Goal: Information Seeking & Learning: Learn about a topic

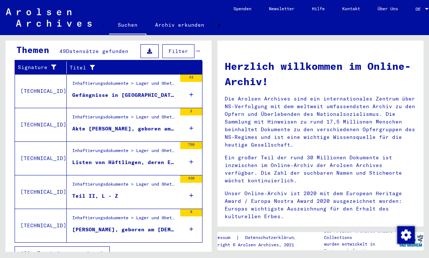
scroll to position [251, 0]
click at [63, 250] on span "Alle Ergebnisse anzeigen" at bounding box center [60, 253] width 79 height 7
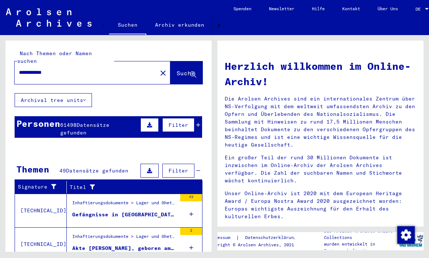
scroll to position [0, 0]
click at [182, 167] on span "Filter" at bounding box center [179, 170] width 20 height 7
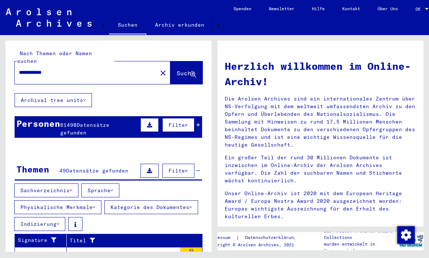
click at [150, 168] on icon at bounding box center [149, 170] width 5 height 5
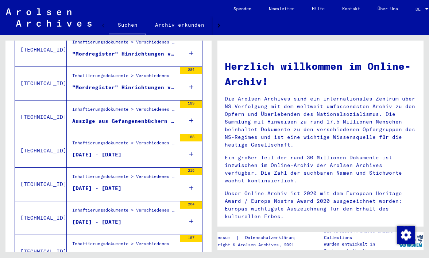
scroll to position [435, 0]
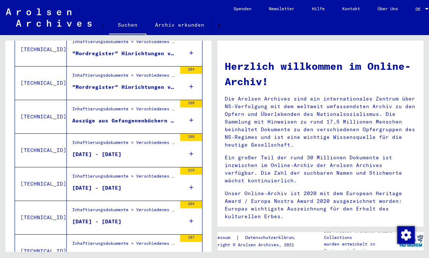
click at [191, 209] on icon at bounding box center [191, 221] width 4 height 26
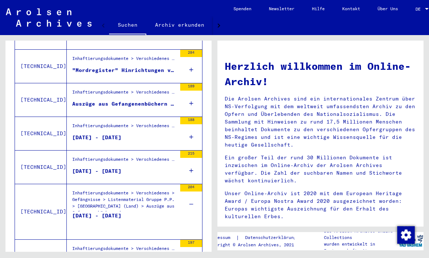
scroll to position [451, 0]
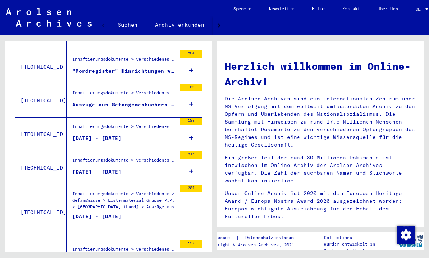
click at [95, 212] on div "[DATE] - [DATE]" at bounding box center [96, 223] width 49 height 22
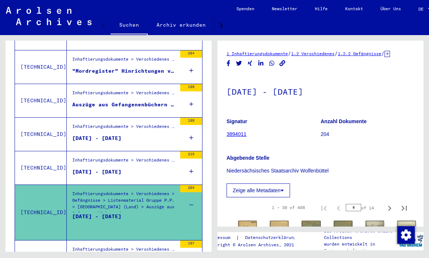
click at [236, 137] on link "3894011" at bounding box center [237, 134] width 20 height 6
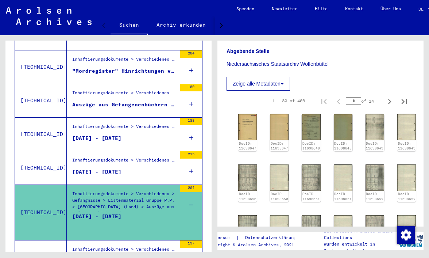
scroll to position [145, 0]
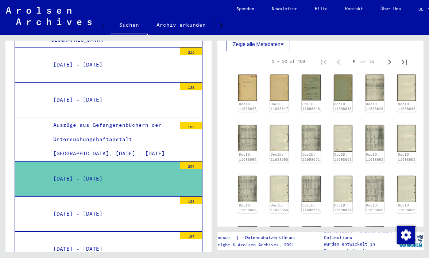
scroll to position [168, 0]
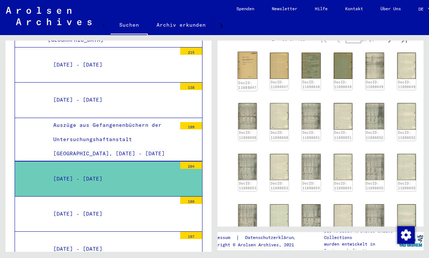
click at [250, 72] on img at bounding box center [248, 65] width 20 height 27
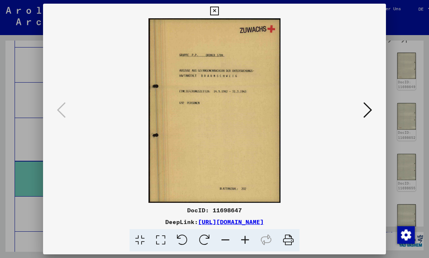
click at [370, 108] on icon at bounding box center [367, 110] width 9 height 18
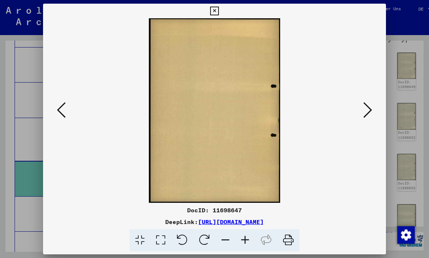
click at [370, 110] on icon at bounding box center [367, 110] width 9 height 18
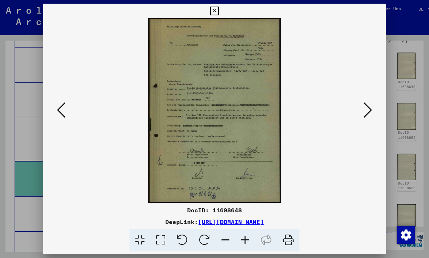
click at [369, 110] on icon at bounding box center [367, 110] width 9 height 18
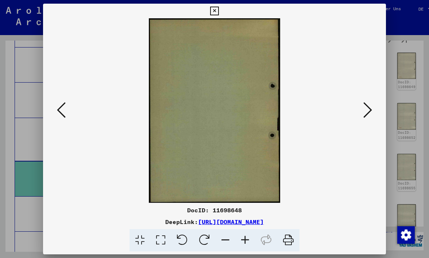
click at [369, 110] on icon at bounding box center [367, 110] width 9 height 18
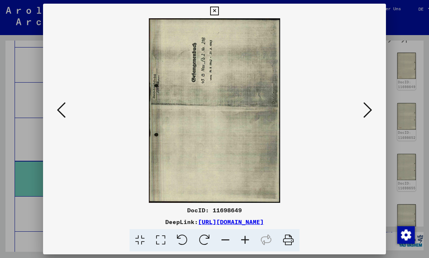
click at [371, 111] on icon at bounding box center [367, 110] width 9 height 18
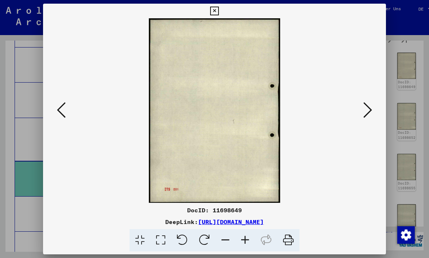
click at [370, 110] on icon at bounding box center [367, 110] width 9 height 18
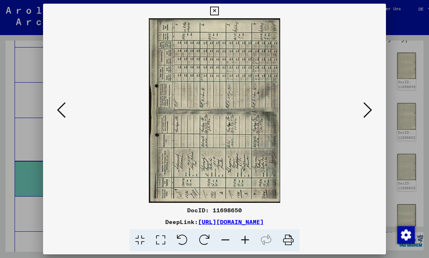
click at [370, 110] on icon at bounding box center [367, 110] width 9 height 18
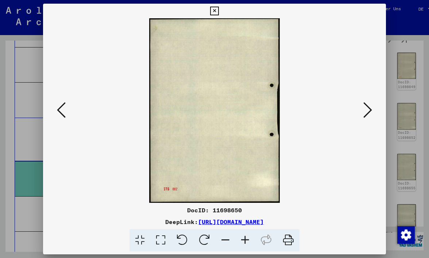
click at [372, 109] on button at bounding box center [367, 110] width 13 height 21
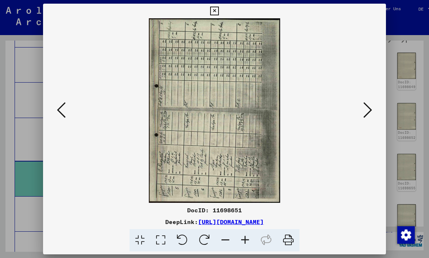
click at [257, 132] on img at bounding box center [215, 110] width 294 height 184
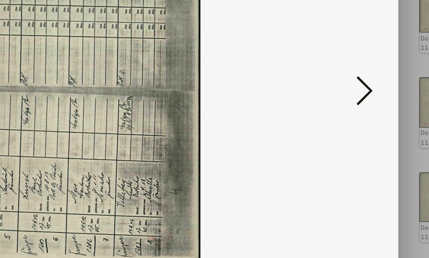
click at [363, 101] on icon at bounding box center [367, 110] width 9 height 18
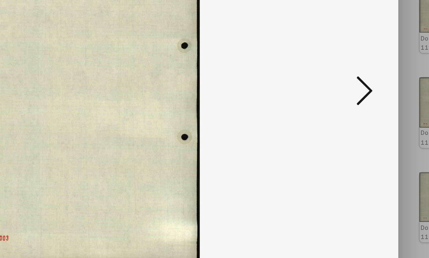
click at [363, 101] on icon at bounding box center [367, 110] width 9 height 18
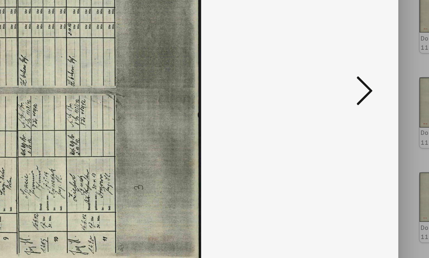
click at [363, 101] on icon at bounding box center [367, 110] width 9 height 18
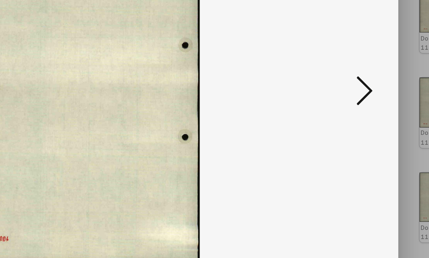
click at [363, 101] on icon at bounding box center [367, 110] width 9 height 18
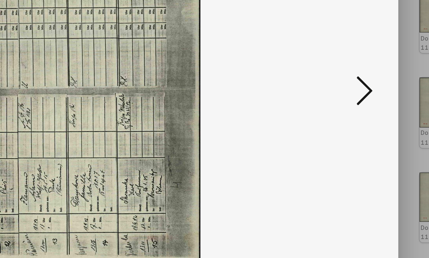
click at [363, 101] on icon at bounding box center [367, 110] width 9 height 18
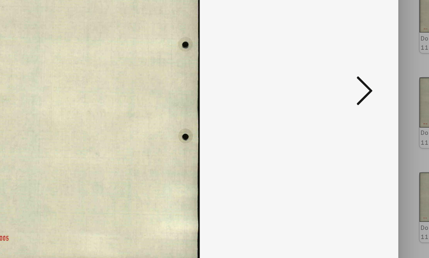
click at [363, 101] on icon at bounding box center [367, 110] width 9 height 18
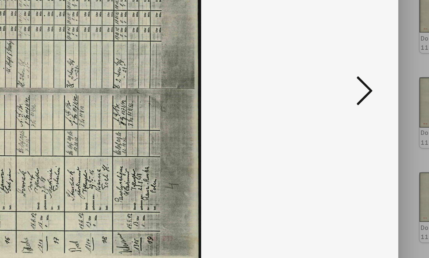
click at [363, 101] on icon at bounding box center [367, 110] width 9 height 18
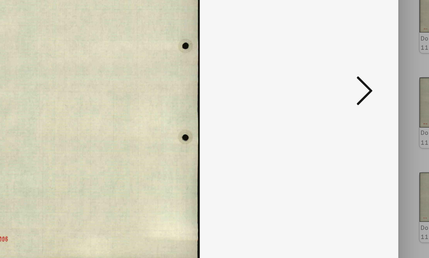
click at [363, 101] on icon at bounding box center [367, 110] width 9 height 18
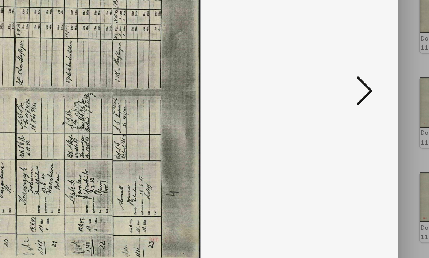
click at [363, 101] on icon at bounding box center [367, 110] width 9 height 18
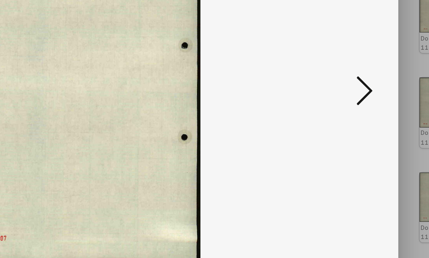
click at [363, 101] on icon at bounding box center [367, 110] width 9 height 18
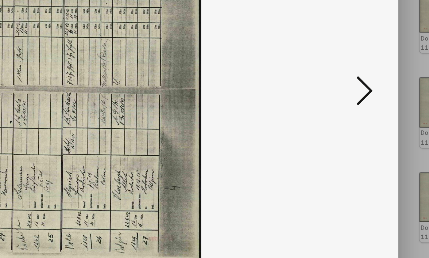
click at [363, 101] on icon at bounding box center [367, 110] width 9 height 18
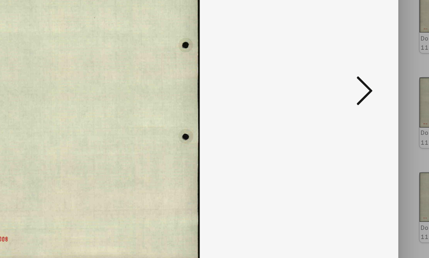
click at [363, 101] on icon at bounding box center [367, 110] width 9 height 18
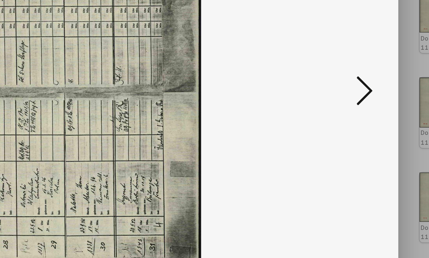
click at [363, 101] on icon at bounding box center [367, 110] width 9 height 18
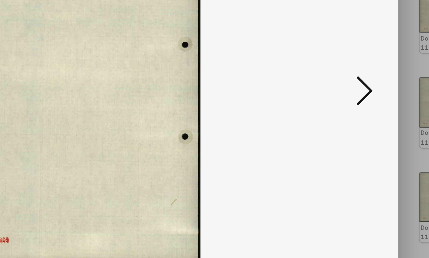
click at [363, 101] on icon at bounding box center [367, 110] width 9 height 18
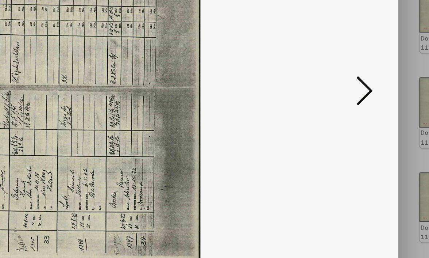
click at [363, 101] on icon at bounding box center [367, 110] width 9 height 18
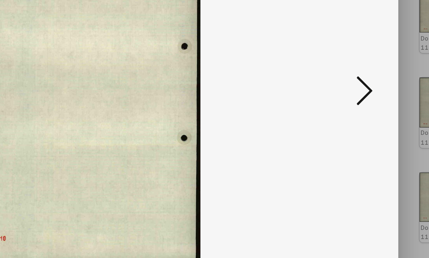
click at [363, 101] on icon at bounding box center [367, 110] width 9 height 18
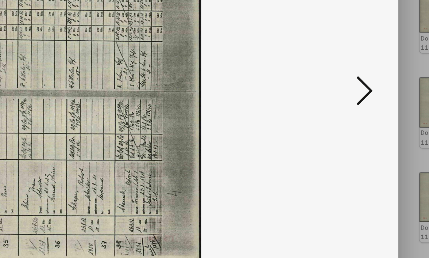
click at [363, 101] on icon at bounding box center [367, 110] width 9 height 18
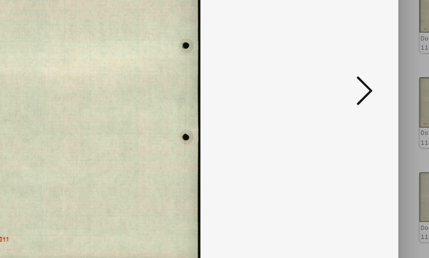
click at [363, 101] on icon at bounding box center [367, 110] width 9 height 18
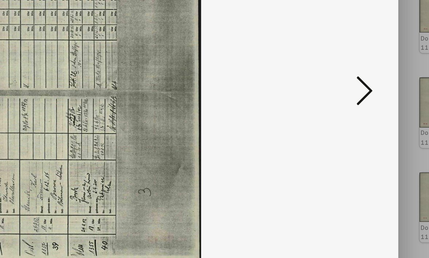
click at [363, 101] on icon at bounding box center [367, 110] width 9 height 18
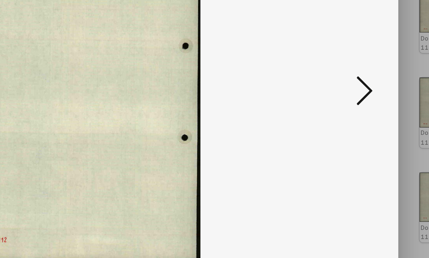
click at [363, 101] on icon at bounding box center [367, 110] width 9 height 18
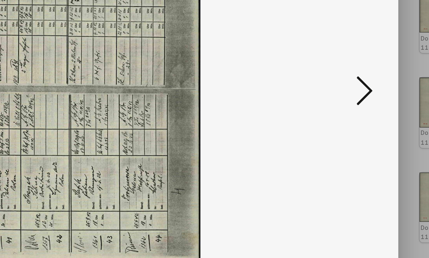
click at [363, 101] on icon at bounding box center [367, 110] width 9 height 18
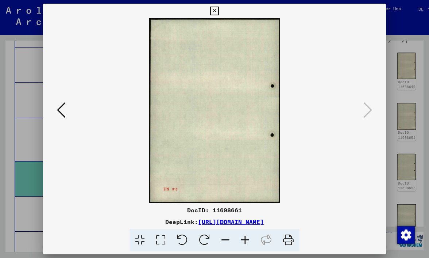
click at [219, 11] on icon at bounding box center [214, 11] width 8 height 9
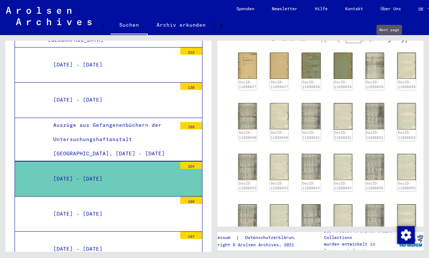
click at [390, 43] on icon "Next page" at bounding box center [389, 40] width 3 height 5
type input "*"
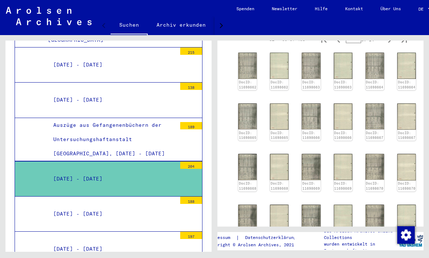
click at [390, 43] on icon "Next page" at bounding box center [389, 40] width 3 height 5
type input "*"
click at [390, 43] on icon "Next page" at bounding box center [389, 40] width 3 height 5
type input "*"
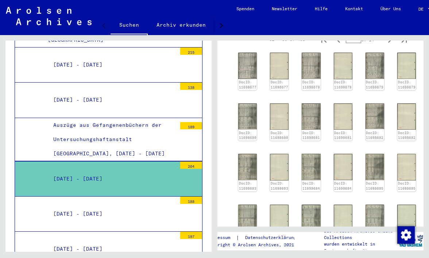
type input "*"
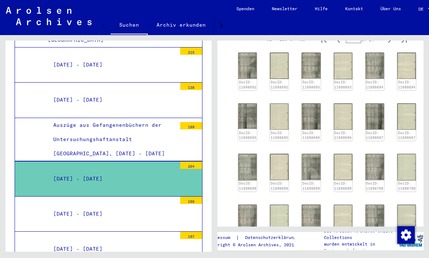
click at [390, 43] on icon "Next page" at bounding box center [389, 40] width 3 height 5
type input "*"
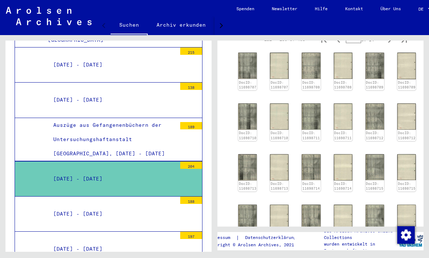
click at [390, 43] on icon "Next page" at bounding box center [389, 40] width 3 height 5
type input "*"
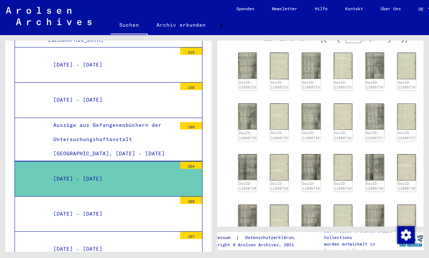
click at [390, 43] on icon "Next page" at bounding box center [389, 40] width 3 height 5
type input "*"
click at [390, 43] on icon "Next page" at bounding box center [389, 40] width 3 height 5
type input "*"
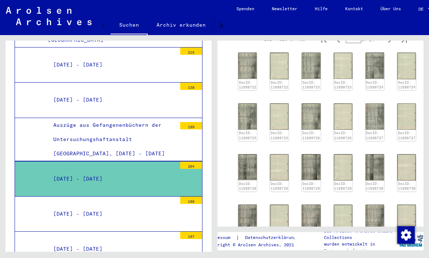
type input "*"
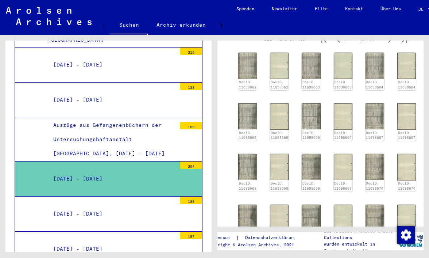
click at [390, 43] on icon "Next page" at bounding box center [389, 40] width 3 height 5
type input "*"
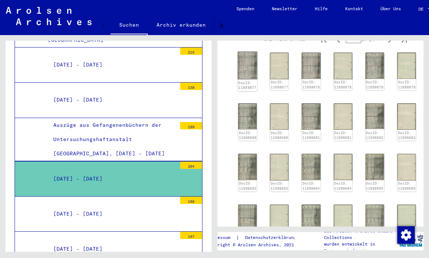
click at [248, 78] on img at bounding box center [248, 65] width 20 height 27
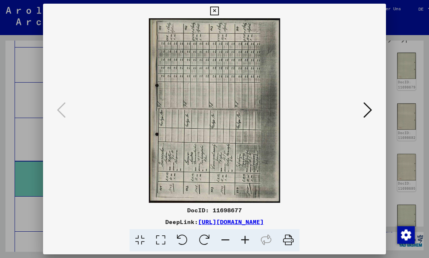
click at [248, 78] on img at bounding box center [215, 110] width 294 height 184
click at [428, 122] on div at bounding box center [214, 129] width 429 height 258
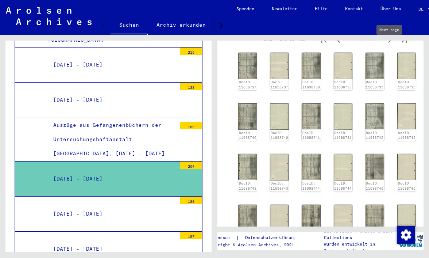
click at [388, 45] on icon "Next page" at bounding box center [390, 40] width 10 height 10
type input "**"
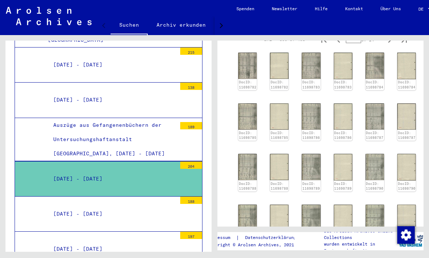
click at [388, 45] on icon "Next page" at bounding box center [390, 40] width 10 height 10
type input "**"
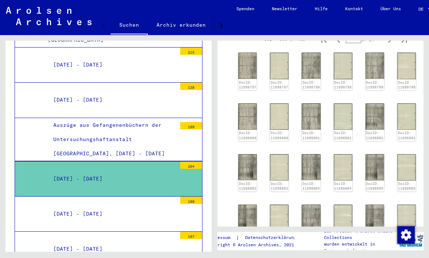
click at [388, 45] on icon "Next page" at bounding box center [390, 40] width 10 height 10
type input "**"
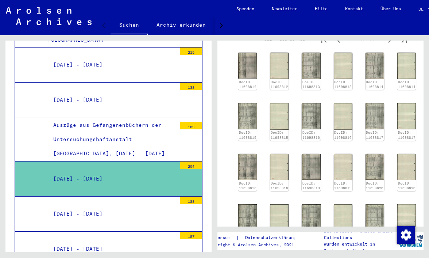
click at [388, 45] on icon "Next page" at bounding box center [390, 40] width 10 height 10
type input "**"
click at [248, 80] on div "DocID: 11698812" at bounding box center [247, 85] width 18 height 10
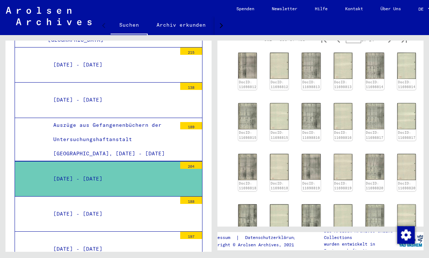
click at [248, 74] on div "DocID: 11698812 DocID: 11698812 DocID: 11698813 DocID: 11698813 DocID: 11698814…" at bounding box center [320, 172] width 170 height 245
click at [248, 73] on div "DocID: 11698812 DocID: 11698812 DocID: 11698813 DocID: 11698813 DocID: 11698814…" at bounding box center [320, 172] width 170 height 245
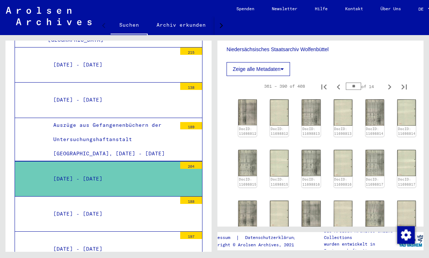
scroll to position [116, 0]
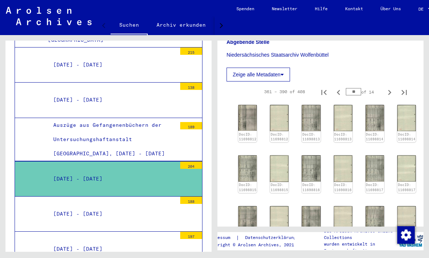
click at [380, 59] on p "Niedersächsisches Staatsarchiv Wolfenbüttel" at bounding box center [321, 55] width 188 height 8
click at [255, 124] on div "DocID: 11698812 DocID: 11698812 DocID: 11698813 DocID: 11698813 DocID: 11698814…" at bounding box center [320, 224] width 170 height 245
click at [246, 126] on div "DocID: 11698812" at bounding box center [248, 123] width 20 height 39
click at [247, 121] on img at bounding box center [248, 117] width 20 height 27
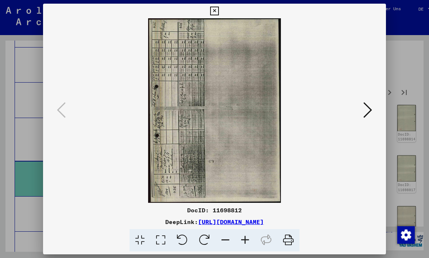
click at [247, 121] on img at bounding box center [215, 110] width 294 height 184
click at [372, 109] on button at bounding box center [367, 110] width 13 height 21
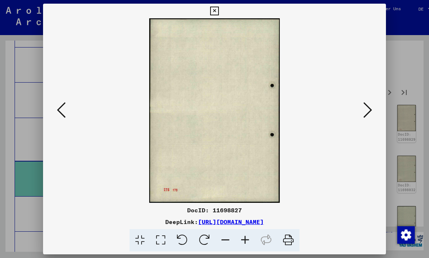
click at [372, 109] on button at bounding box center [367, 110] width 13 height 21
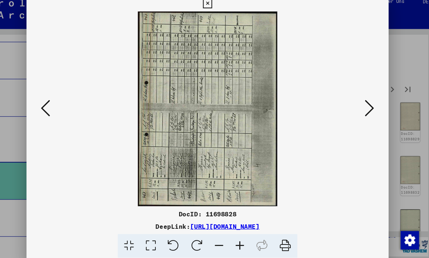
click at [363, 101] on icon at bounding box center [367, 110] width 9 height 18
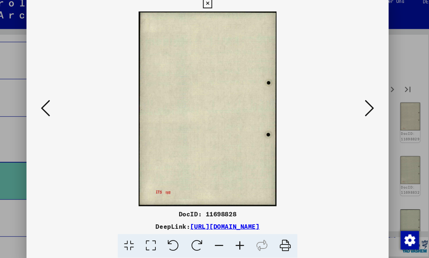
click at [363, 101] on icon at bounding box center [367, 110] width 9 height 18
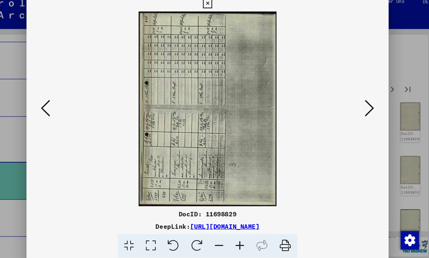
click at [363, 101] on icon at bounding box center [367, 110] width 9 height 18
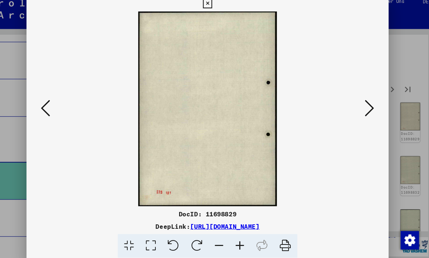
click at [363, 101] on icon at bounding box center [367, 110] width 9 height 18
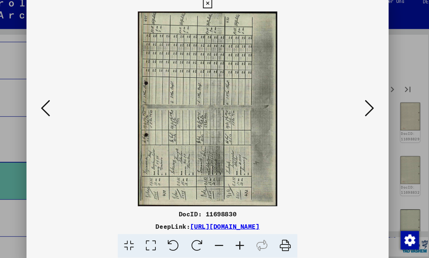
click at [363, 101] on icon at bounding box center [367, 110] width 9 height 18
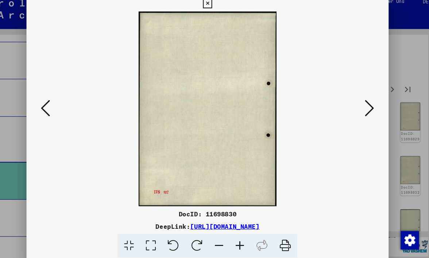
click at [363, 101] on icon at bounding box center [367, 110] width 9 height 18
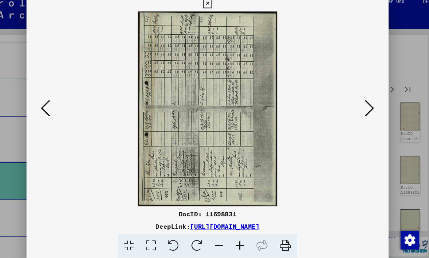
click at [363, 101] on icon at bounding box center [367, 110] width 9 height 18
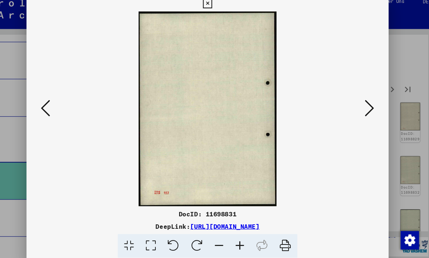
click at [363, 101] on icon at bounding box center [367, 110] width 9 height 18
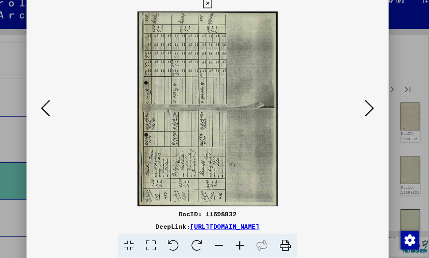
click at [363, 101] on icon at bounding box center [367, 110] width 9 height 18
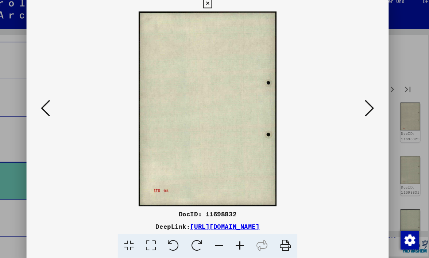
click at [363, 101] on icon at bounding box center [367, 110] width 9 height 18
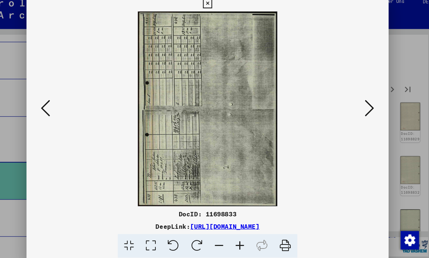
click at [361, 100] on button at bounding box center [367, 110] width 13 height 21
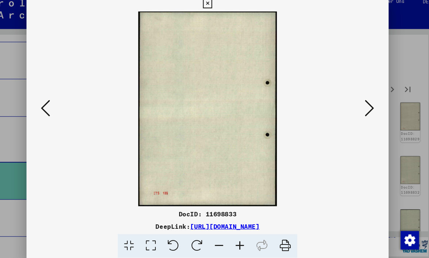
click at [361, 100] on button at bounding box center [367, 110] width 13 height 21
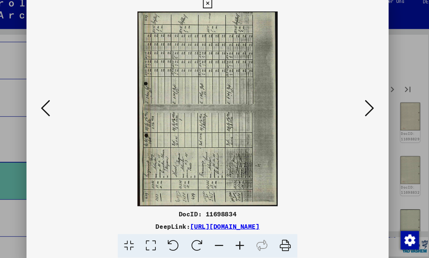
click at [361, 100] on button at bounding box center [367, 110] width 13 height 21
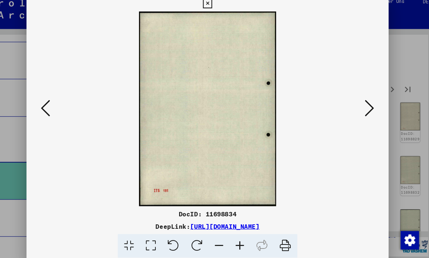
click at [361, 100] on button at bounding box center [367, 110] width 13 height 21
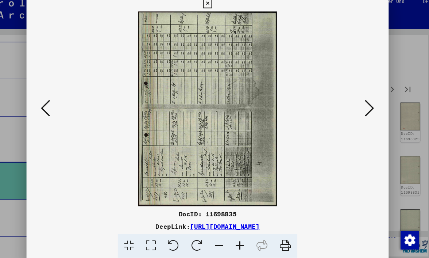
click at [361, 100] on button at bounding box center [367, 110] width 13 height 21
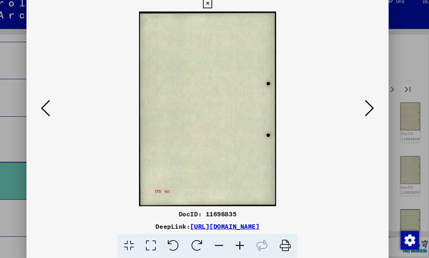
click at [361, 100] on button at bounding box center [367, 110] width 13 height 21
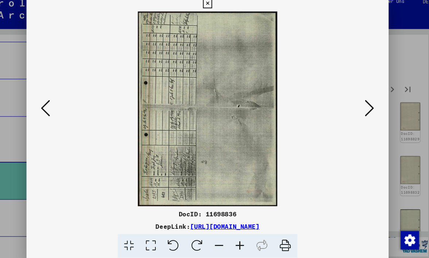
click at [361, 100] on button at bounding box center [367, 110] width 13 height 21
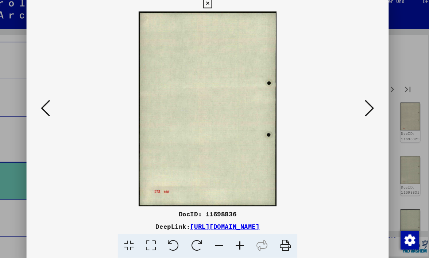
click at [361, 100] on button at bounding box center [367, 110] width 13 height 21
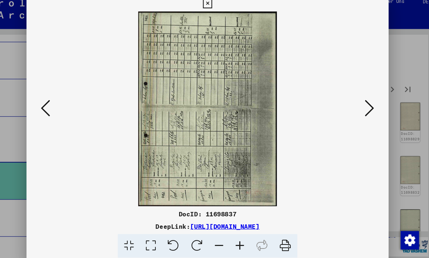
click at [361, 100] on button at bounding box center [367, 110] width 13 height 21
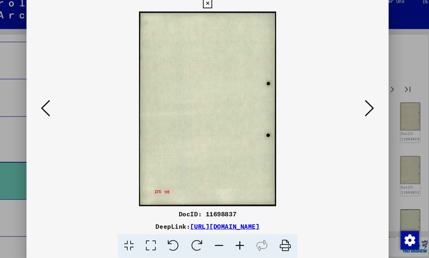
click at [361, 100] on button at bounding box center [367, 110] width 13 height 21
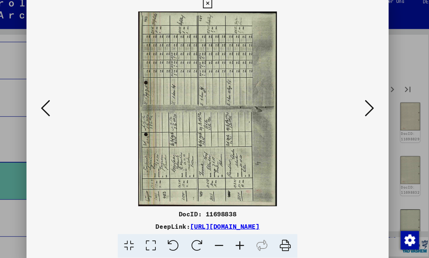
click at [361, 100] on button at bounding box center [367, 110] width 13 height 21
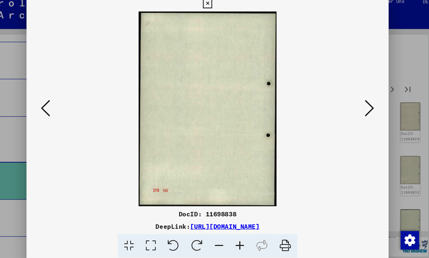
click at [361, 100] on button at bounding box center [367, 110] width 13 height 21
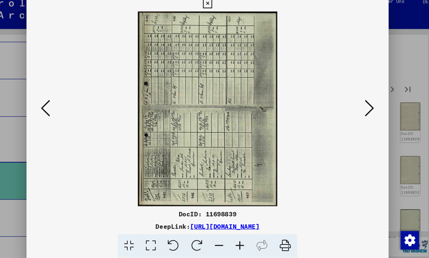
click at [361, 100] on button at bounding box center [367, 110] width 13 height 21
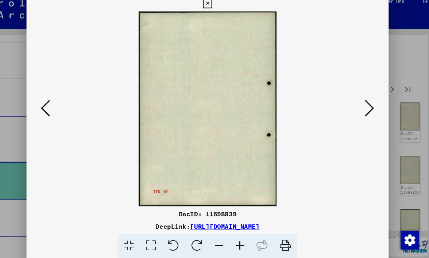
click at [361, 100] on button at bounding box center [367, 110] width 13 height 21
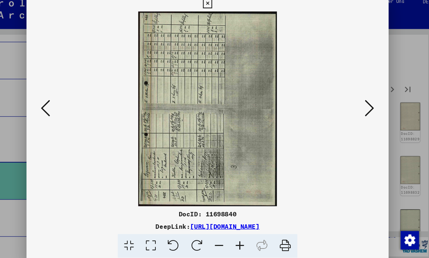
click at [361, 100] on button at bounding box center [367, 110] width 13 height 21
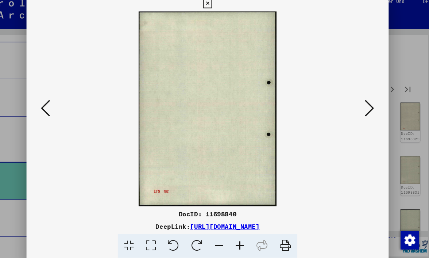
click at [361, 100] on button at bounding box center [367, 110] width 13 height 21
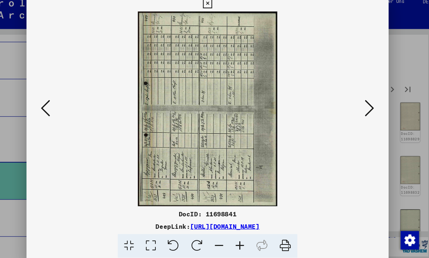
click at [361, 100] on button at bounding box center [367, 110] width 13 height 21
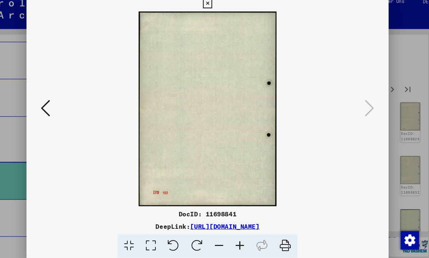
click at [219, 7] on icon at bounding box center [214, 11] width 8 height 9
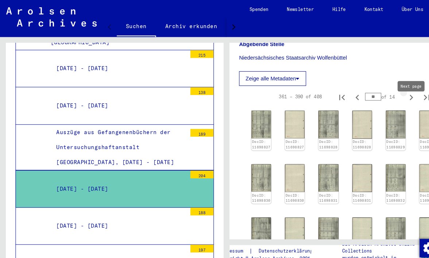
click at [390, 95] on icon "Next page" at bounding box center [389, 92] width 3 height 5
type input "**"
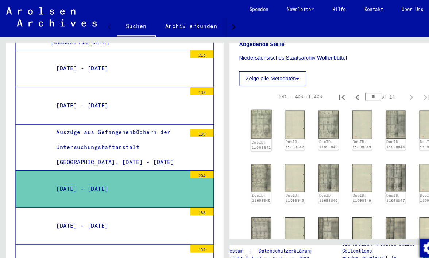
click at [249, 127] on img at bounding box center [248, 117] width 20 height 27
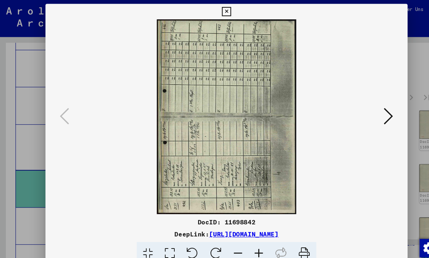
click at [249, 127] on img at bounding box center [215, 110] width 294 height 184
click at [375, 105] on div at bounding box center [214, 110] width 343 height 184
click at [368, 107] on icon at bounding box center [367, 110] width 9 height 18
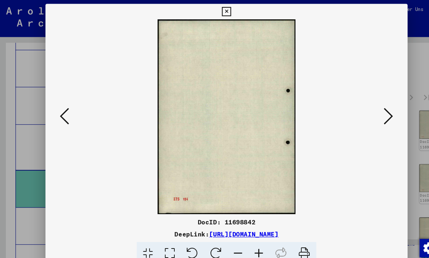
click at [368, 107] on icon at bounding box center [367, 110] width 9 height 18
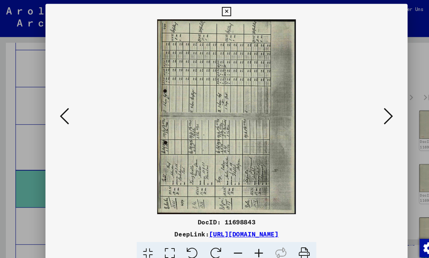
click at [368, 107] on icon at bounding box center [367, 110] width 9 height 18
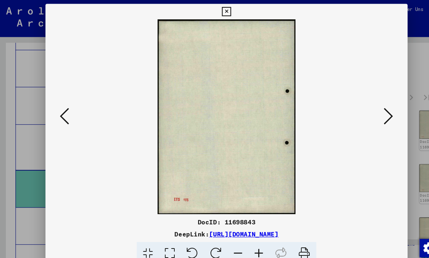
click at [368, 107] on icon at bounding box center [367, 110] width 9 height 18
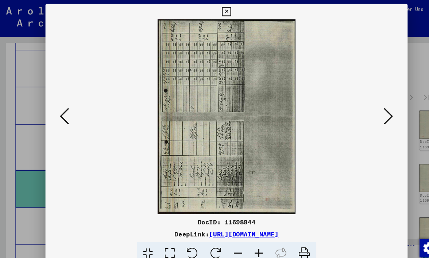
click at [368, 107] on icon at bounding box center [367, 110] width 9 height 18
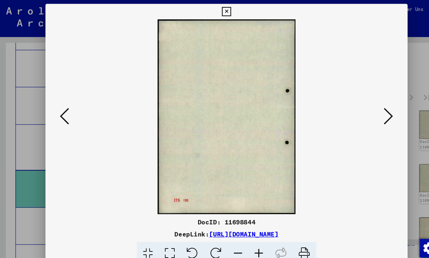
click at [368, 107] on icon at bounding box center [367, 110] width 9 height 18
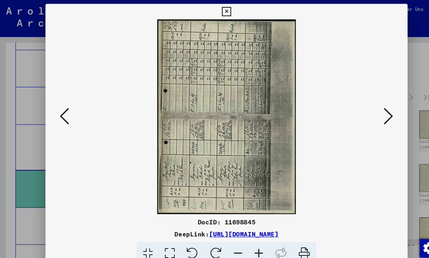
click at [368, 107] on icon at bounding box center [367, 110] width 9 height 18
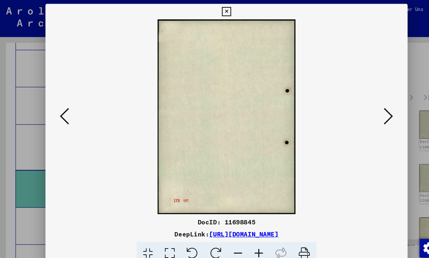
click at [368, 107] on icon at bounding box center [367, 110] width 9 height 18
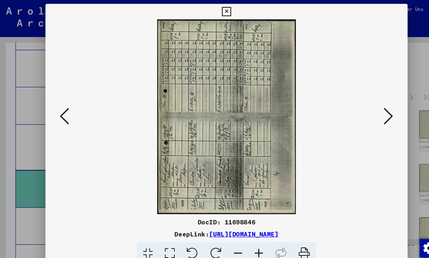
click at [368, 107] on icon at bounding box center [367, 110] width 9 height 18
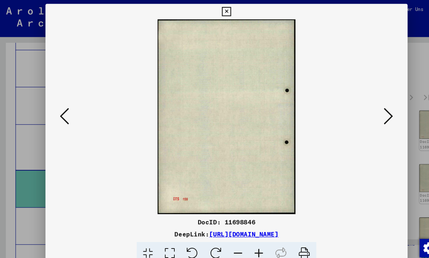
click at [368, 107] on icon at bounding box center [367, 110] width 9 height 18
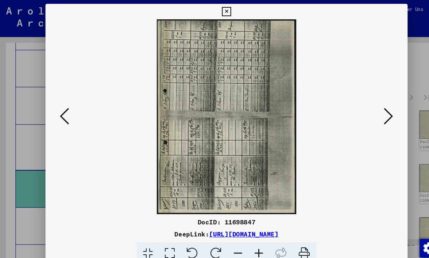
click at [367, 108] on icon at bounding box center [367, 110] width 9 height 18
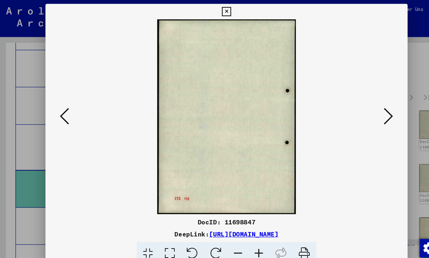
click at [367, 108] on icon at bounding box center [367, 110] width 9 height 18
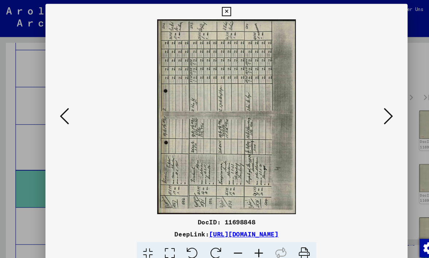
click at [367, 108] on icon at bounding box center [367, 110] width 9 height 18
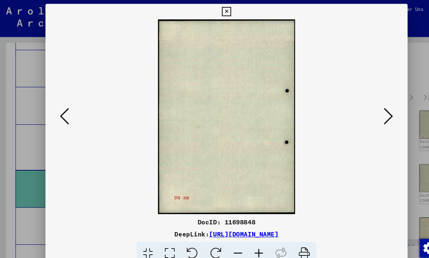
click at [367, 108] on icon at bounding box center [367, 110] width 9 height 18
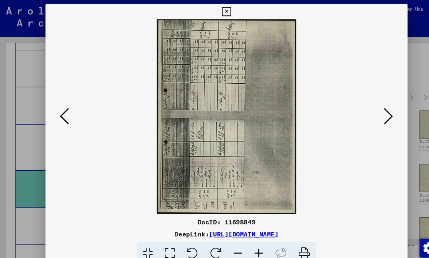
click at [367, 108] on icon at bounding box center [367, 110] width 9 height 18
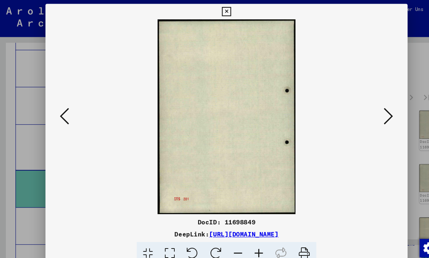
click at [367, 108] on icon at bounding box center [367, 110] width 9 height 18
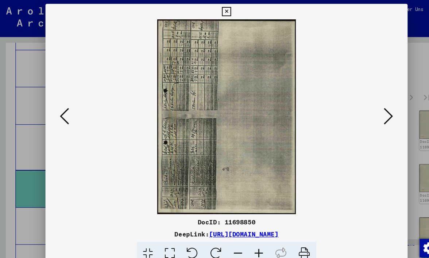
click at [367, 108] on icon at bounding box center [367, 110] width 9 height 18
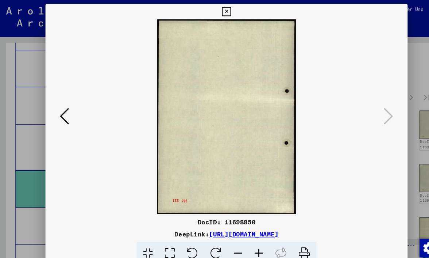
click at [219, 11] on icon at bounding box center [214, 11] width 8 height 9
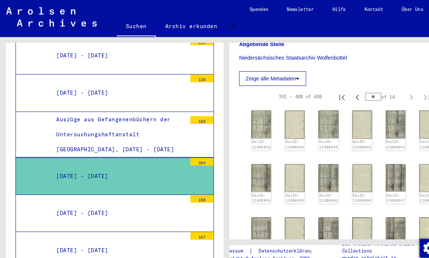
scroll to position [1232, 0]
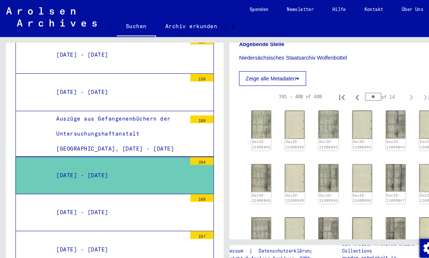
click at [66, 194] on div "[DATE] - [DATE]" at bounding box center [112, 201] width 129 height 14
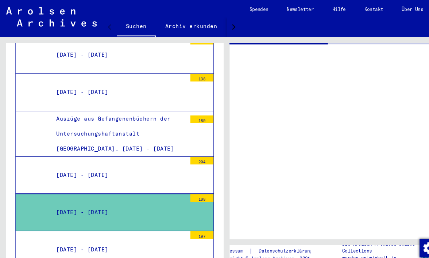
click at [66, 194] on div "[DATE] - [DATE]" at bounding box center [112, 201] width 129 height 14
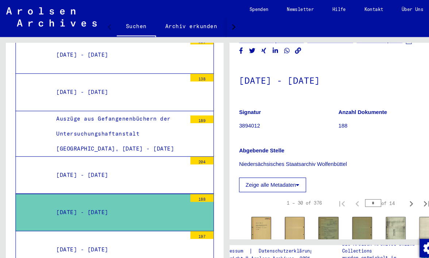
scroll to position [64, 0]
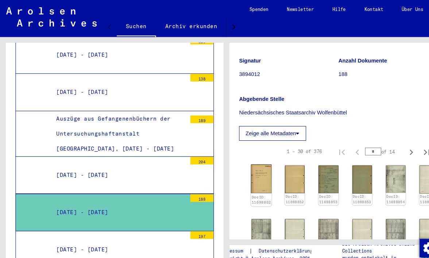
click at [248, 178] on img at bounding box center [248, 169] width 20 height 27
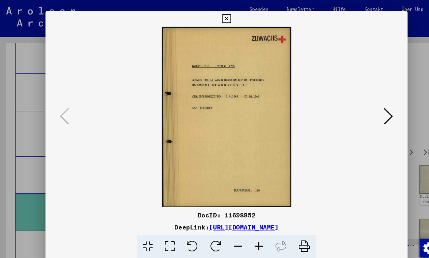
click at [370, 109] on icon at bounding box center [367, 110] width 9 height 18
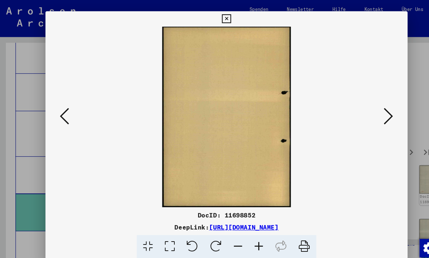
click at [370, 109] on icon at bounding box center [367, 110] width 9 height 18
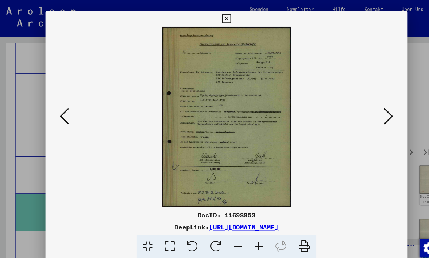
click at [370, 109] on icon at bounding box center [367, 110] width 9 height 18
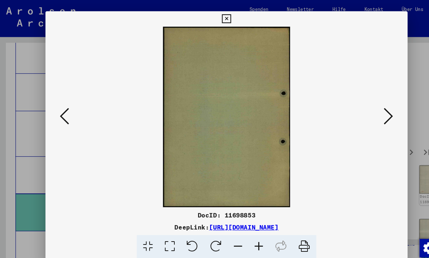
click at [370, 109] on icon at bounding box center [367, 110] width 9 height 18
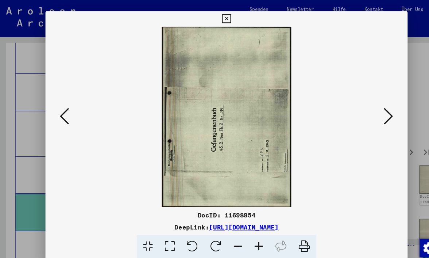
click at [370, 109] on icon at bounding box center [367, 110] width 9 height 18
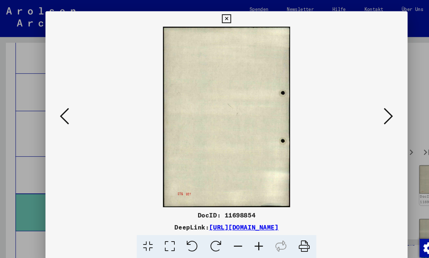
click at [370, 109] on icon at bounding box center [367, 110] width 9 height 18
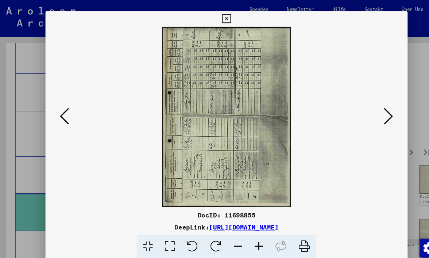
click at [372, 109] on icon at bounding box center [367, 110] width 9 height 18
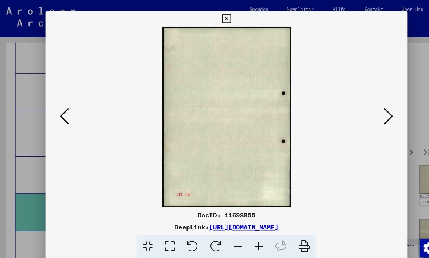
click at [372, 109] on icon at bounding box center [367, 110] width 9 height 18
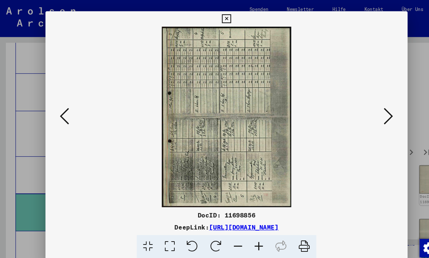
click at [372, 109] on icon at bounding box center [367, 110] width 9 height 18
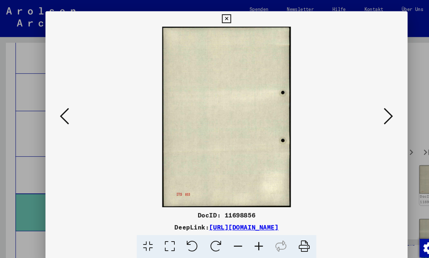
click at [372, 109] on icon at bounding box center [367, 110] width 9 height 18
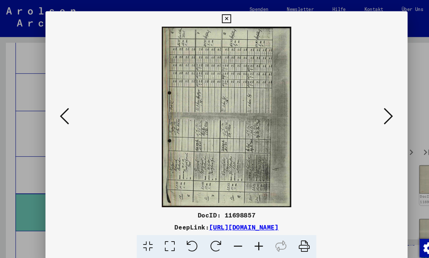
click at [372, 109] on icon at bounding box center [367, 110] width 9 height 18
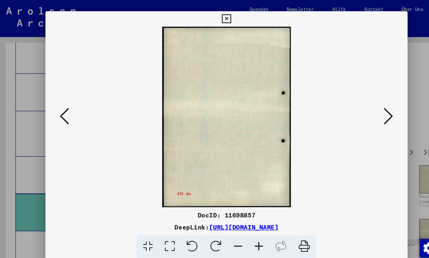
click at [372, 109] on icon at bounding box center [367, 110] width 9 height 18
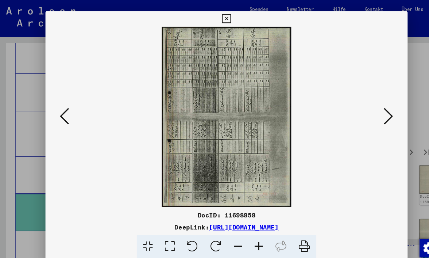
click at [372, 109] on icon at bounding box center [367, 110] width 9 height 18
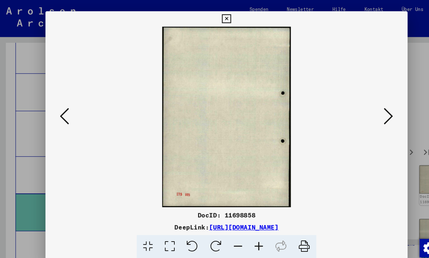
click at [372, 109] on icon at bounding box center [367, 110] width 9 height 18
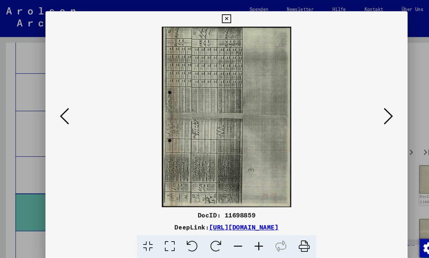
click at [372, 109] on icon at bounding box center [367, 110] width 9 height 18
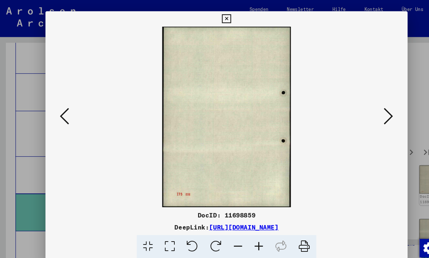
click at [372, 109] on icon at bounding box center [367, 110] width 9 height 18
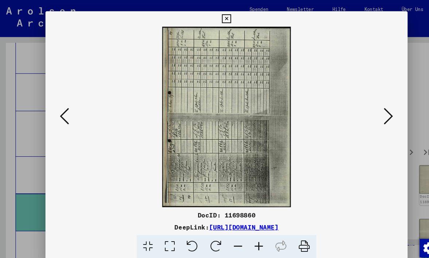
click at [372, 109] on icon at bounding box center [367, 110] width 9 height 18
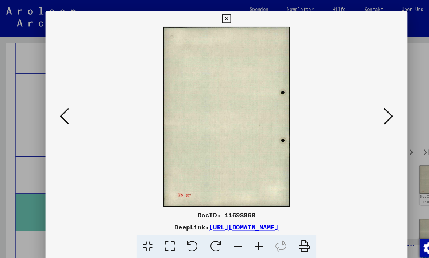
click at [372, 109] on icon at bounding box center [367, 110] width 9 height 18
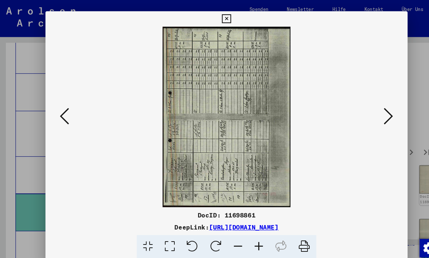
click at [372, 109] on icon at bounding box center [367, 110] width 9 height 18
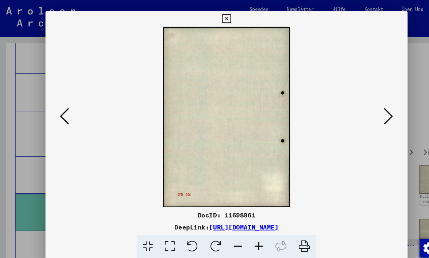
click at [372, 109] on icon at bounding box center [367, 110] width 9 height 18
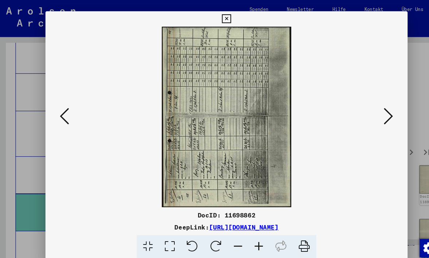
click at [373, 109] on button at bounding box center [367, 110] width 13 height 21
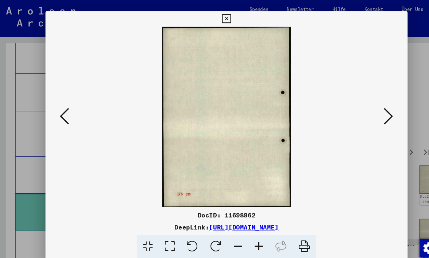
click at [373, 109] on button at bounding box center [367, 110] width 13 height 21
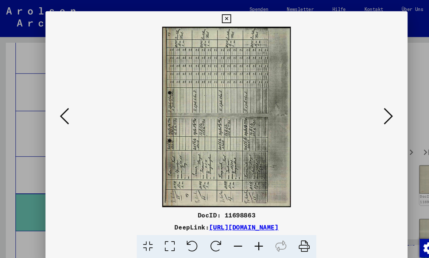
click at [373, 109] on button at bounding box center [367, 110] width 13 height 21
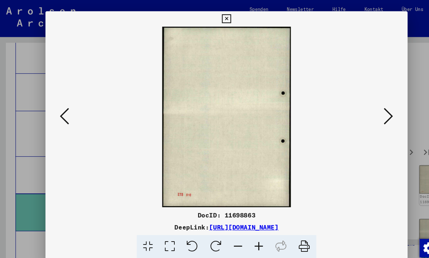
click at [373, 109] on button at bounding box center [367, 110] width 13 height 21
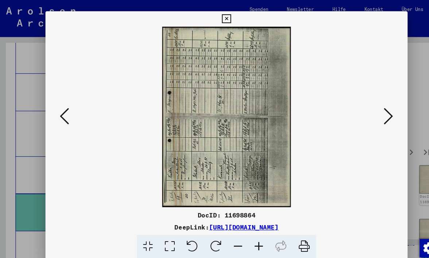
click at [373, 109] on button at bounding box center [367, 110] width 13 height 21
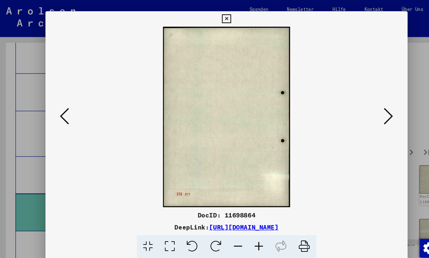
click at [373, 109] on button at bounding box center [367, 110] width 13 height 21
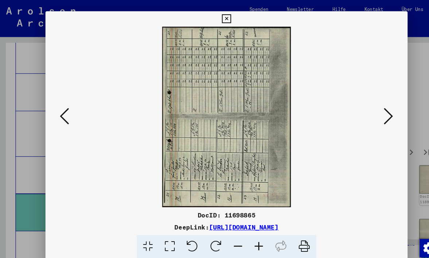
click at [372, 109] on button at bounding box center [367, 110] width 13 height 21
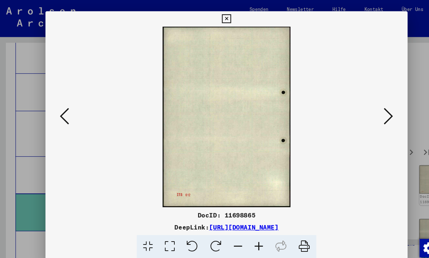
click at [372, 109] on icon at bounding box center [367, 110] width 9 height 18
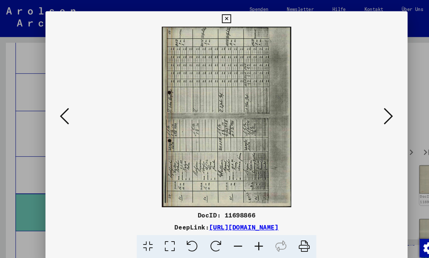
click at [372, 109] on icon at bounding box center [367, 110] width 9 height 18
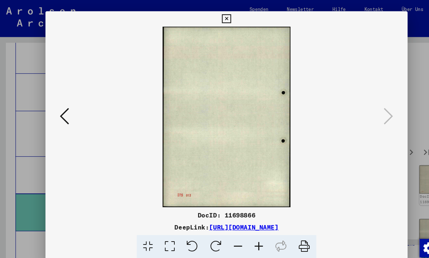
click at [219, 17] on icon at bounding box center [214, 18] width 8 height 9
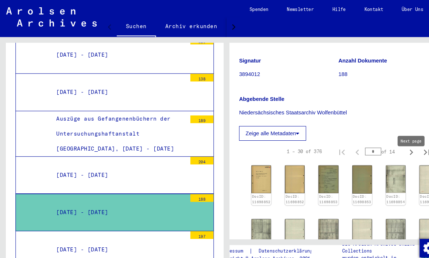
click at [389, 149] on icon "Next page" at bounding box center [390, 144] width 10 height 10
type input "*"
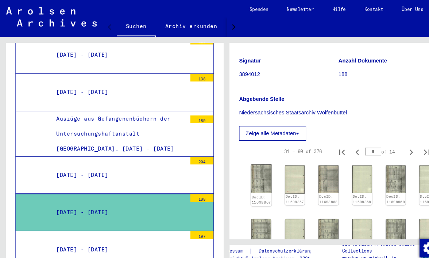
click at [245, 183] on img at bounding box center [248, 169] width 20 height 27
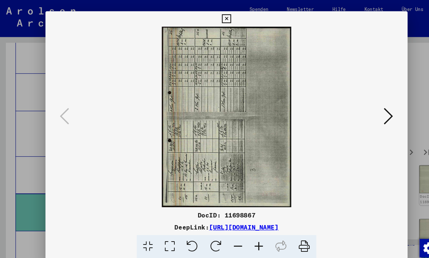
click at [245, 186] on img at bounding box center [215, 110] width 294 height 171
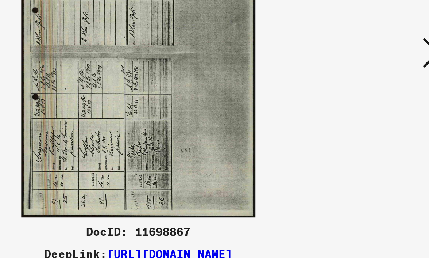
click at [224, 41] on div at bounding box center [214, 110] width 343 height 171
click at [363, 101] on icon at bounding box center [367, 110] width 9 height 18
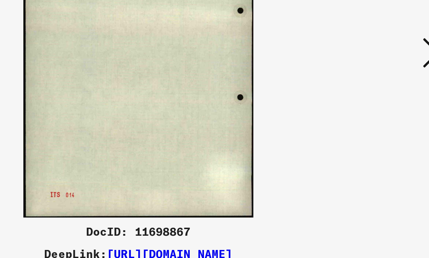
click at [363, 101] on icon at bounding box center [367, 110] width 9 height 18
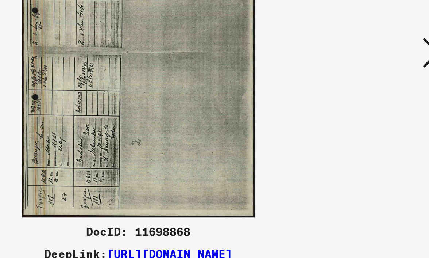
click at [363, 101] on icon at bounding box center [367, 110] width 9 height 18
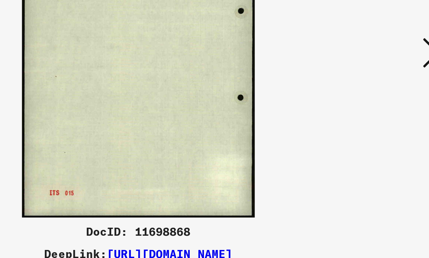
click at [363, 101] on icon at bounding box center [367, 110] width 9 height 18
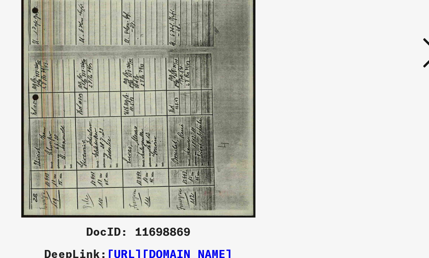
click at [363, 101] on icon at bounding box center [367, 110] width 9 height 18
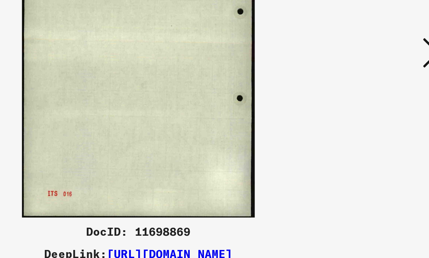
click at [363, 101] on icon at bounding box center [367, 110] width 9 height 18
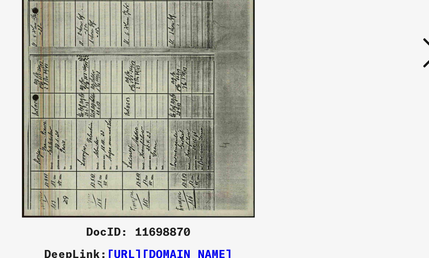
click at [363, 101] on icon at bounding box center [367, 110] width 9 height 18
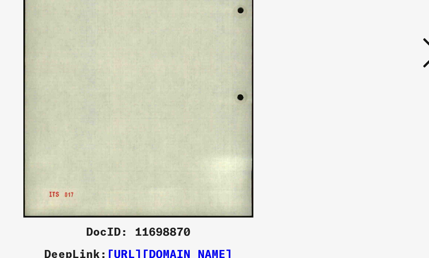
click at [363, 101] on icon at bounding box center [367, 110] width 9 height 18
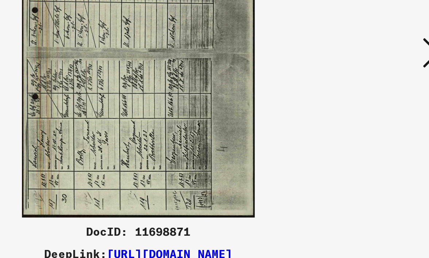
click at [363, 101] on icon at bounding box center [367, 110] width 9 height 18
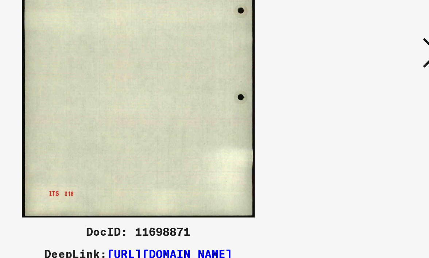
click at [363, 101] on icon at bounding box center [367, 110] width 9 height 18
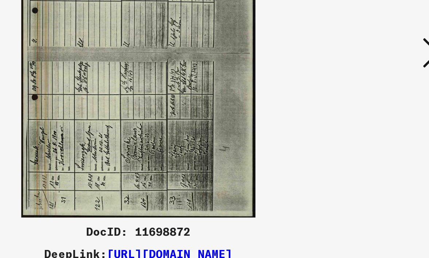
click at [363, 101] on icon at bounding box center [367, 110] width 9 height 18
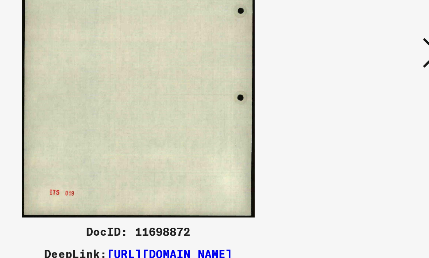
click at [363, 101] on icon at bounding box center [367, 110] width 9 height 18
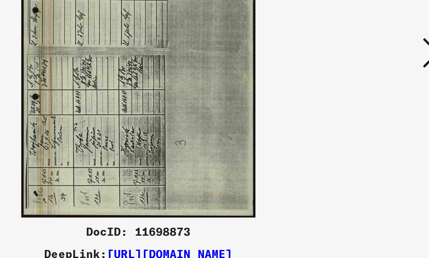
click at [363, 101] on icon at bounding box center [367, 110] width 9 height 18
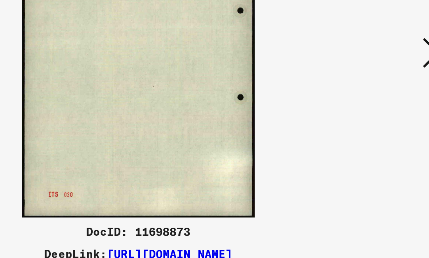
click at [363, 101] on icon at bounding box center [367, 110] width 9 height 18
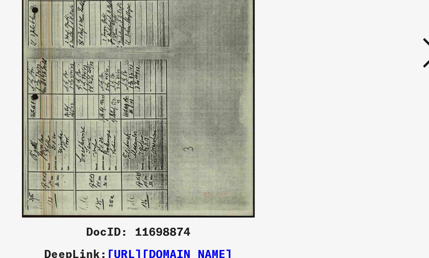
click at [363, 101] on icon at bounding box center [367, 110] width 9 height 18
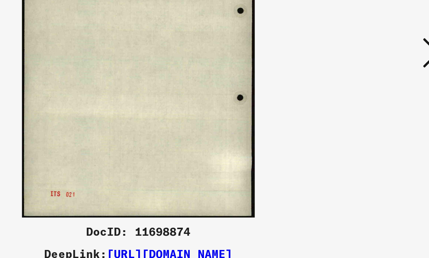
click at [363, 101] on icon at bounding box center [367, 110] width 9 height 18
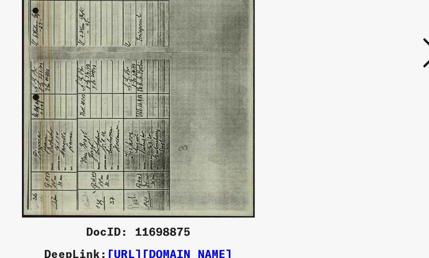
click at [363, 101] on icon at bounding box center [367, 110] width 9 height 18
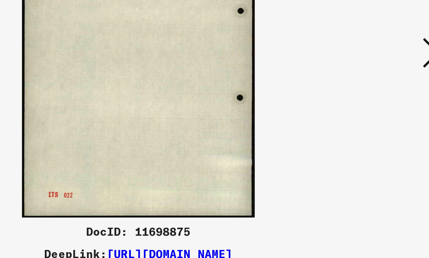
click at [363, 101] on icon at bounding box center [367, 110] width 9 height 18
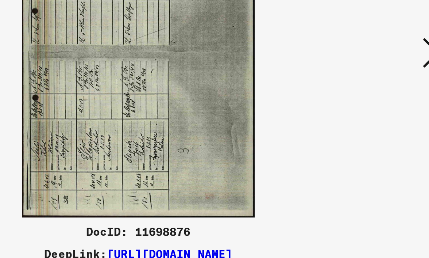
click at [363, 101] on icon at bounding box center [367, 110] width 9 height 18
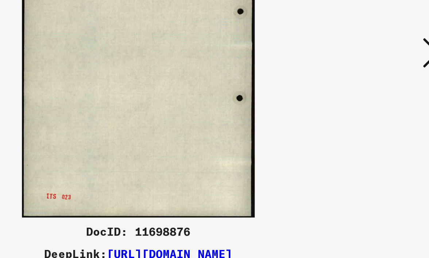
click at [363, 101] on icon at bounding box center [367, 110] width 9 height 18
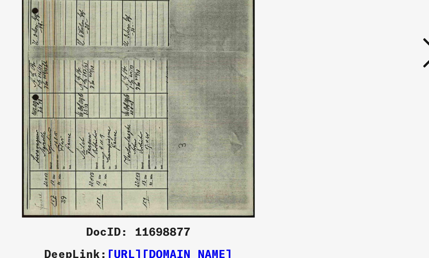
click at [363, 101] on icon at bounding box center [367, 110] width 9 height 18
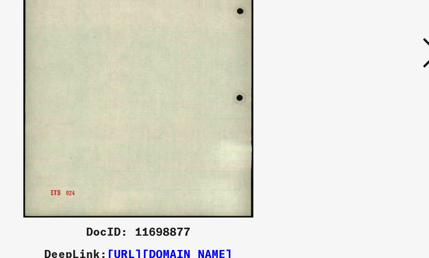
click at [363, 101] on icon at bounding box center [367, 110] width 9 height 18
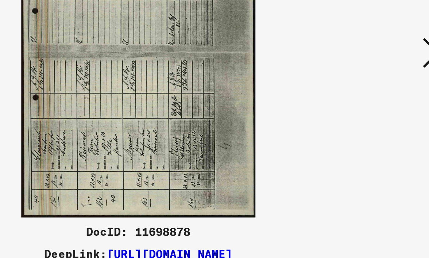
click at [363, 101] on icon at bounding box center [367, 110] width 9 height 18
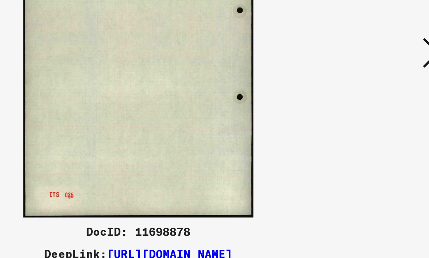
click at [363, 101] on icon at bounding box center [367, 110] width 9 height 18
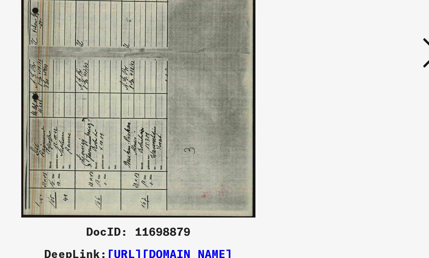
click at [363, 101] on icon at bounding box center [367, 110] width 9 height 18
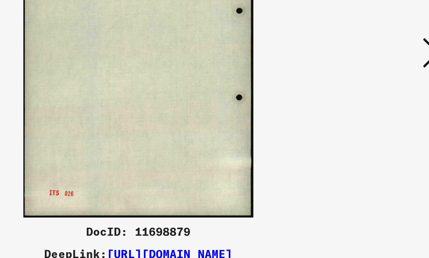
click at [363, 101] on icon at bounding box center [367, 110] width 9 height 18
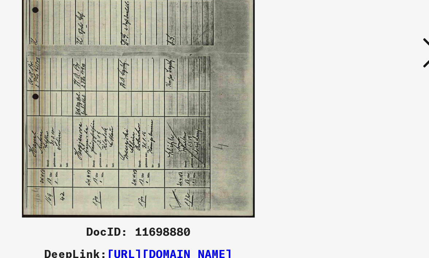
click at [363, 101] on icon at bounding box center [367, 110] width 9 height 18
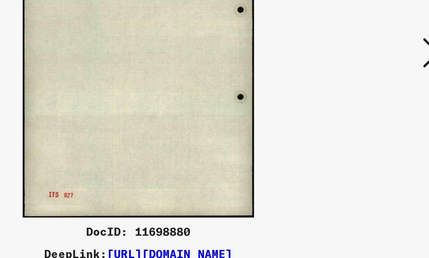
click at [363, 101] on icon at bounding box center [367, 110] width 9 height 18
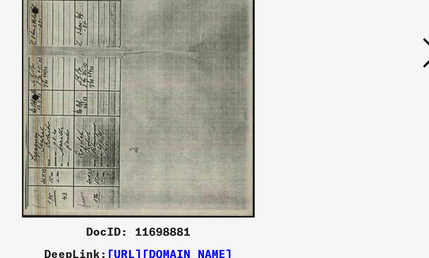
click at [363, 101] on icon at bounding box center [367, 110] width 9 height 18
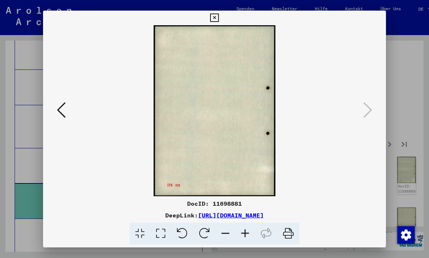
click at [219, 15] on icon at bounding box center [214, 18] width 8 height 9
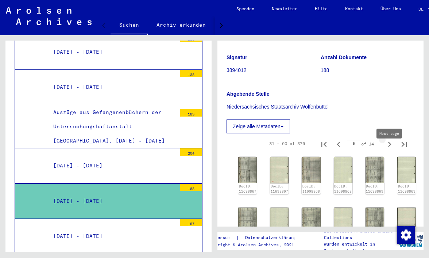
click at [389, 149] on icon "Next page" at bounding box center [390, 144] width 10 height 10
type input "*"
click at [247, 180] on img at bounding box center [248, 170] width 20 height 28
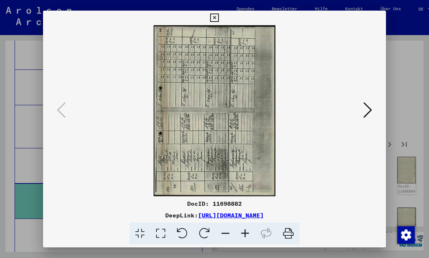
click at [247, 180] on img at bounding box center [215, 110] width 294 height 171
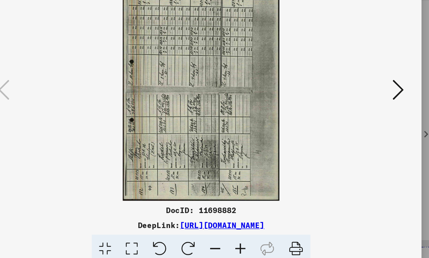
click at [363, 101] on icon at bounding box center [367, 110] width 9 height 18
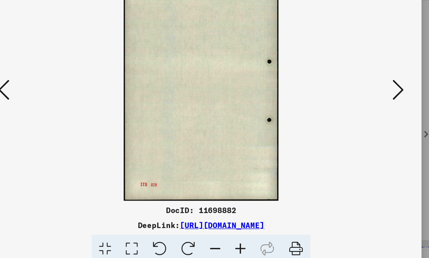
click at [363, 101] on icon at bounding box center [367, 110] width 9 height 18
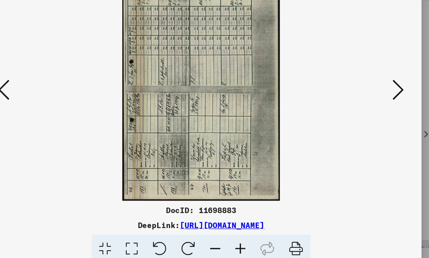
click at [363, 101] on icon at bounding box center [367, 110] width 9 height 18
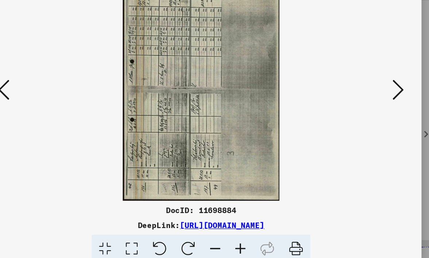
click at [363, 101] on icon at bounding box center [367, 110] width 9 height 18
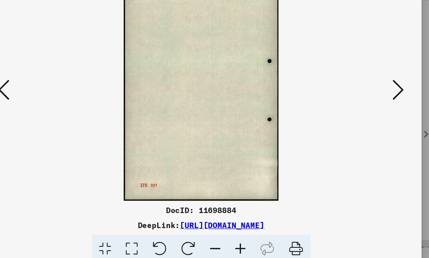
click at [363, 101] on icon at bounding box center [367, 110] width 9 height 18
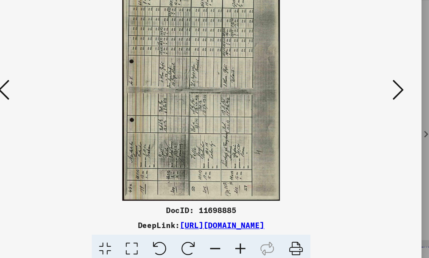
click at [363, 101] on icon at bounding box center [367, 110] width 9 height 18
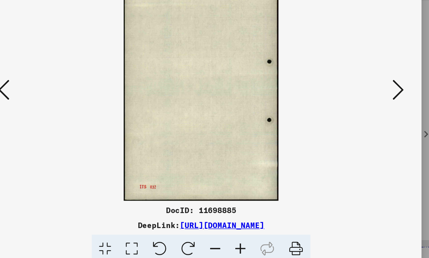
click at [363, 101] on icon at bounding box center [367, 110] width 9 height 18
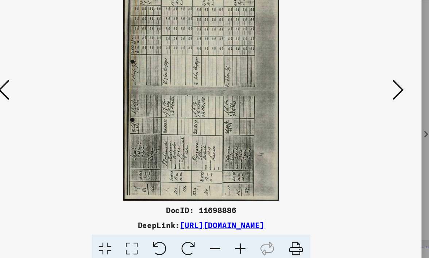
click at [363, 101] on icon at bounding box center [367, 110] width 9 height 18
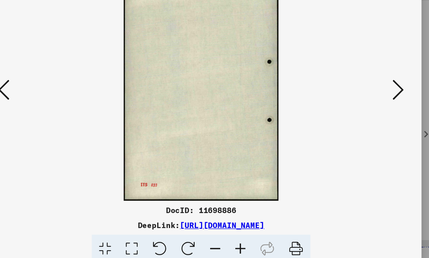
click at [363, 101] on icon at bounding box center [367, 110] width 9 height 18
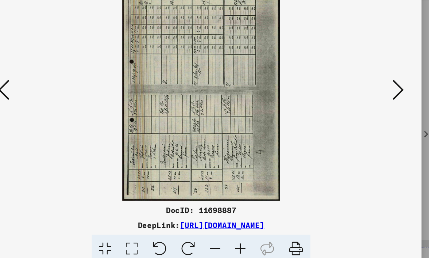
click at [363, 101] on icon at bounding box center [367, 110] width 9 height 18
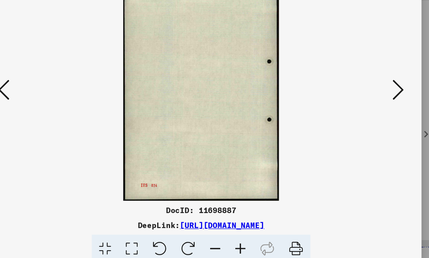
click at [363, 101] on icon at bounding box center [367, 110] width 9 height 18
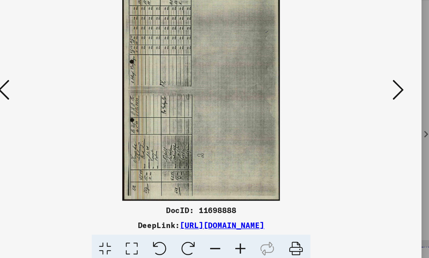
click at [363, 101] on icon at bounding box center [367, 110] width 9 height 18
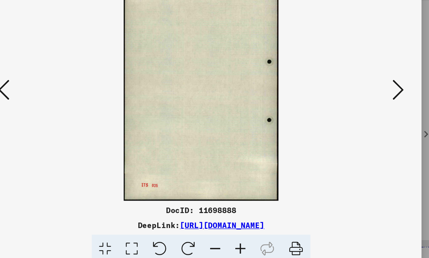
click at [363, 101] on icon at bounding box center [367, 110] width 9 height 18
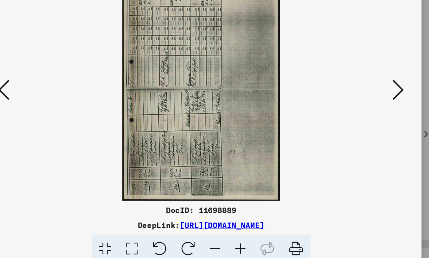
click at [363, 101] on icon at bounding box center [367, 110] width 9 height 18
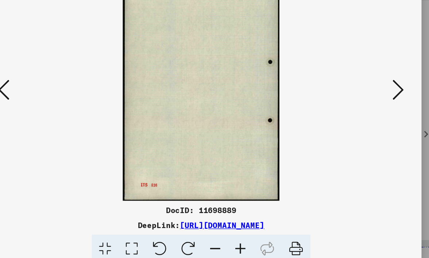
click at [363, 101] on icon at bounding box center [367, 110] width 9 height 18
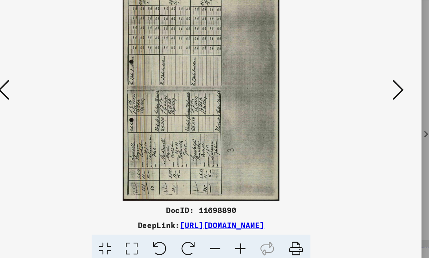
click at [363, 101] on icon at bounding box center [367, 110] width 9 height 18
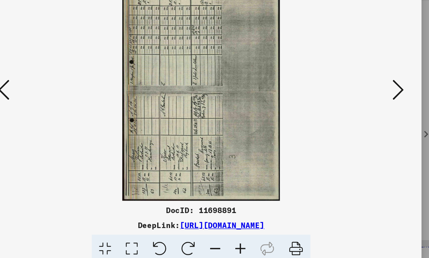
click at [363, 101] on icon at bounding box center [367, 110] width 9 height 18
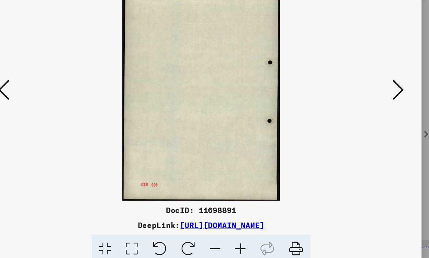
click at [363, 101] on icon at bounding box center [367, 110] width 9 height 18
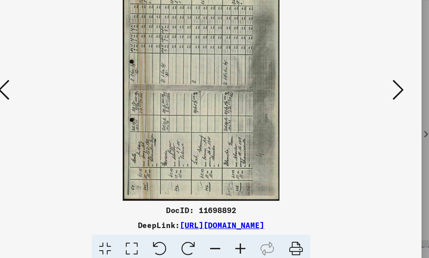
click at [363, 101] on icon at bounding box center [367, 110] width 9 height 18
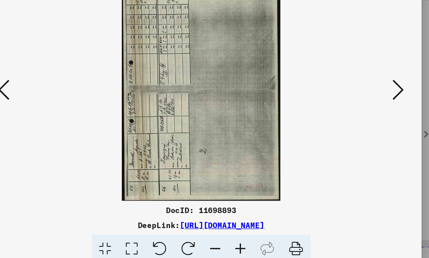
click at [363, 101] on icon at bounding box center [367, 110] width 9 height 18
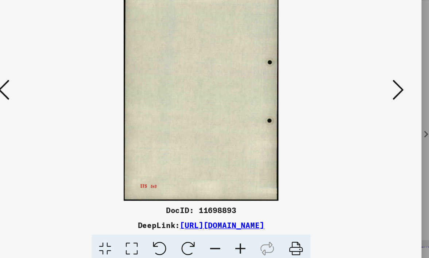
click at [363, 101] on icon at bounding box center [367, 110] width 9 height 18
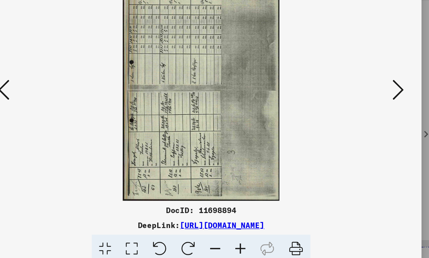
click at [363, 101] on icon at bounding box center [367, 110] width 9 height 18
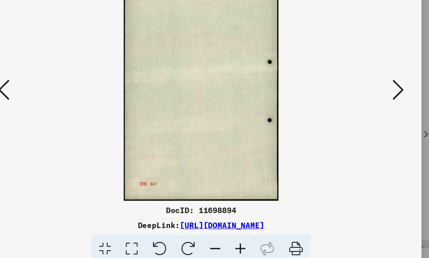
click at [363, 101] on icon at bounding box center [367, 110] width 9 height 18
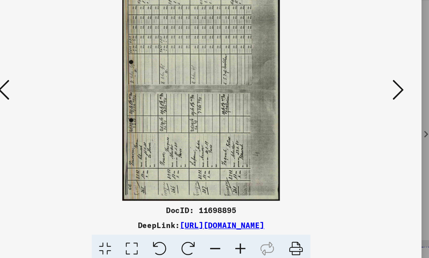
click at [363, 101] on icon at bounding box center [367, 110] width 9 height 18
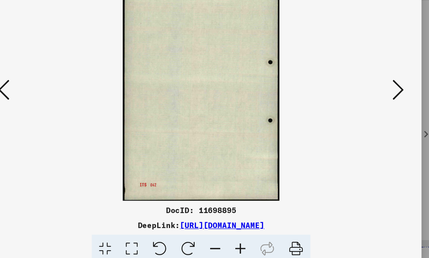
click at [363, 101] on icon at bounding box center [367, 110] width 9 height 18
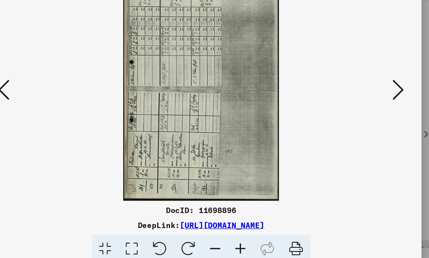
click at [363, 101] on icon at bounding box center [367, 110] width 9 height 18
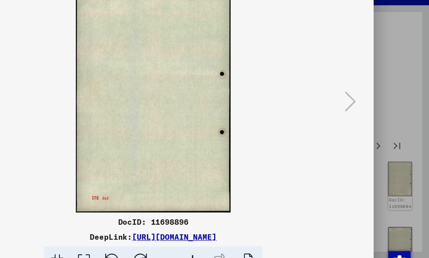
scroll to position [0, 0]
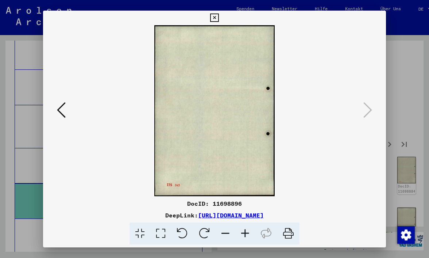
click at [219, 15] on icon at bounding box center [214, 18] width 8 height 9
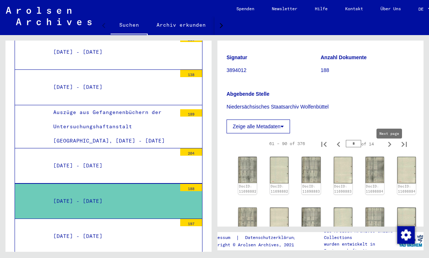
click at [390, 147] on icon "Next page" at bounding box center [389, 144] width 3 height 5
type input "*"
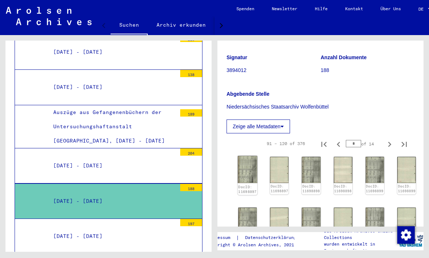
click at [244, 182] on img at bounding box center [248, 169] width 20 height 27
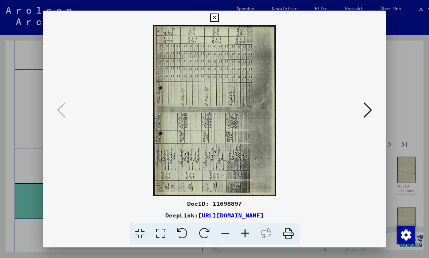
click at [372, 109] on icon at bounding box center [367, 110] width 9 height 18
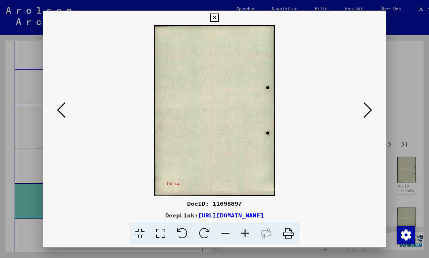
click at [372, 109] on icon at bounding box center [367, 110] width 9 height 18
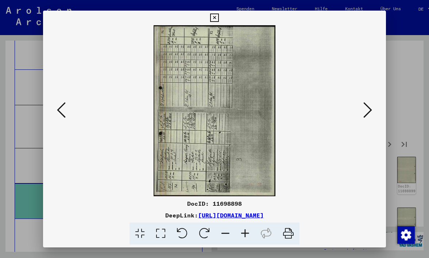
click at [369, 107] on icon at bounding box center [367, 110] width 9 height 18
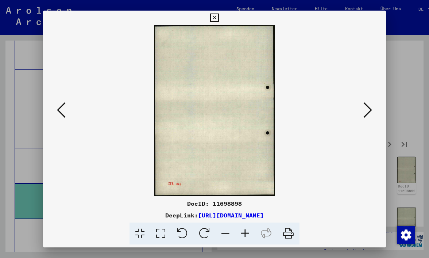
click at [369, 107] on icon at bounding box center [367, 110] width 9 height 18
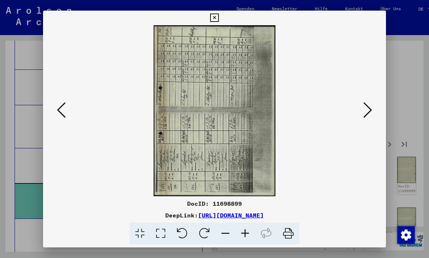
click at [369, 107] on icon at bounding box center [367, 110] width 9 height 18
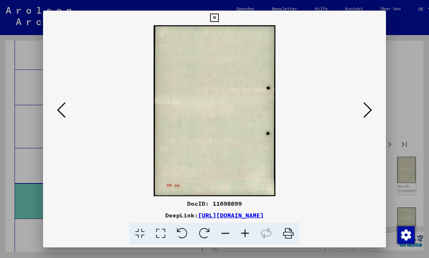
click at [369, 107] on icon at bounding box center [367, 110] width 9 height 18
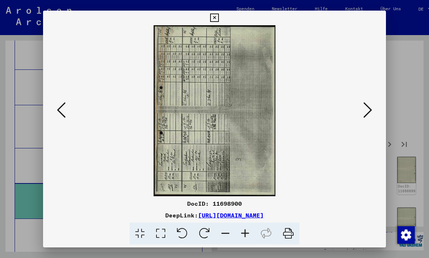
click at [369, 107] on icon at bounding box center [367, 110] width 9 height 18
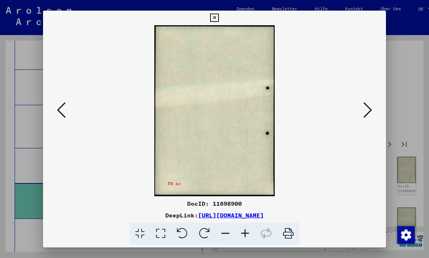
click at [369, 107] on icon at bounding box center [367, 110] width 9 height 18
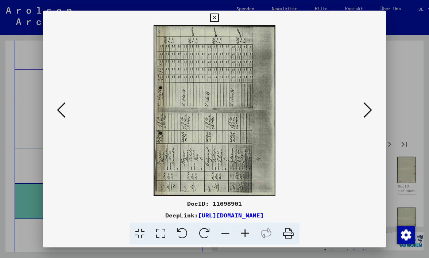
click at [369, 107] on icon at bounding box center [367, 110] width 9 height 18
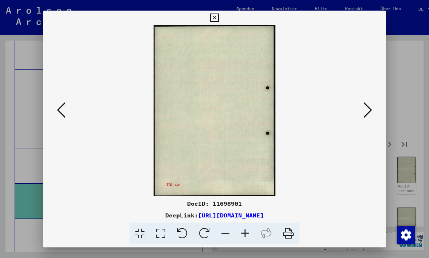
click at [369, 107] on icon at bounding box center [367, 110] width 9 height 18
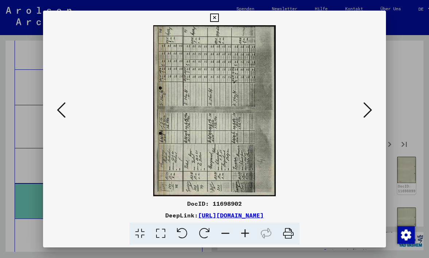
click at [369, 107] on icon at bounding box center [367, 110] width 9 height 18
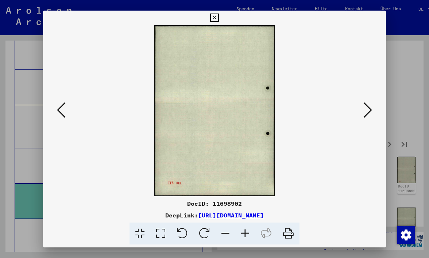
click at [369, 107] on icon at bounding box center [367, 110] width 9 height 18
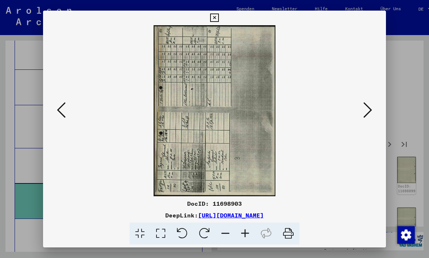
click at [369, 107] on icon at bounding box center [367, 110] width 9 height 18
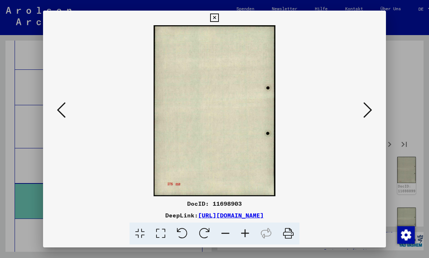
click at [369, 107] on icon at bounding box center [367, 110] width 9 height 18
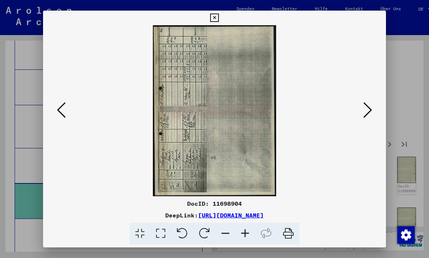
click at [369, 107] on icon at bounding box center [367, 110] width 9 height 18
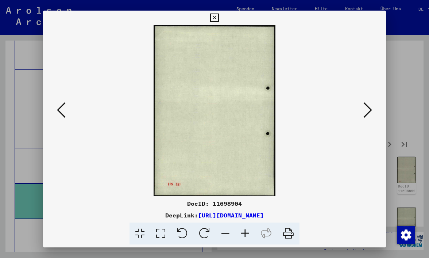
click at [369, 107] on icon at bounding box center [367, 110] width 9 height 18
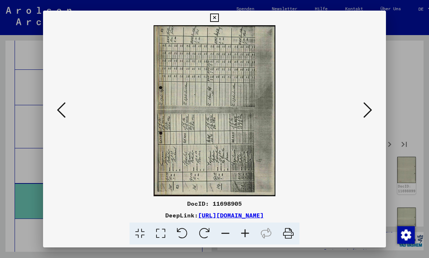
click at [370, 108] on icon at bounding box center [367, 110] width 9 height 18
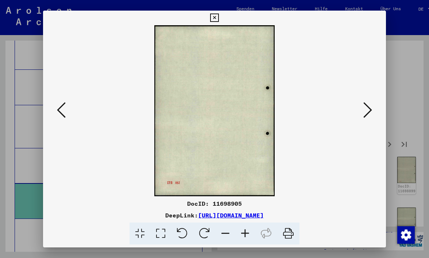
click at [370, 108] on icon at bounding box center [367, 110] width 9 height 18
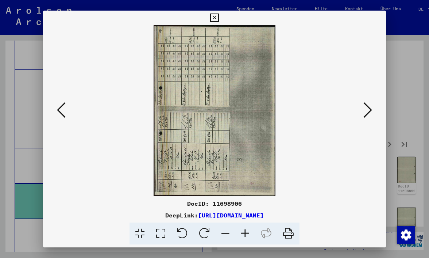
click at [372, 110] on button at bounding box center [367, 110] width 13 height 21
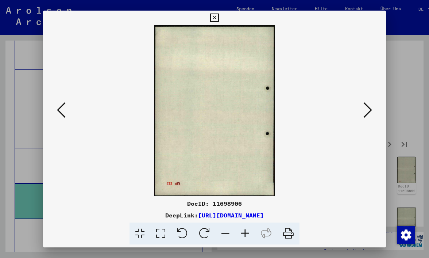
click at [372, 110] on button at bounding box center [367, 110] width 13 height 21
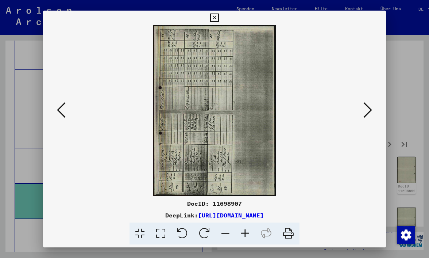
click at [372, 111] on button at bounding box center [367, 110] width 13 height 21
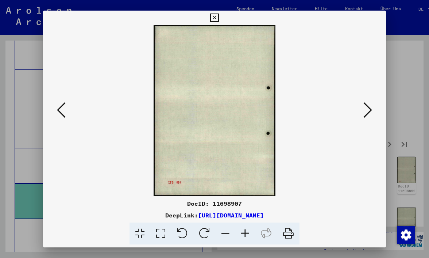
click at [372, 111] on button at bounding box center [367, 110] width 13 height 21
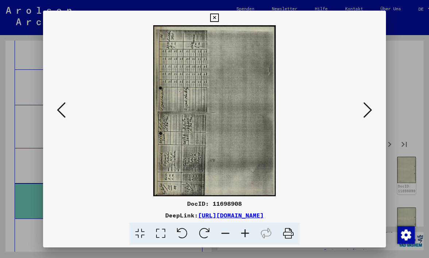
click at [372, 111] on button at bounding box center [367, 110] width 13 height 21
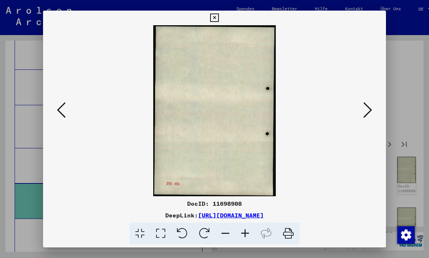
click at [372, 111] on button at bounding box center [367, 110] width 13 height 21
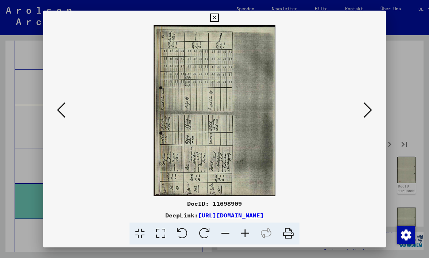
click at [372, 111] on button at bounding box center [367, 110] width 13 height 21
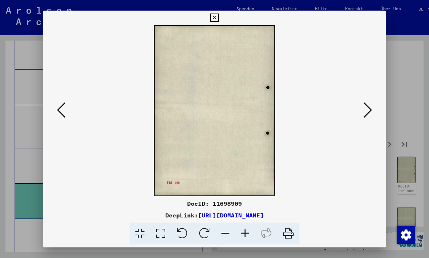
click at [372, 111] on button at bounding box center [367, 110] width 13 height 21
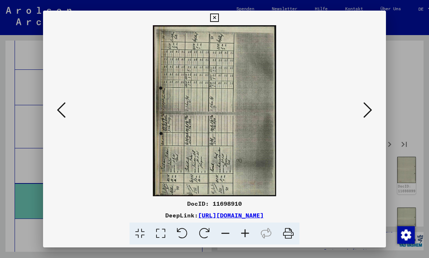
click at [372, 111] on button at bounding box center [367, 110] width 13 height 21
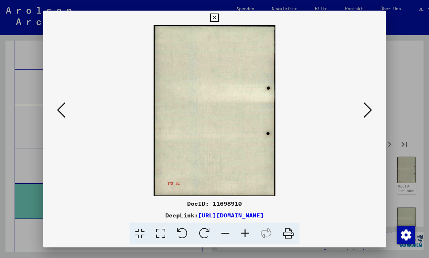
click at [372, 111] on button at bounding box center [367, 110] width 13 height 21
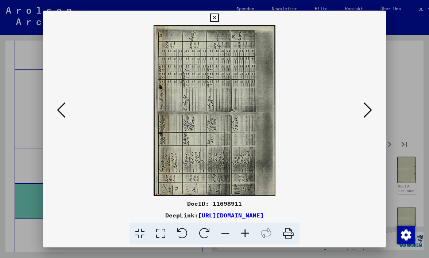
click at [372, 111] on button at bounding box center [367, 110] width 13 height 21
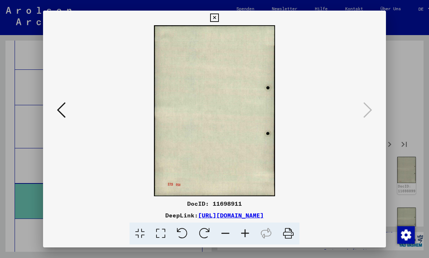
click at [219, 15] on icon at bounding box center [214, 18] width 8 height 9
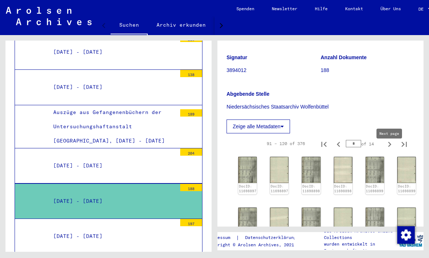
click at [391, 149] on icon "Next page" at bounding box center [390, 144] width 10 height 10
type input "*"
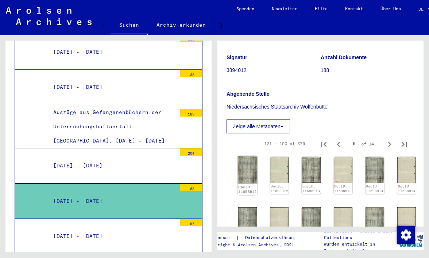
click at [251, 178] on img at bounding box center [248, 170] width 20 height 28
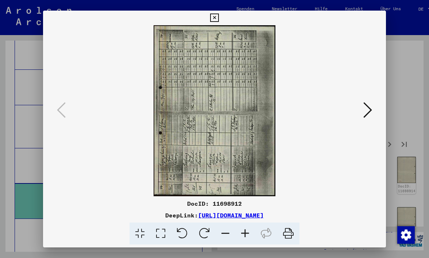
click at [251, 178] on img at bounding box center [215, 110] width 294 height 171
click at [371, 109] on icon at bounding box center [367, 110] width 9 height 18
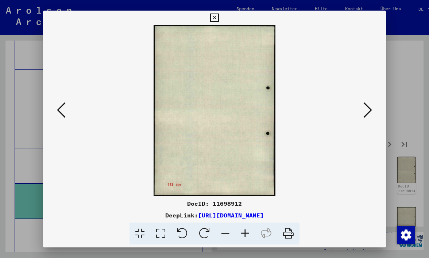
click at [371, 109] on icon at bounding box center [367, 110] width 9 height 18
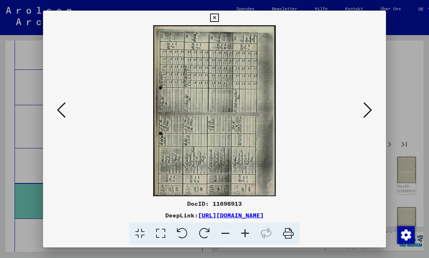
click at [371, 109] on icon at bounding box center [367, 110] width 9 height 18
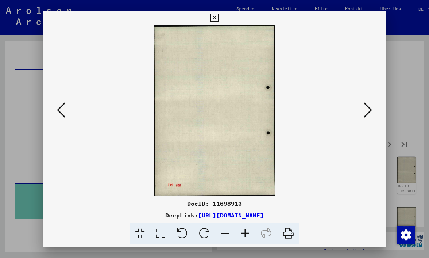
click at [371, 109] on icon at bounding box center [367, 110] width 9 height 18
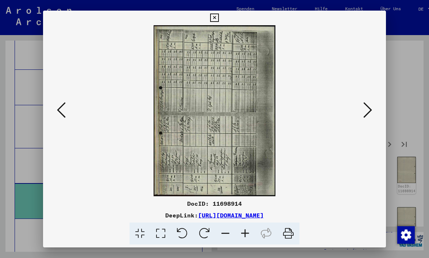
click at [371, 109] on icon at bounding box center [367, 110] width 9 height 18
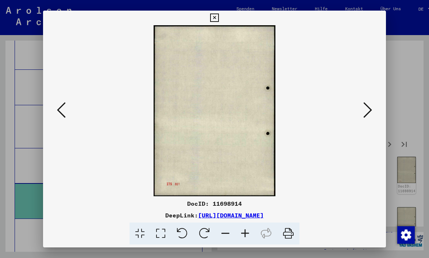
click at [371, 109] on icon at bounding box center [367, 110] width 9 height 18
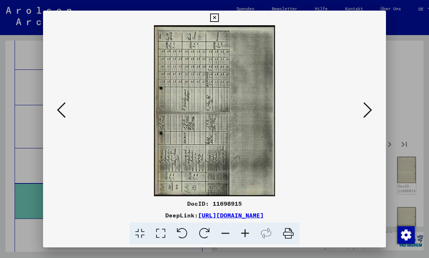
click at [371, 109] on icon at bounding box center [367, 110] width 9 height 18
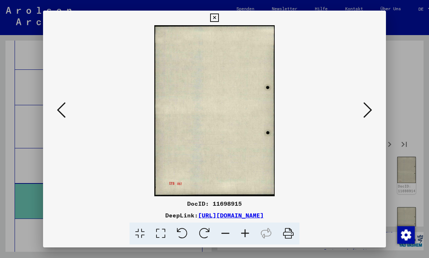
click at [371, 109] on icon at bounding box center [367, 110] width 9 height 18
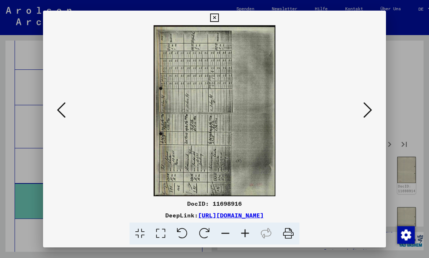
click at [371, 109] on icon at bounding box center [367, 110] width 9 height 18
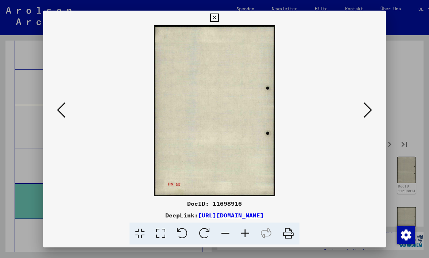
click at [371, 109] on icon at bounding box center [367, 110] width 9 height 18
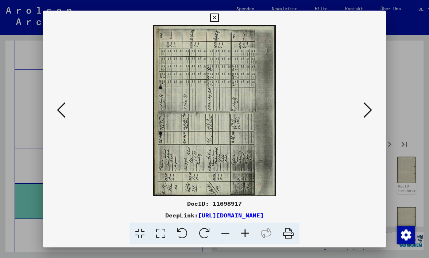
click at [371, 109] on icon at bounding box center [367, 110] width 9 height 18
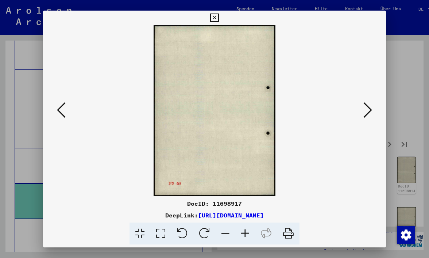
click at [371, 109] on icon at bounding box center [367, 110] width 9 height 18
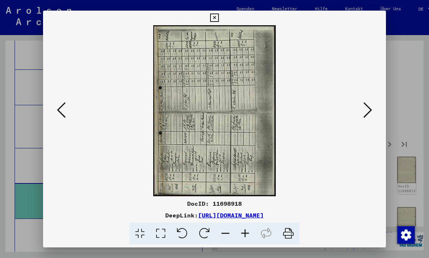
click at [372, 108] on icon at bounding box center [367, 110] width 9 height 18
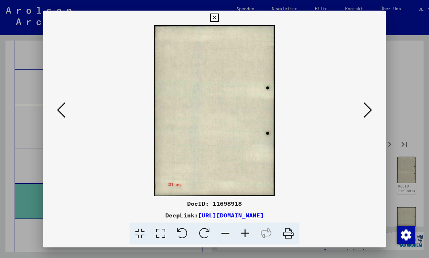
click at [372, 108] on icon at bounding box center [367, 110] width 9 height 18
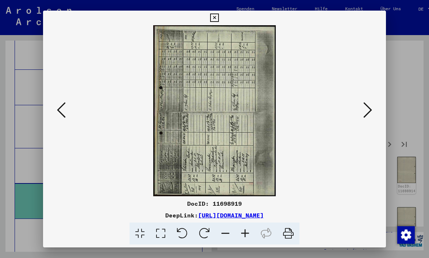
click at [372, 108] on icon at bounding box center [367, 110] width 9 height 18
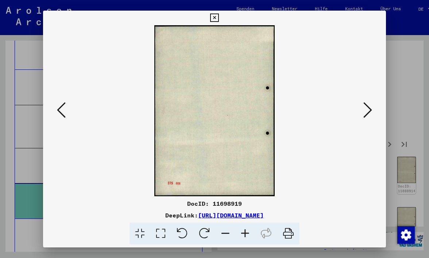
click at [372, 108] on icon at bounding box center [367, 110] width 9 height 18
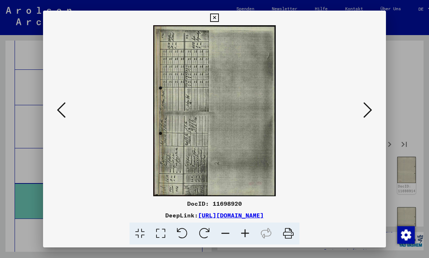
click at [372, 108] on icon at bounding box center [367, 110] width 9 height 18
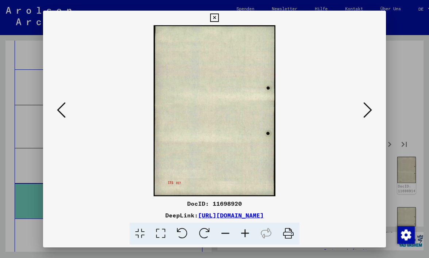
click at [372, 108] on icon at bounding box center [367, 110] width 9 height 18
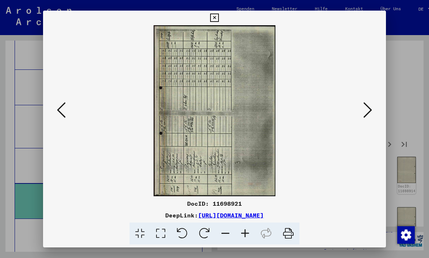
click at [372, 108] on icon at bounding box center [367, 110] width 9 height 18
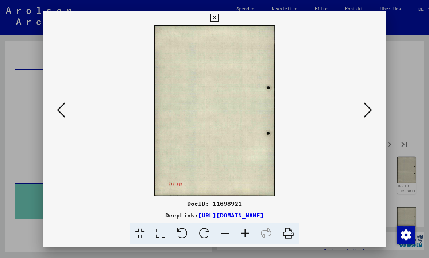
click at [372, 108] on icon at bounding box center [367, 110] width 9 height 18
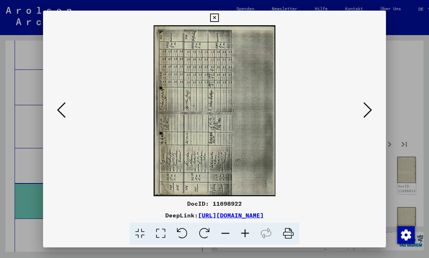
click at [372, 108] on icon at bounding box center [367, 110] width 9 height 18
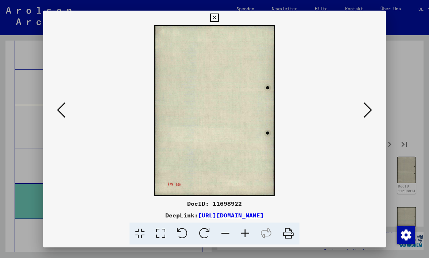
click at [372, 108] on icon at bounding box center [367, 110] width 9 height 18
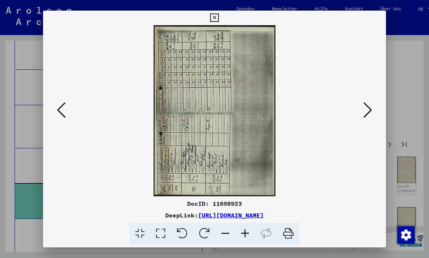
click at [372, 108] on icon at bounding box center [367, 110] width 9 height 18
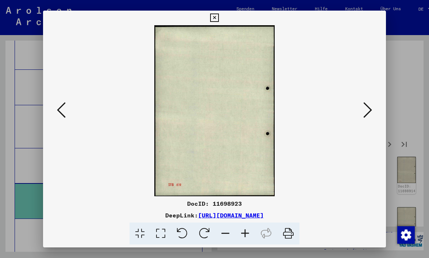
click at [372, 108] on icon at bounding box center [367, 110] width 9 height 18
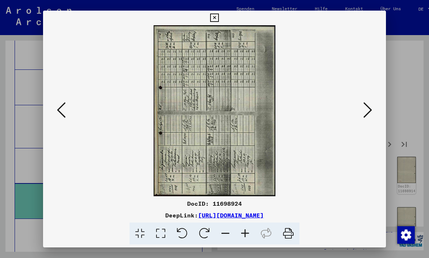
click at [372, 108] on icon at bounding box center [367, 110] width 9 height 18
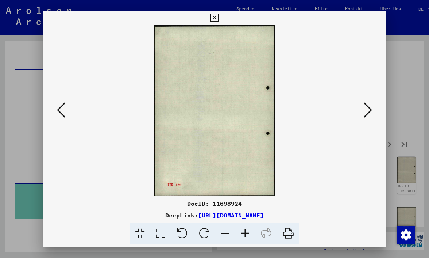
click at [372, 108] on icon at bounding box center [367, 110] width 9 height 18
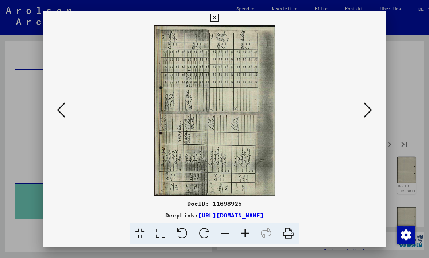
click at [372, 108] on icon at bounding box center [367, 110] width 9 height 18
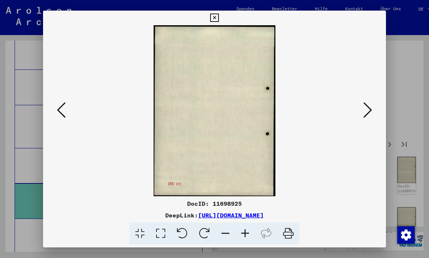
click at [58, 113] on icon at bounding box center [61, 110] width 9 height 18
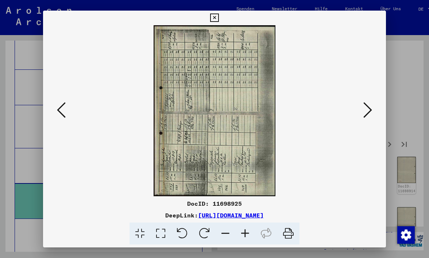
click at [219, 17] on icon at bounding box center [214, 18] width 8 height 9
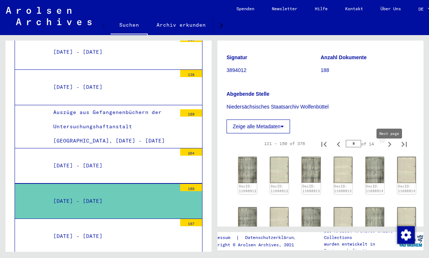
click at [391, 149] on icon "Next page" at bounding box center [390, 144] width 10 height 10
type input "*"
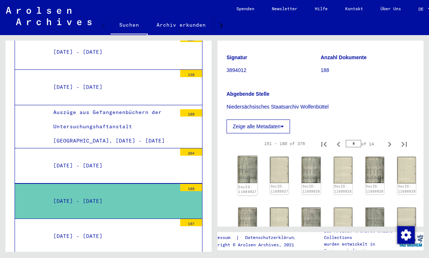
click at [245, 178] on img at bounding box center [248, 169] width 20 height 27
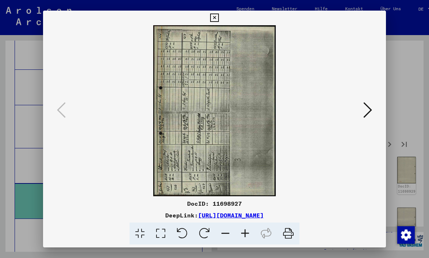
click at [245, 178] on img at bounding box center [215, 110] width 294 height 171
click at [371, 108] on icon at bounding box center [367, 110] width 9 height 18
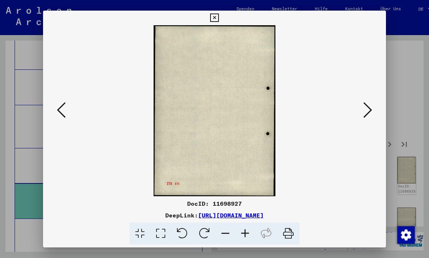
click at [371, 108] on icon at bounding box center [367, 110] width 9 height 18
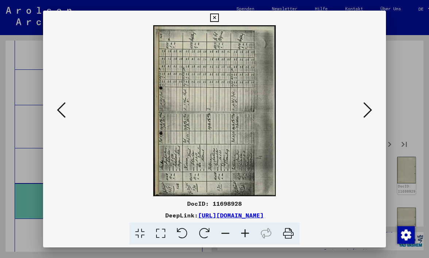
click at [365, 109] on icon at bounding box center [367, 110] width 9 height 18
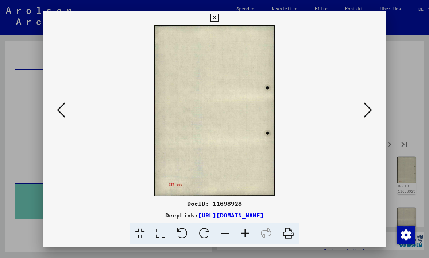
click at [365, 109] on icon at bounding box center [367, 110] width 9 height 18
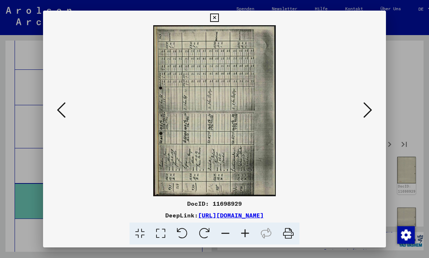
click at [365, 109] on icon at bounding box center [367, 110] width 9 height 18
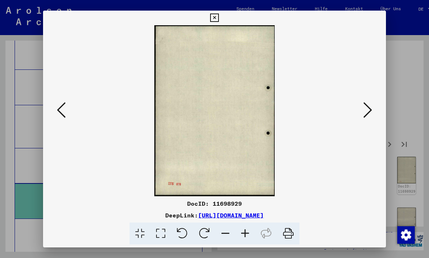
click at [365, 109] on icon at bounding box center [367, 110] width 9 height 18
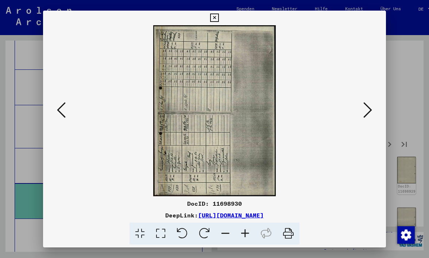
click at [365, 109] on icon at bounding box center [367, 110] width 9 height 18
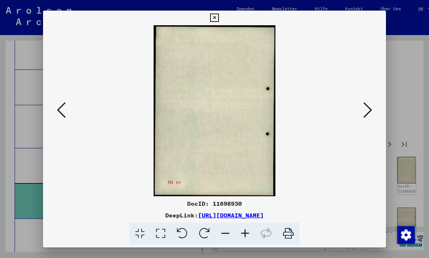
click at [365, 109] on icon at bounding box center [367, 110] width 9 height 18
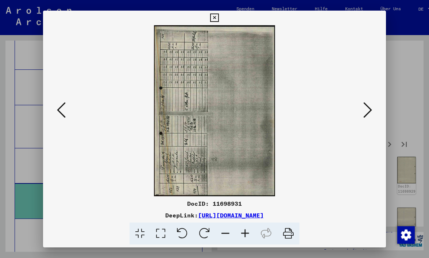
click at [365, 109] on icon at bounding box center [367, 110] width 9 height 18
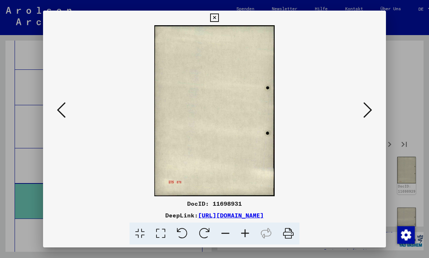
click at [365, 109] on icon at bounding box center [367, 110] width 9 height 18
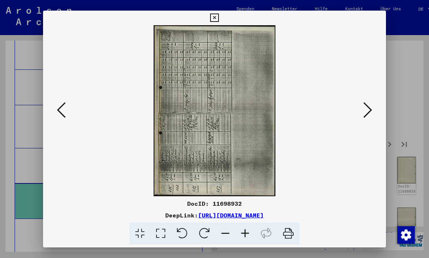
click at [365, 109] on icon at bounding box center [367, 110] width 9 height 18
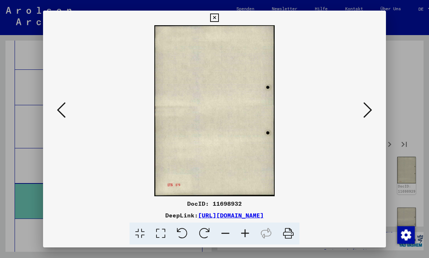
click at [365, 109] on icon at bounding box center [367, 110] width 9 height 18
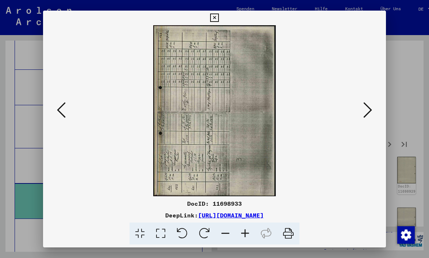
click at [365, 109] on icon at bounding box center [367, 110] width 9 height 18
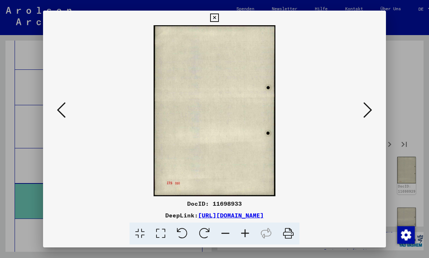
click at [365, 109] on icon at bounding box center [367, 110] width 9 height 18
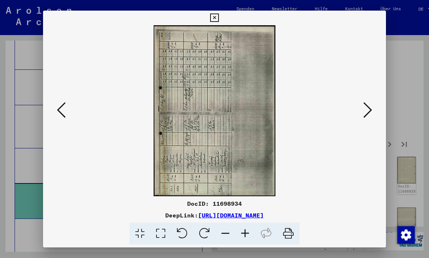
click at [365, 109] on icon at bounding box center [367, 110] width 9 height 18
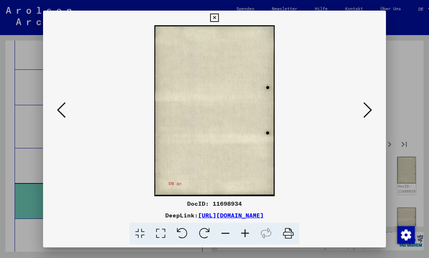
click at [365, 109] on icon at bounding box center [367, 110] width 9 height 18
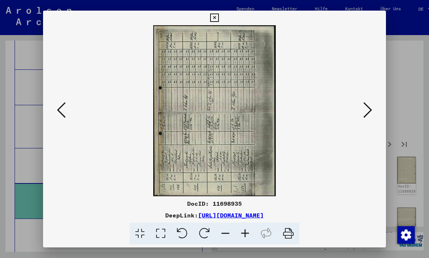
click at [365, 109] on icon at bounding box center [367, 110] width 9 height 18
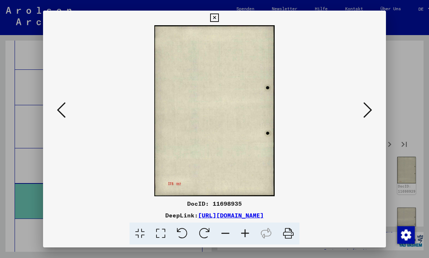
click at [365, 109] on icon at bounding box center [367, 110] width 9 height 18
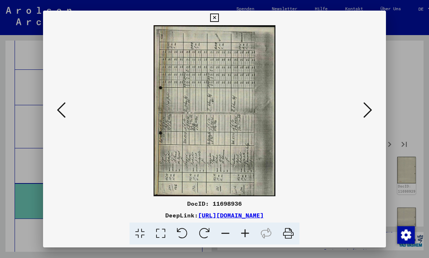
click at [365, 109] on icon at bounding box center [367, 110] width 9 height 18
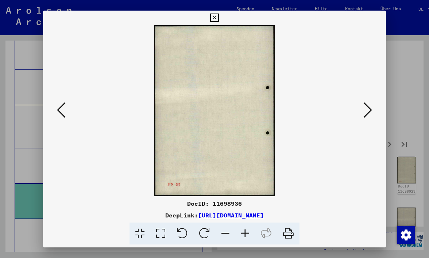
click at [365, 109] on icon at bounding box center [367, 110] width 9 height 18
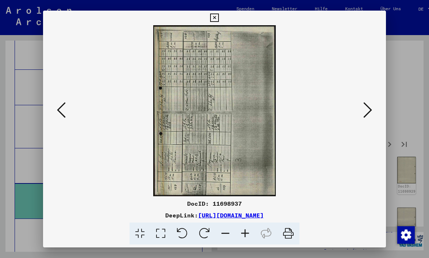
click at [365, 109] on icon at bounding box center [367, 110] width 9 height 18
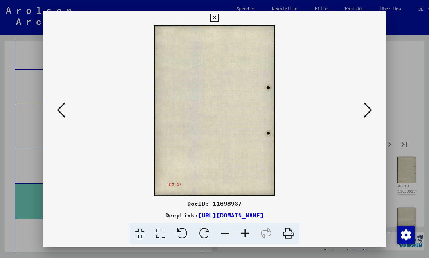
click at [365, 109] on icon at bounding box center [367, 110] width 9 height 18
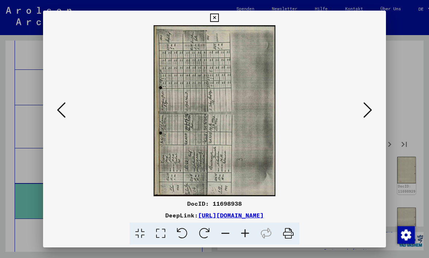
click at [365, 109] on icon at bounding box center [367, 110] width 9 height 18
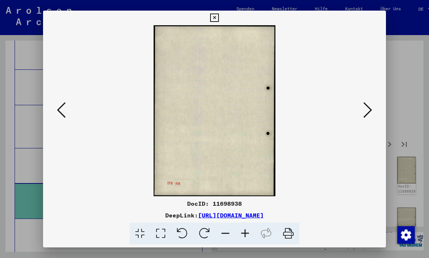
click at [365, 109] on icon at bounding box center [367, 110] width 9 height 18
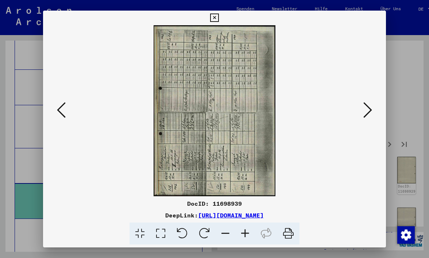
click at [365, 109] on icon at bounding box center [367, 110] width 9 height 18
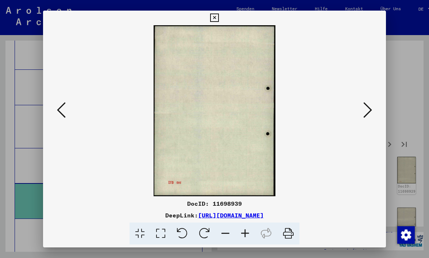
click at [365, 109] on icon at bounding box center [367, 110] width 9 height 18
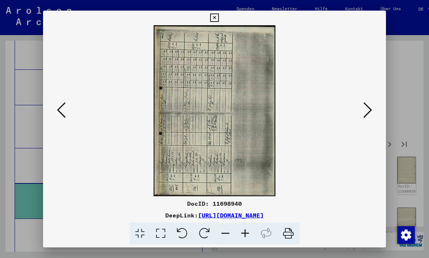
click at [366, 109] on icon at bounding box center [367, 110] width 9 height 18
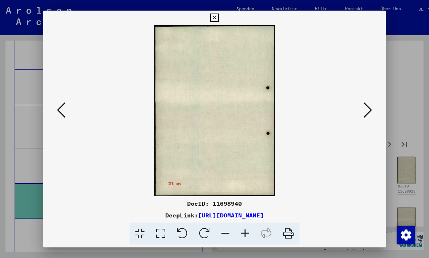
click at [366, 109] on icon at bounding box center [367, 110] width 9 height 18
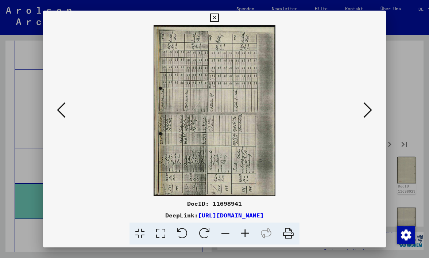
click at [366, 109] on icon at bounding box center [367, 110] width 9 height 18
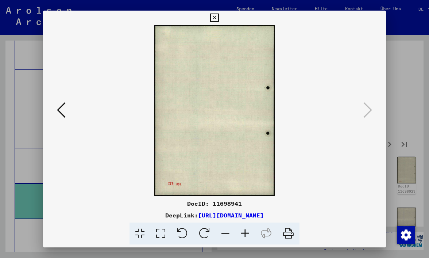
click at [219, 18] on icon at bounding box center [214, 18] width 8 height 9
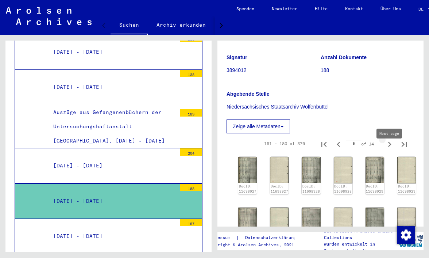
click at [391, 149] on icon "Next page" at bounding box center [390, 144] width 10 height 10
type input "*"
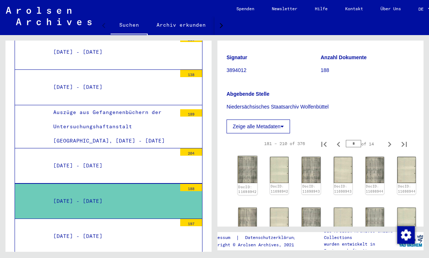
click at [248, 180] on img at bounding box center [248, 169] width 20 height 27
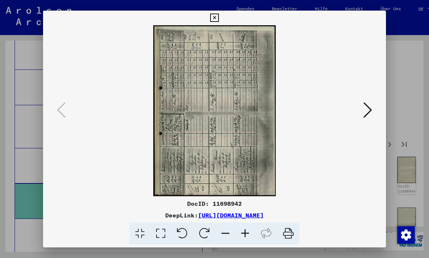
click at [248, 180] on img at bounding box center [215, 110] width 294 height 171
click at [373, 108] on button at bounding box center [367, 110] width 13 height 21
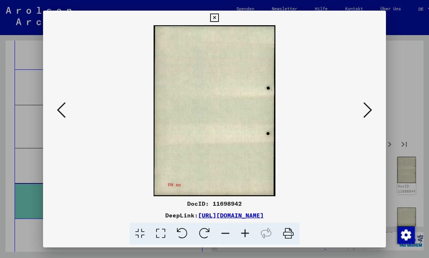
click at [373, 108] on button at bounding box center [367, 110] width 13 height 21
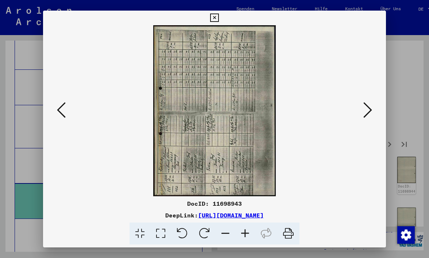
drag, startPoint x: 374, startPoint y: 108, endPoint x: 395, endPoint y: 108, distance: 20.8
click at [390, 108] on div "DocID: 11698943 DeepLink: [URL][DOMAIN_NAME]" at bounding box center [214, 129] width 429 height 258
click at [374, 107] on button at bounding box center [367, 110] width 13 height 21
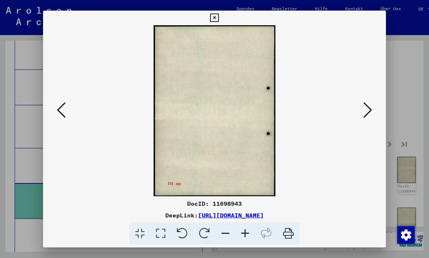
click at [374, 109] on button at bounding box center [367, 110] width 13 height 21
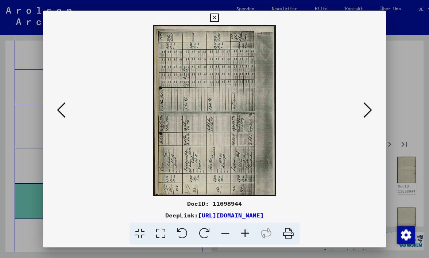
click at [374, 110] on button at bounding box center [367, 110] width 13 height 21
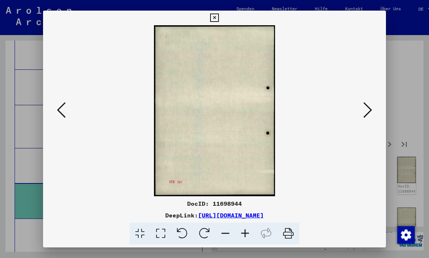
click at [374, 110] on button at bounding box center [367, 110] width 13 height 21
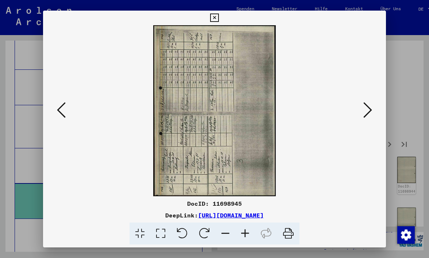
click at [374, 110] on button at bounding box center [367, 110] width 13 height 21
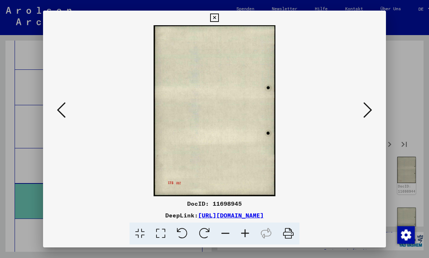
click at [374, 110] on button at bounding box center [367, 110] width 13 height 21
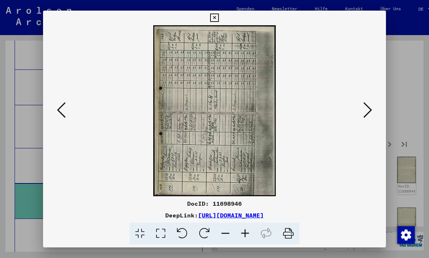
click at [374, 110] on button at bounding box center [367, 110] width 13 height 21
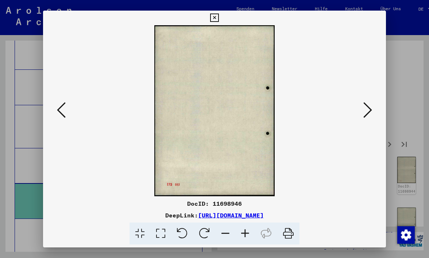
click at [374, 111] on button at bounding box center [367, 110] width 13 height 21
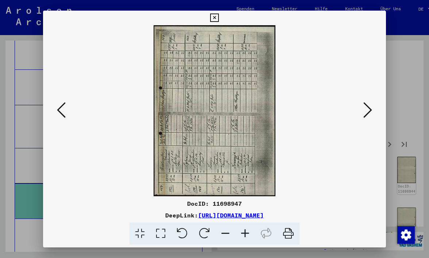
click at [374, 112] on button at bounding box center [367, 110] width 13 height 21
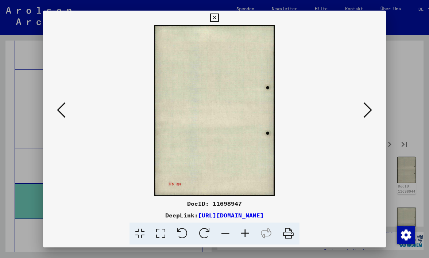
click at [374, 112] on button at bounding box center [367, 110] width 13 height 21
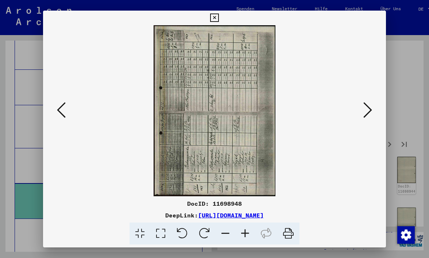
click at [374, 112] on button at bounding box center [367, 110] width 13 height 21
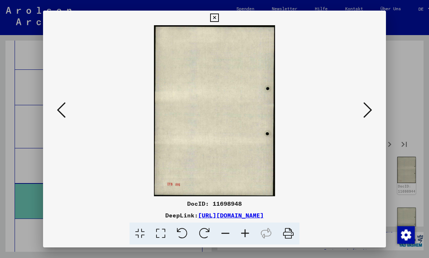
click at [374, 112] on button at bounding box center [367, 110] width 13 height 21
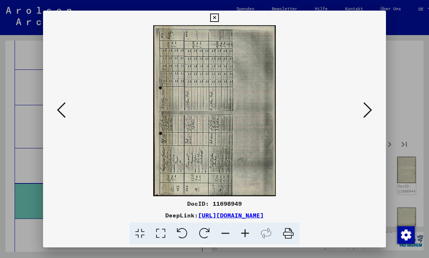
click at [374, 112] on button at bounding box center [367, 110] width 13 height 21
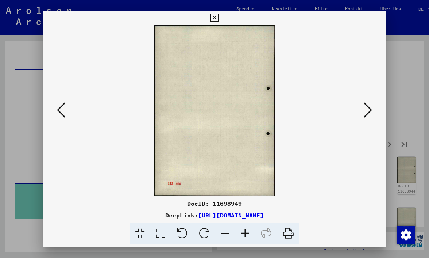
click at [374, 112] on button at bounding box center [367, 110] width 13 height 21
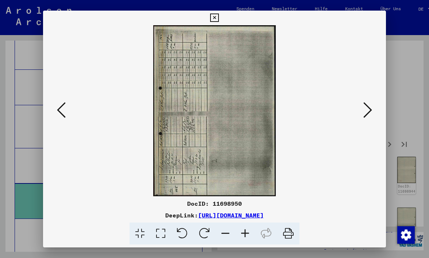
click at [374, 112] on button at bounding box center [367, 110] width 13 height 21
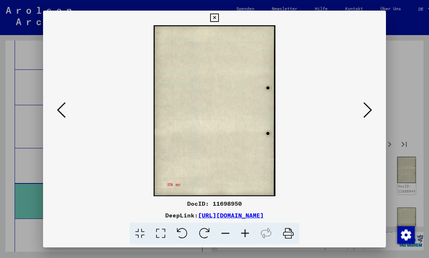
click at [374, 112] on button at bounding box center [367, 110] width 13 height 21
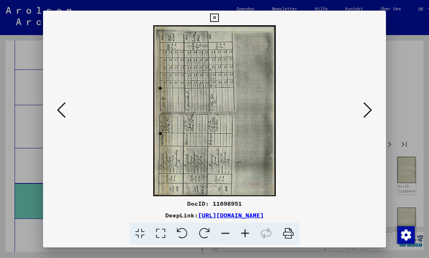
click at [374, 112] on button at bounding box center [367, 110] width 13 height 21
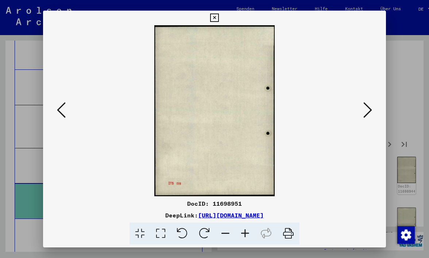
click at [374, 112] on button at bounding box center [367, 110] width 13 height 21
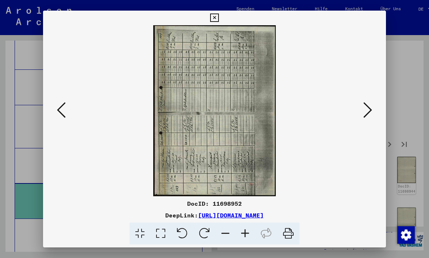
click at [374, 112] on button at bounding box center [367, 110] width 13 height 21
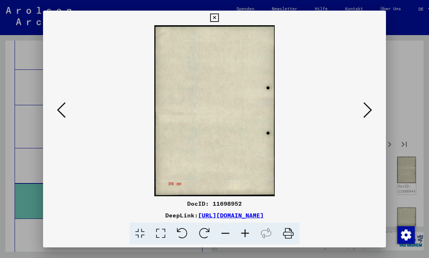
click at [374, 112] on button at bounding box center [367, 110] width 13 height 21
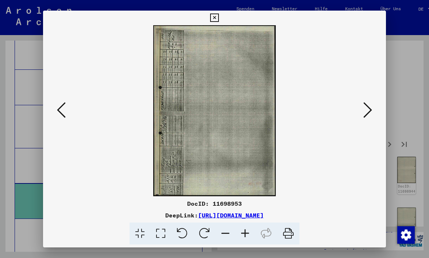
click at [374, 112] on button at bounding box center [367, 110] width 13 height 21
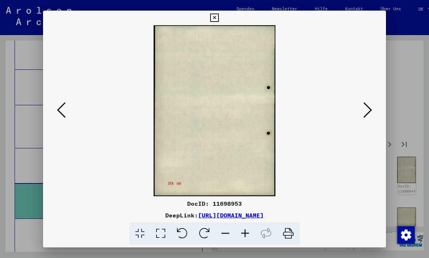
click at [374, 113] on button at bounding box center [367, 110] width 13 height 21
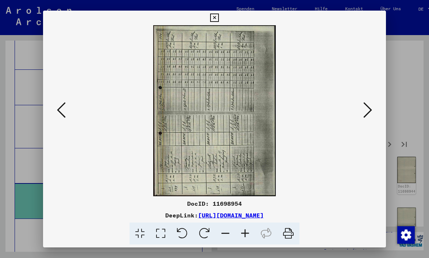
click at [374, 113] on button at bounding box center [367, 110] width 13 height 21
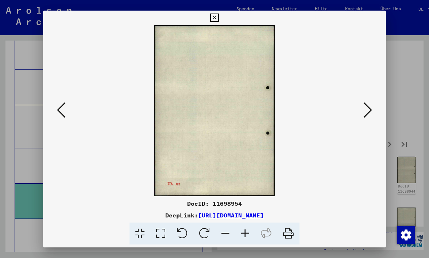
click at [374, 113] on button at bounding box center [367, 110] width 13 height 21
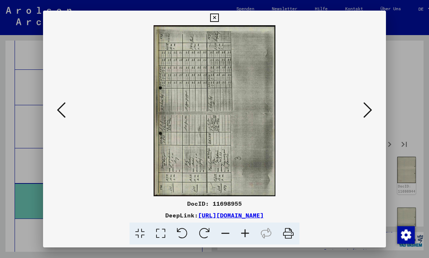
click at [374, 113] on button at bounding box center [367, 110] width 13 height 21
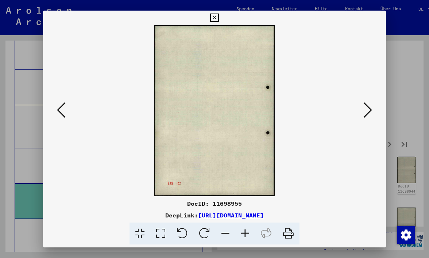
click at [374, 113] on button at bounding box center [367, 110] width 13 height 21
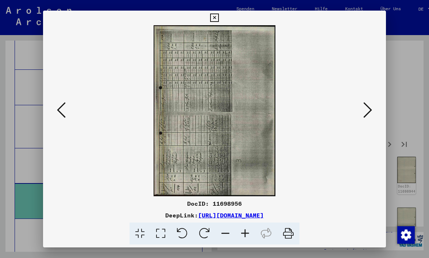
click at [374, 113] on button at bounding box center [367, 110] width 13 height 21
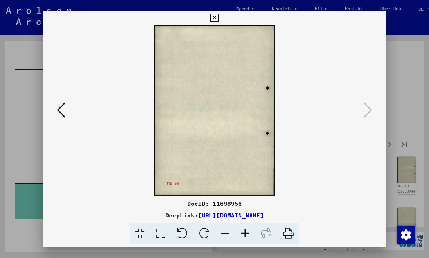
click at [219, 15] on icon at bounding box center [214, 18] width 8 height 9
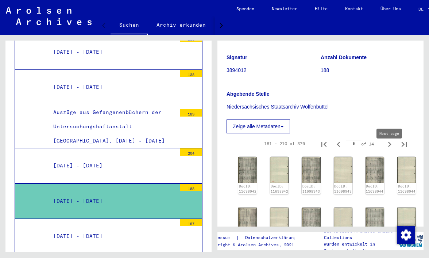
click at [392, 149] on icon "Next page" at bounding box center [390, 144] width 10 height 10
type input "*"
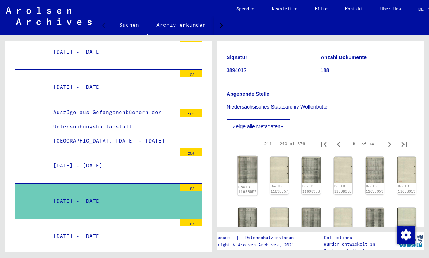
click at [254, 180] on img at bounding box center [248, 170] width 20 height 28
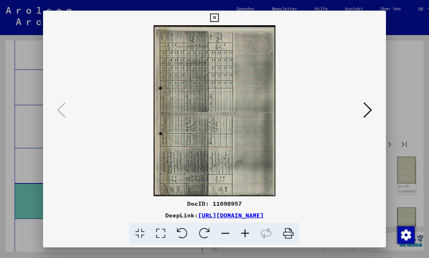
click at [253, 183] on img at bounding box center [215, 110] width 294 height 171
click at [372, 108] on button at bounding box center [367, 110] width 13 height 21
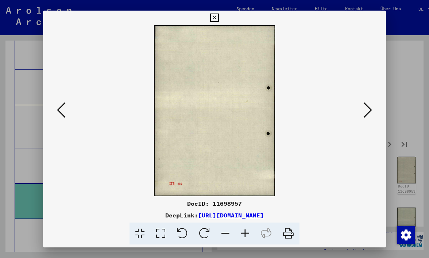
click at [372, 108] on button at bounding box center [367, 110] width 13 height 21
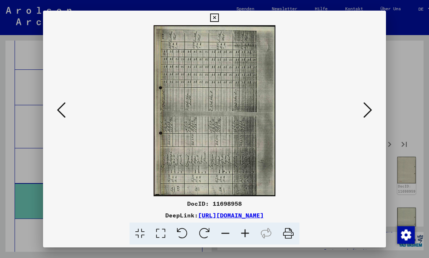
click at [372, 108] on button at bounding box center [367, 110] width 13 height 21
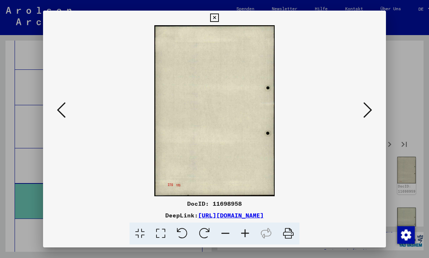
click at [372, 108] on button at bounding box center [367, 110] width 13 height 21
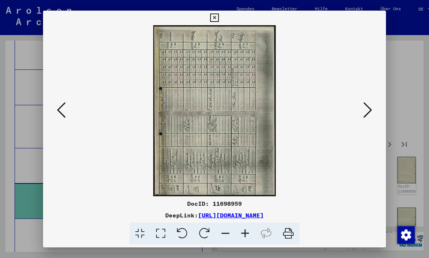
click at [372, 108] on button at bounding box center [367, 110] width 13 height 21
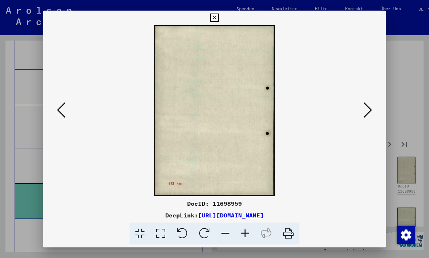
click at [372, 108] on button at bounding box center [367, 110] width 13 height 21
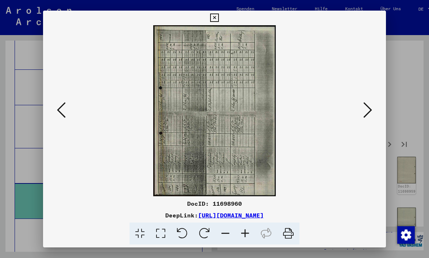
click at [372, 108] on button at bounding box center [367, 110] width 13 height 21
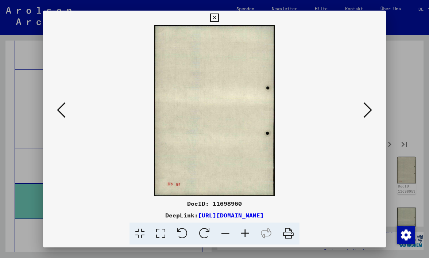
click at [372, 108] on button at bounding box center [367, 110] width 13 height 21
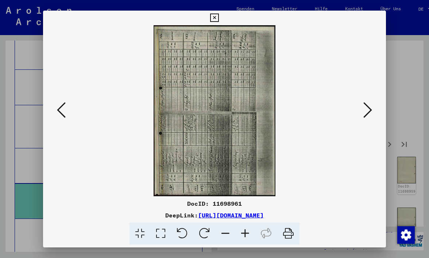
click at [372, 108] on button at bounding box center [367, 110] width 13 height 21
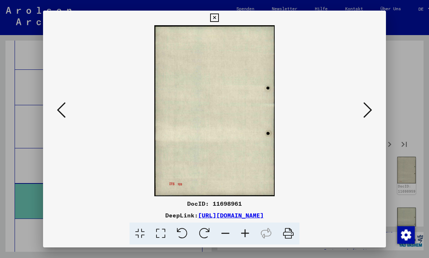
click at [372, 108] on button at bounding box center [367, 110] width 13 height 21
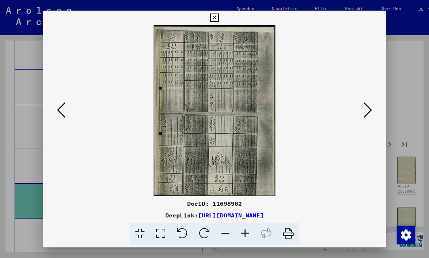
click at [410, 116] on div at bounding box center [214, 129] width 429 height 258
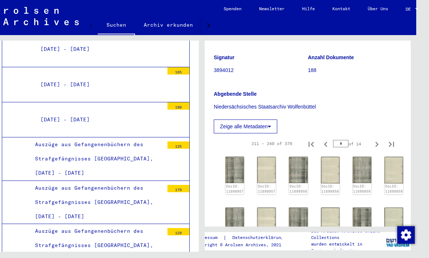
scroll to position [1420, 0]
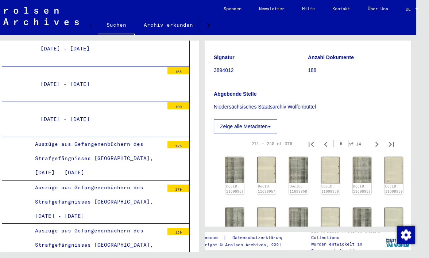
click at [70, 223] on div "Auszüge aus Gefangenenbüchern des Strafgefängnisses [GEOGRAPHIC_DATA], [DATE] -…" at bounding box center [97, 244] width 134 height 43
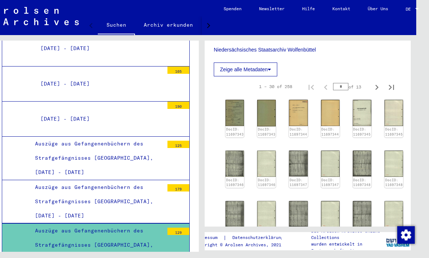
scroll to position [188, 0]
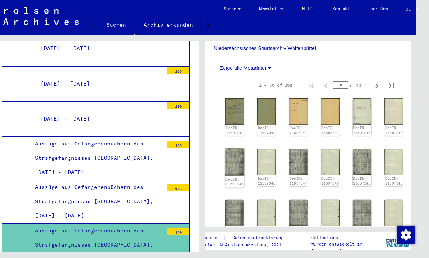
click at [231, 169] on img at bounding box center [235, 161] width 20 height 27
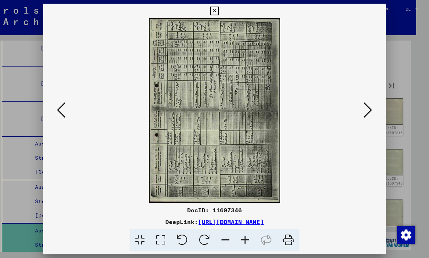
click at [231, 169] on img at bounding box center [215, 110] width 294 height 184
click at [373, 108] on button at bounding box center [367, 110] width 13 height 21
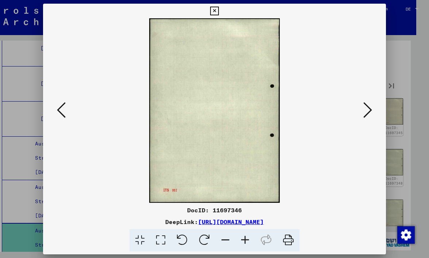
click at [373, 107] on button at bounding box center [367, 110] width 13 height 21
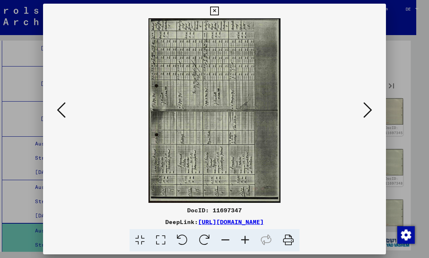
click at [373, 107] on button at bounding box center [367, 110] width 13 height 21
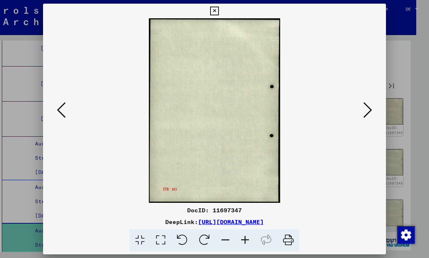
click at [373, 107] on button at bounding box center [367, 110] width 13 height 21
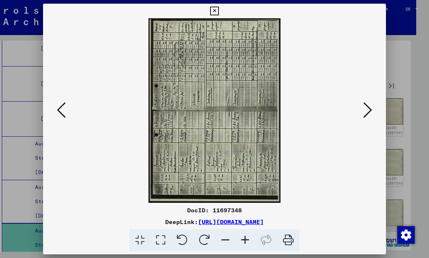
click at [373, 107] on button at bounding box center [367, 110] width 13 height 21
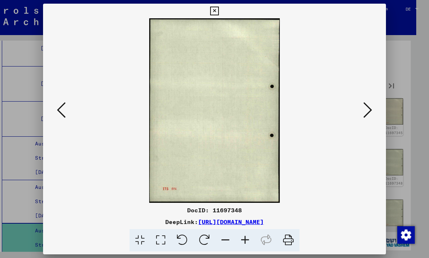
click at [373, 107] on button at bounding box center [367, 110] width 13 height 21
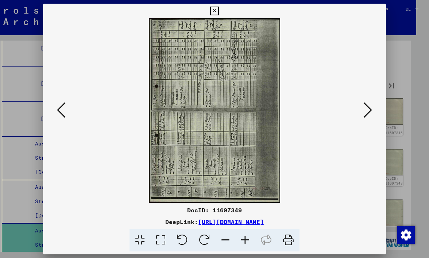
click at [373, 107] on button at bounding box center [367, 110] width 13 height 21
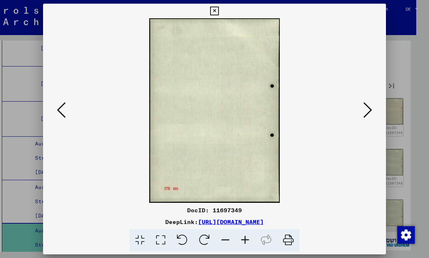
click at [373, 107] on button at bounding box center [367, 110] width 13 height 21
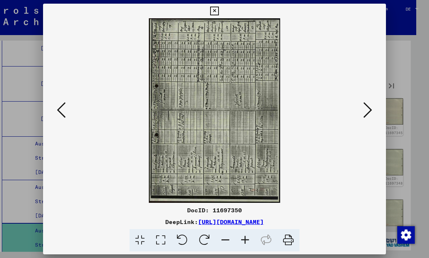
click at [372, 107] on button at bounding box center [367, 110] width 13 height 21
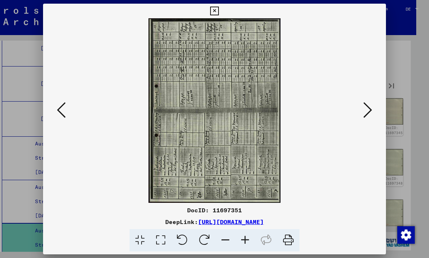
click at [372, 107] on icon at bounding box center [367, 110] width 9 height 18
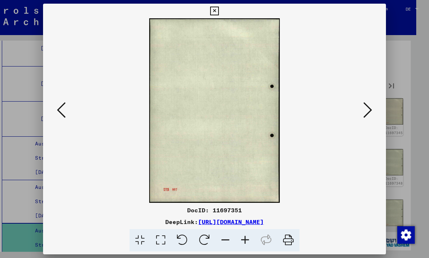
click at [372, 107] on icon at bounding box center [367, 110] width 9 height 18
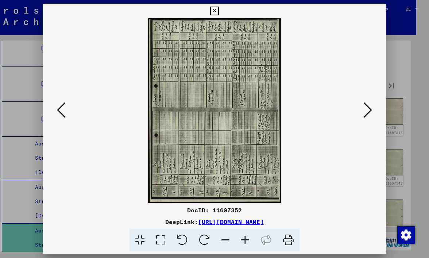
click at [372, 107] on icon at bounding box center [367, 110] width 9 height 18
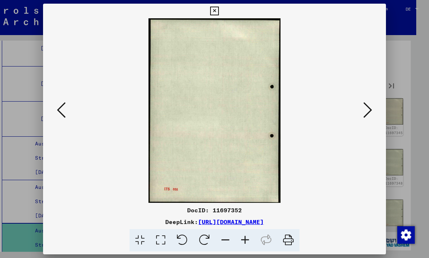
click at [372, 107] on icon at bounding box center [367, 110] width 9 height 18
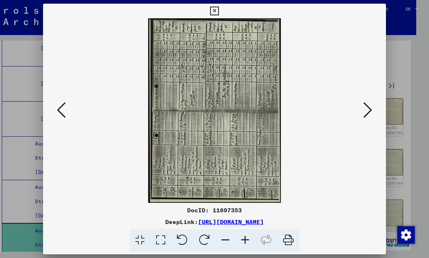
click at [372, 107] on icon at bounding box center [367, 110] width 9 height 18
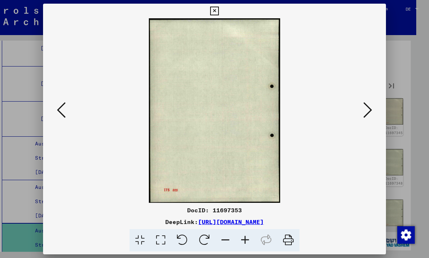
click at [372, 107] on icon at bounding box center [367, 110] width 9 height 18
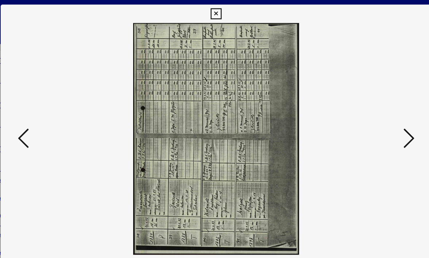
click at [219, 11] on icon at bounding box center [214, 11] width 8 height 9
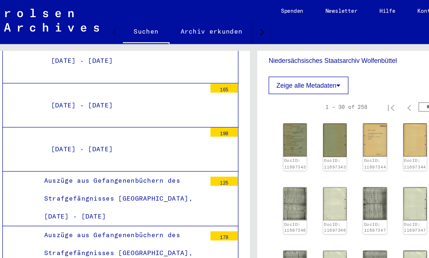
scroll to position [0, 16]
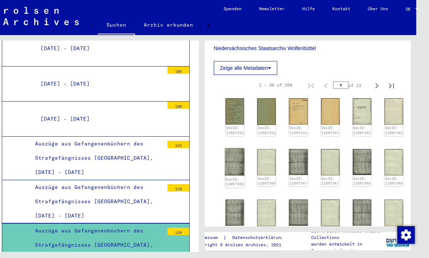
click at [231, 161] on img at bounding box center [235, 161] width 20 height 27
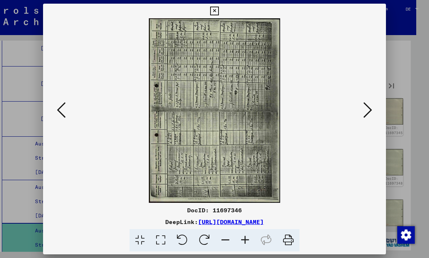
click at [231, 161] on img at bounding box center [215, 110] width 294 height 184
click at [219, 9] on icon at bounding box center [214, 11] width 8 height 9
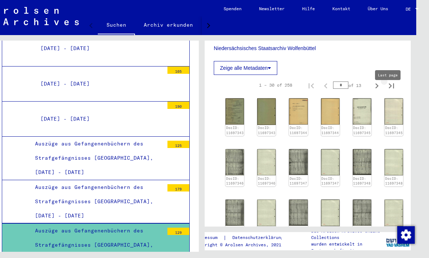
click at [390, 88] on icon "Last page" at bounding box center [391, 85] width 5 height 5
type input "*"
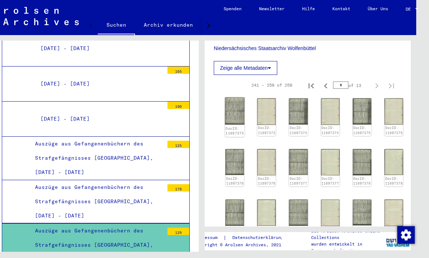
click at [228, 115] on img at bounding box center [235, 110] width 20 height 27
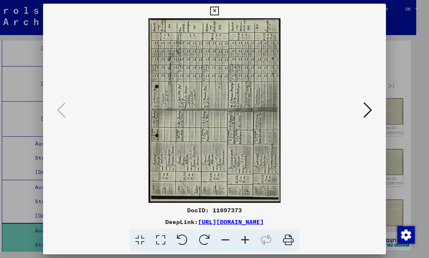
click at [228, 115] on img at bounding box center [215, 110] width 294 height 184
click at [369, 109] on icon at bounding box center [367, 110] width 9 height 18
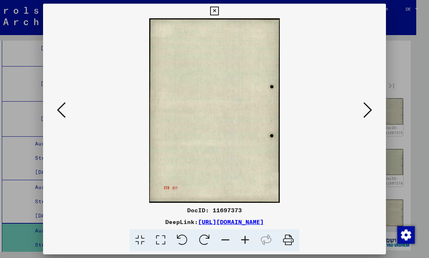
click at [369, 109] on icon at bounding box center [367, 110] width 9 height 18
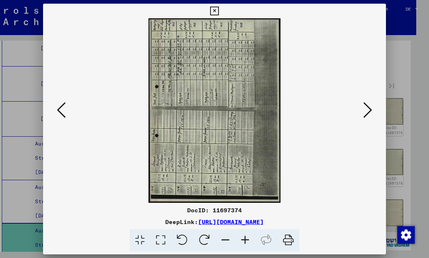
click at [369, 109] on icon at bounding box center [367, 110] width 9 height 18
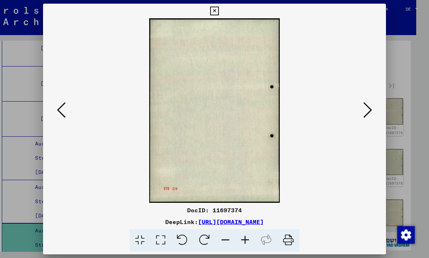
click at [369, 109] on icon at bounding box center [367, 110] width 9 height 18
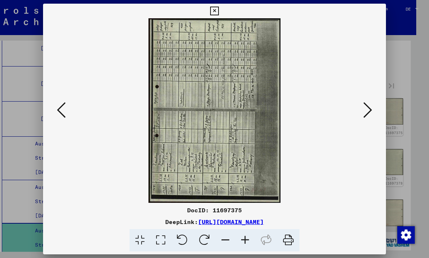
click at [369, 109] on icon at bounding box center [367, 110] width 9 height 18
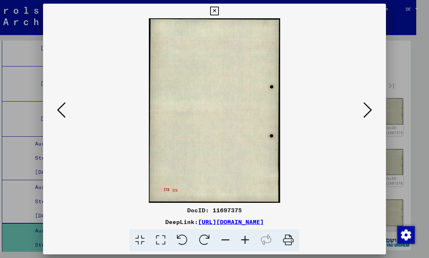
click at [369, 109] on icon at bounding box center [367, 110] width 9 height 18
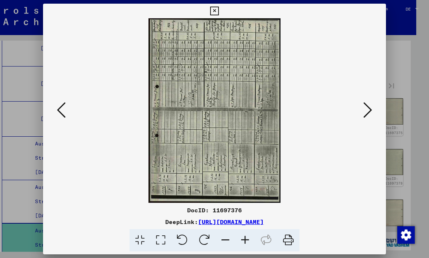
click at [369, 109] on icon at bounding box center [367, 110] width 9 height 18
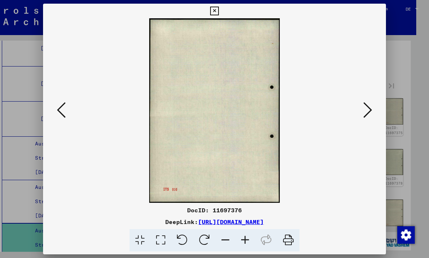
click at [369, 109] on icon at bounding box center [367, 110] width 9 height 18
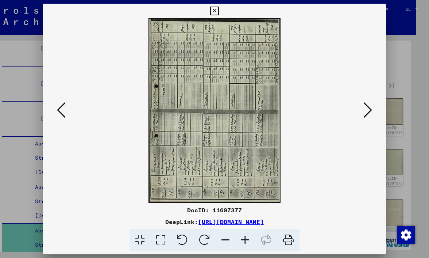
click at [369, 109] on icon at bounding box center [367, 110] width 9 height 18
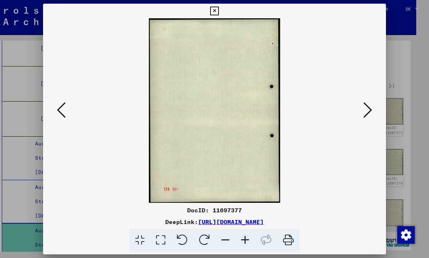
click at [369, 109] on icon at bounding box center [367, 110] width 9 height 18
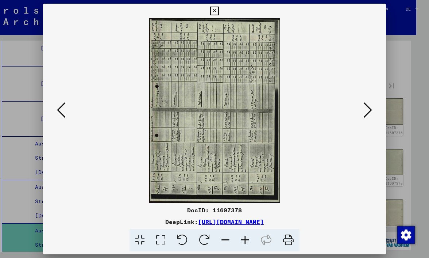
click at [371, 109] on icon at bounding box center [367, 110] width 9 height 18
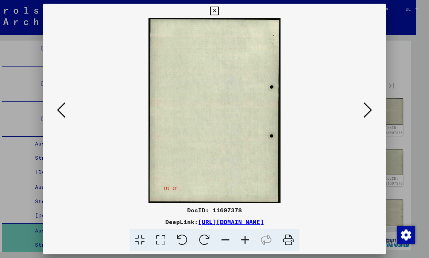
click at [371, 109] on icon at bounding box center [367, 110] width 9 height 18
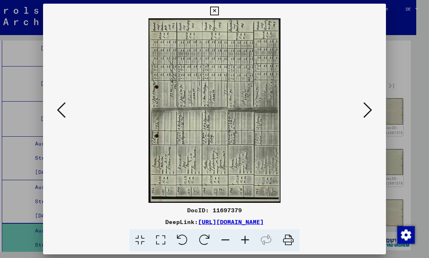
click at [371, 109] on icon at bounding box center [367, 110] width 9 height 18
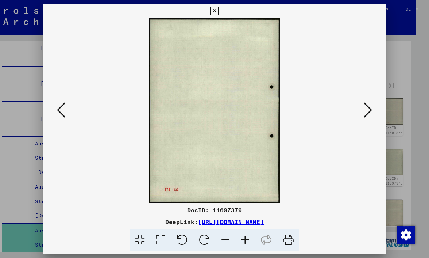
click at [371, 110] on icon at bounding box center [367, 110] width 9 height 18
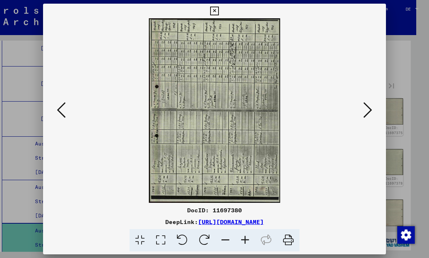
click at [371, 110] on icon at bounding box center [367, 110] width 9 height 18
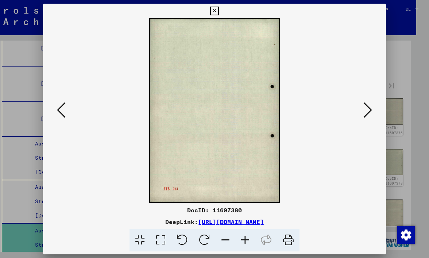
click at [371, 110] on icon at bounding box center [367, 110] width 9 height 18
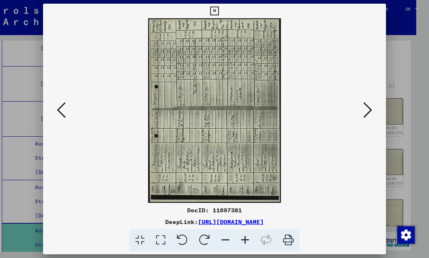
click at [371, 110] on icon at bounding box center [367, 110] width 9 height 18
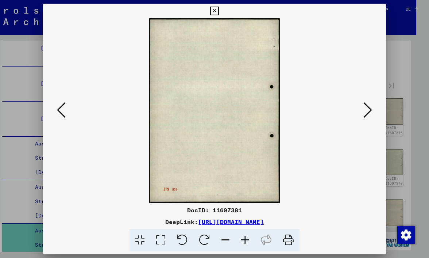
click at [371, 110] on icon at bounding box center [367, 110] width 9 height 18
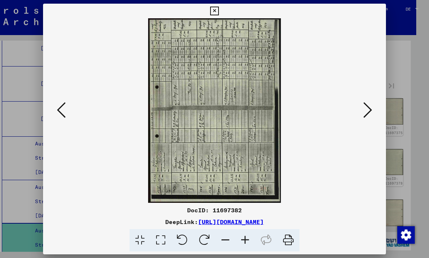
click at [371, 110] on icon at bounding box center [367, 110] width 9 height 18
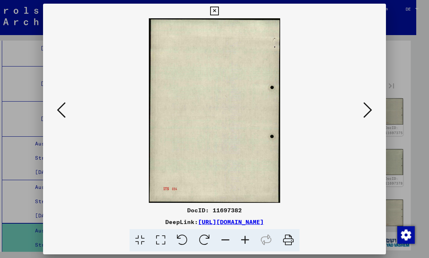
click at [371, 110] on icon at bounding box center [367, 110] width 9 height 18
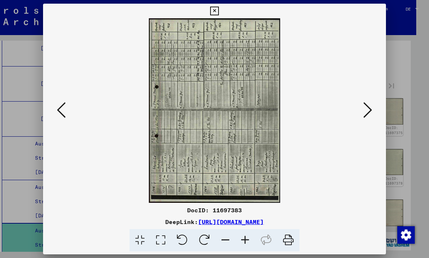
click at [371, 110] on icon at bounding box center [367, 110] width 9 height 18
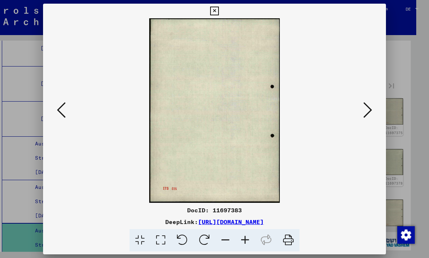
click at [371, 110] on icon at bounding box center [367, 110] width 9 height 18
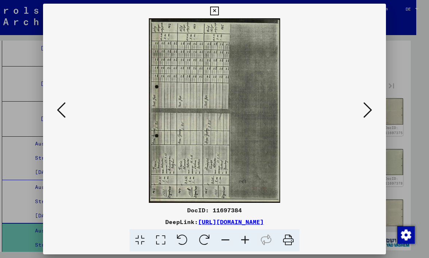
click at [371, 110] on icon at bounding box center [367, 110] width 9 height 18
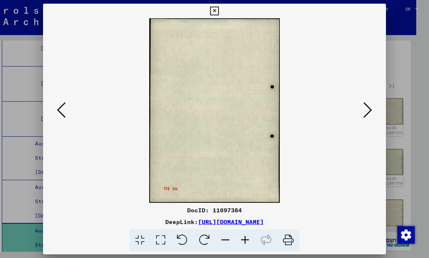
click at [371, 110] on icon at bounding box center [367, 110] width 9 height 18
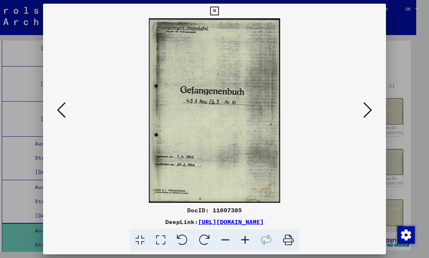
click at [371, 110] on icon at bounding box center [367, 110] width 9 height 18
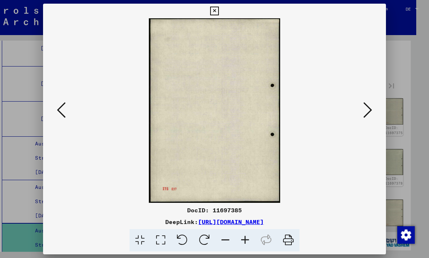
click at [45, 147] on div at bounding box center [214, 110] width 343 height 184
click at [58, 109] on icon at bounding box center [61, 110] width 9 height 18
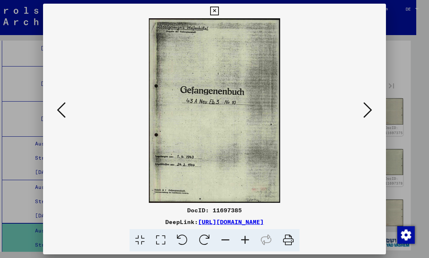
click at [59, 144] on div at bounding box center [214, 110] width 343 height 184
click at [372, 109] on button at bounding box center [367, 110] width 13 height 21
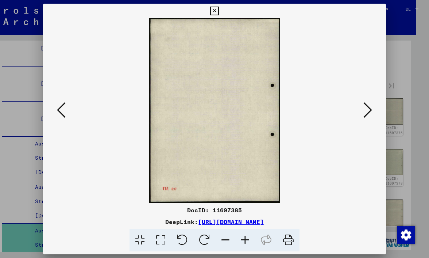
click at [372, 109] on button at bounding box center [367, 110] width 13 height 21
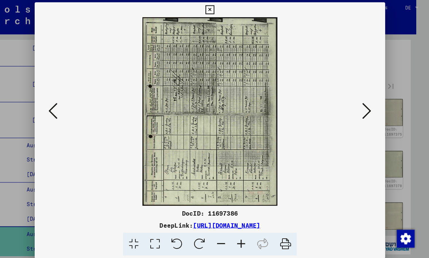
click at [363, 107] on icon at bounding box center [367, 110] width 9 height 18
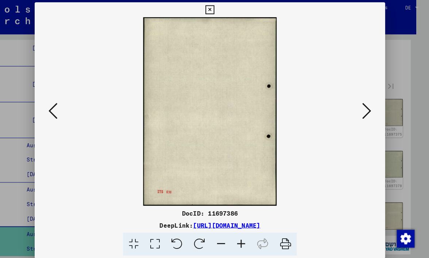
click at [363, 107] on icon at bounding box center [367, 110] width 9 height 18
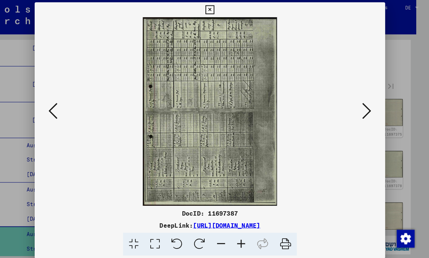
click at [363, 107] on icon at bounding box center [367, 110] width 9 height 18
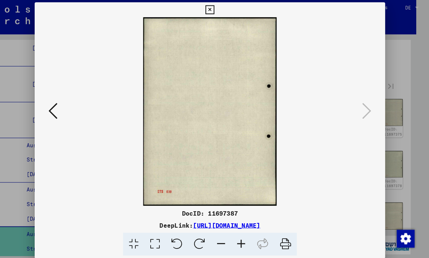
click at [219, 7] on icon at bounding box center [214, 11] width 8 height 9
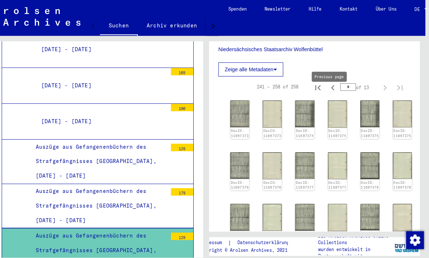
click at [324, 88] on icon "Previous page" at bounding box center [325, 85] width 3 height 5
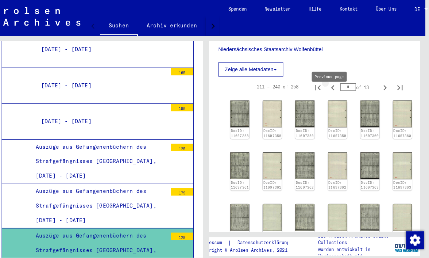
type input "*"
click at [234, 120] on img at bounding box center [235, 111] width 20 height 28
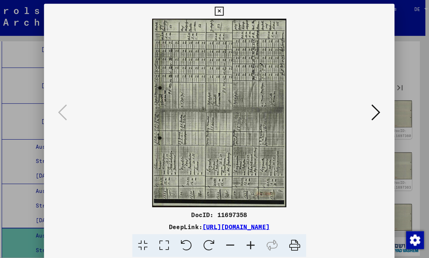
click at [234, 121] on img at bounding box center [215, 110] width 294 height 184
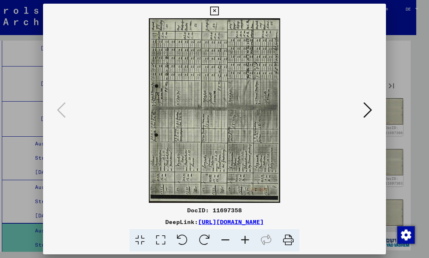
click at [235, 133] on img at bounding box center [215, 110] width 294 height 184
click at [219, 10] on icon at bounding box center [214, 11] width 8 height 9
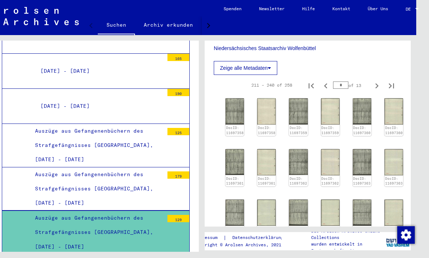
scroll to position [1435, 0]
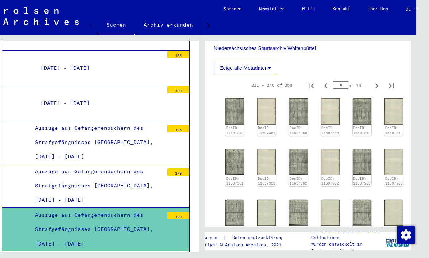
click at [123, 164] on div "Auszüge aus Gefangenenbüchern des Strafgefängnisses [GEOGRAPHIC_DATA], [DATE] -…" at bounding box center [97, 185] width 134 height 43
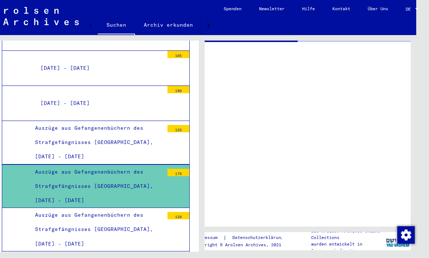
click at [123, 165] on div "Auszüge aus Gefangenenbüchern des Strafgefängnisses [GEOGRAPHIC_DATA], [DATE] -…" at bounding box center [97, 186] width 134 height 43
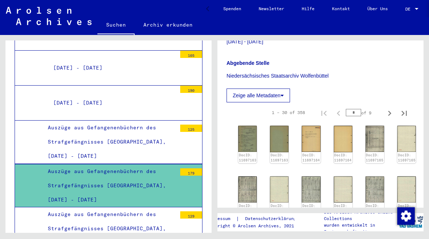
scroll to position [161, 0]
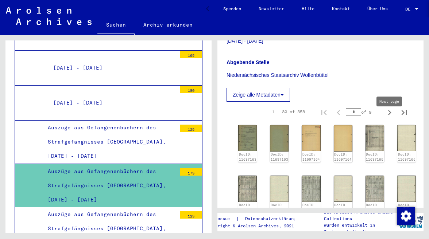
click at [390, 115] on icon "Next page" at bounding box center [389, 112] width 3 height 5
type input "*"
click at [390, 115] on icon "Next page" at bounding box center [389, 112] width 3 height 5
type input "*"
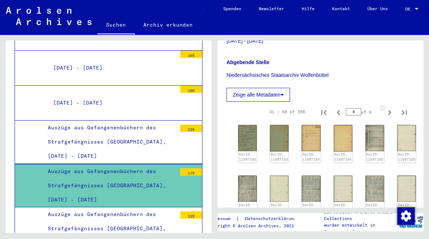
type input "*"
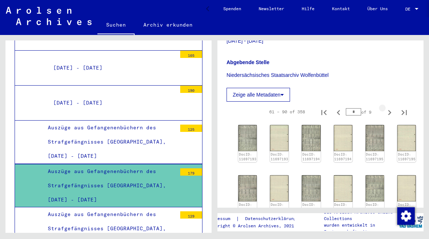
click at [390, 115] on icon "Next page" at bounding box center [389, 112] width 3 height 5
type input "*"
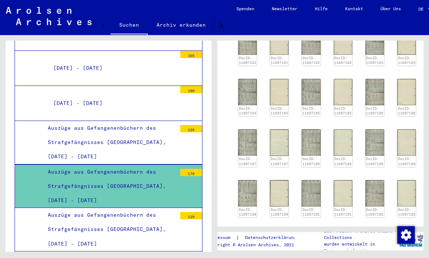
scroll to position [309, 0]
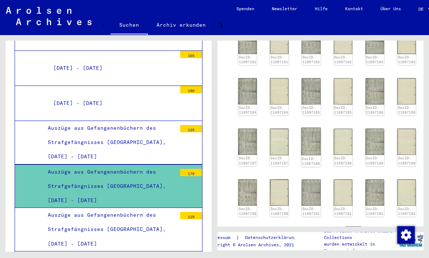
click at [307, 146] on img at bounding box center [311, 142] width 20 height 28
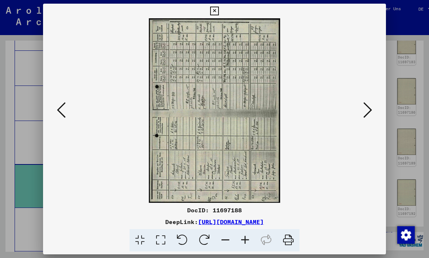
click at [307, 146] on img at bounding box center [215, 110] width 294 height 184
click at [188, 194] on img at bounding box center [215, 110] width 294 height 184
click at [219, 12] on icon at bounding box center [214, 11] width 8 height 9
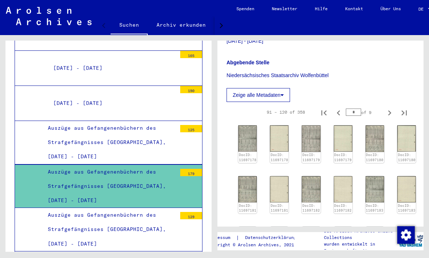
scroll to position [161, 0]
click at [390, 118] on icon "Next page" at bounding box center [390, 113] width 10 height 10
type input "*"
click at [390, 118] on icon "Next page" at bounding box center [390, 113] width 10 height 10
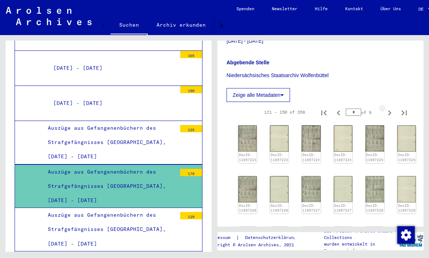
type input "*"
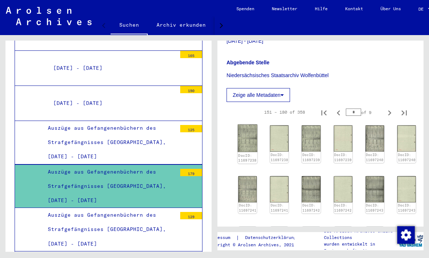
click at [246, 142] on img at bounding box center [248, 138] width 20 height 28
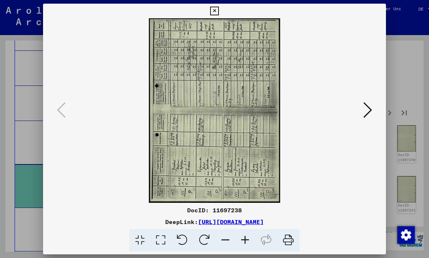
click at [246, 142] on img at bounding box center [215, 110] width 294 height 184
click at [219, 10] on icon at bounding box center [214, 11] width 8 height 9
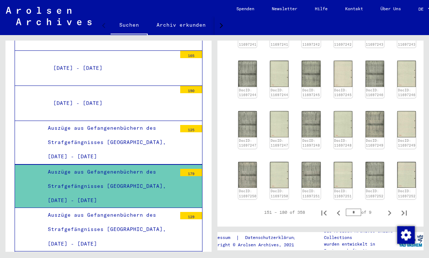
scroll to position [397, 0]
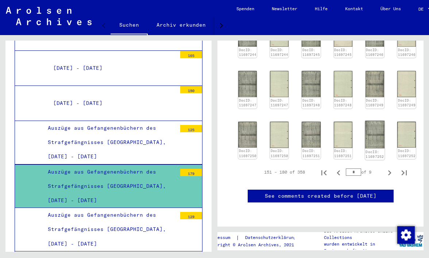
click at [368, 120] on img at bounding box center [375, 134] width 20 height 28
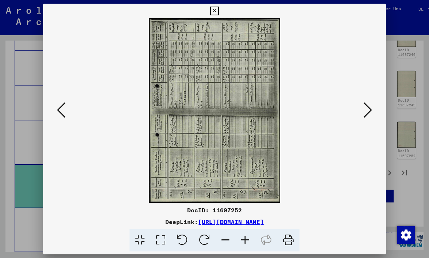
click at [368, 104] on div at bounding box center [214, 110] width 343 height 184
click at [368, 104] on icon at bounding box center [367, 110] width 9 height 18
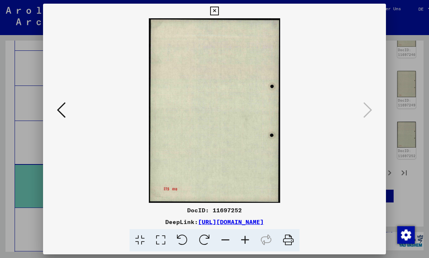
click at [61, 108] on icon at bounding box center [61, 110] width 9 height 18
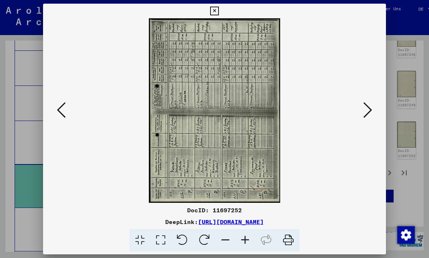
click at [219, 9] on icon at bounding box center [214, 11] width 8 height 9
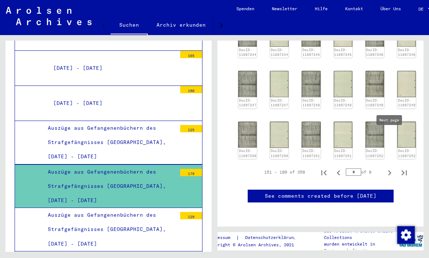
click at [390, 170] on icon "Next page" at bounding box center [389, 172] width 3 height 5
type input "*"
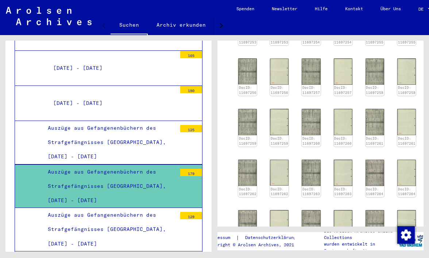
scroll to position [240, 0]
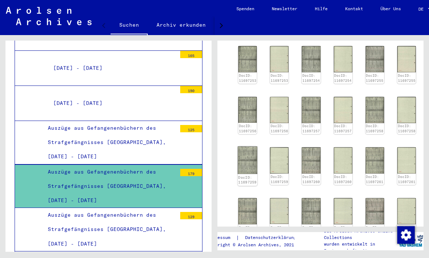
click at [244, 163] on img at bounding box center [248, 160] width 20 height 28
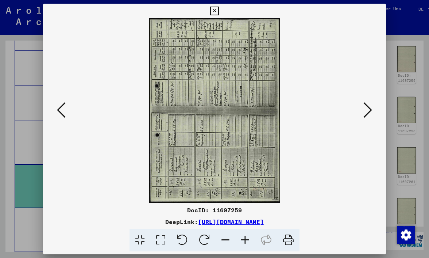
click at [244, 163] on img at bounding box center [215, 110] width 294 height 184
click at [369, 107] on icon at bounding box center [367, 110] width 9 height 18
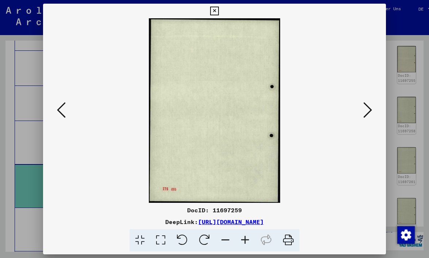
click at [371, 106] on icon at bounding box center [367, 110] width 9 height 18
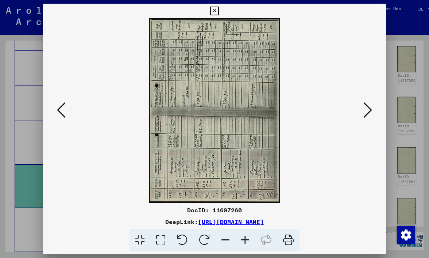
click at [371, 111] on icon at bounding box center [367, 110] width 9 height 18
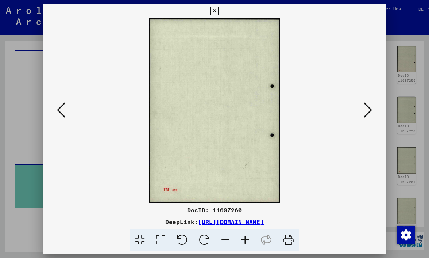
click at [371, 111] on icon at bounding box center [367, 110] width 9 height 18
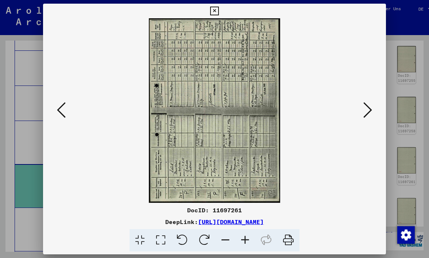
click at [375, 108] on div at bounding box center [214, 110] width 343 height 184
click at [371, 109] on icon at bounding box center [367, 110] width 9 height 18
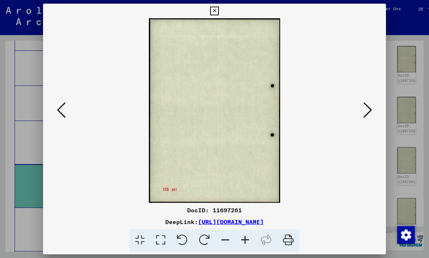
click at [371, 109] on icon at bounding box center [367, 110] width 9 height 18
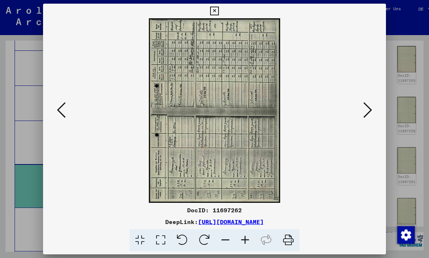
click at [371, 109] on icon at bounding box center [367, 110] width 9 height 18
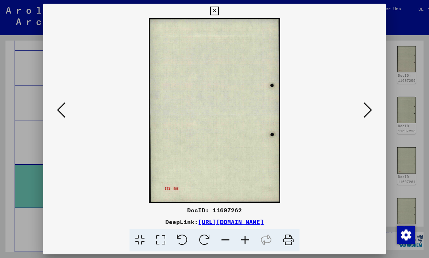
click at [371, 109] on icon at bounding box center [367, 110] width 9 height 18
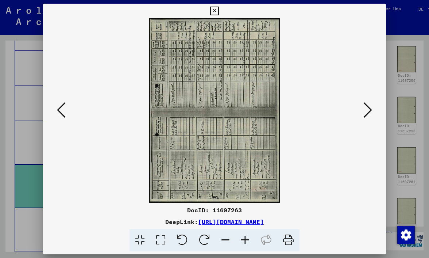
click at [371, 109] on icon at bounding box center [367, 110] width 9 height 18
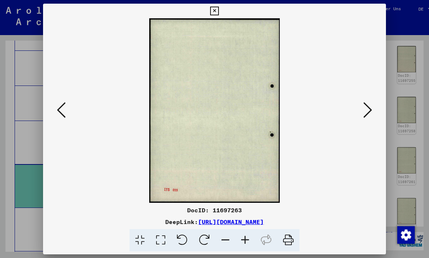
click at [371, 109] on icon at bounding box center [367, 110] width 9 height 18
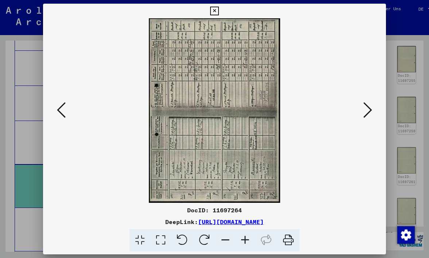
click at [371, 109] on icon at bounding box center [367, 110] width 9 height 18
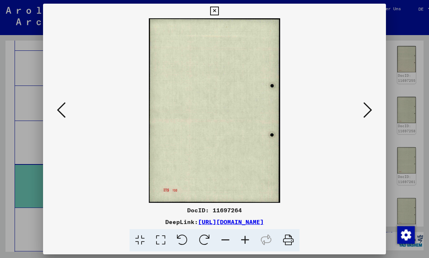
click at [371, 109] on icon at bounding box center [367, 110] width 9 height 18
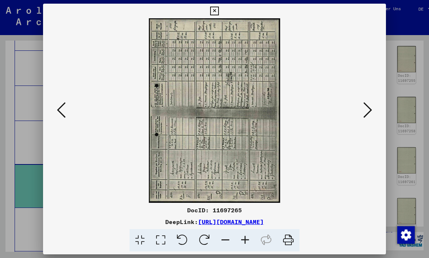
click at [371, 109] on icon at bounding box center [367, 110] width 9 height 18
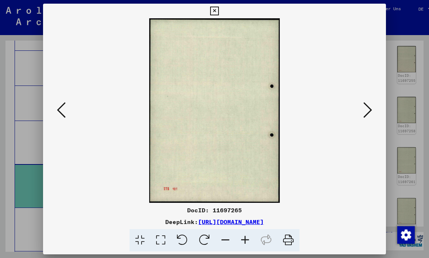
click at [371, 109] on icon at bounding box center [367, 110] width 9 height 18
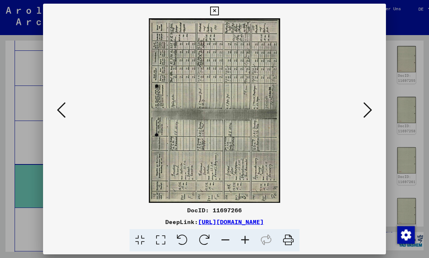
click at [371, 109] on icon at bounding box center [367, 110] width 9 height 18
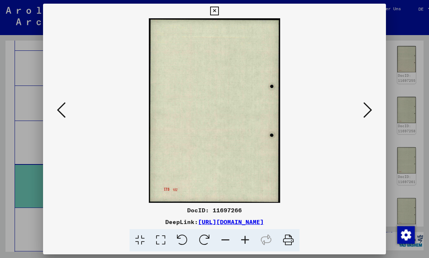
click at [371, 109] on icon at bounding box center [367, 110] width 9 height 18
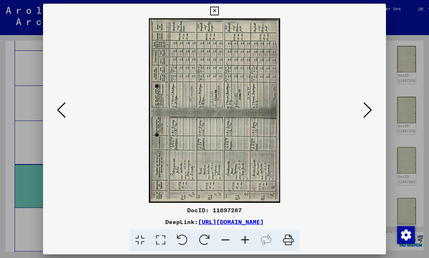
click at [371, 108] on icon at bounding box center [367, 110] width 9 height 18
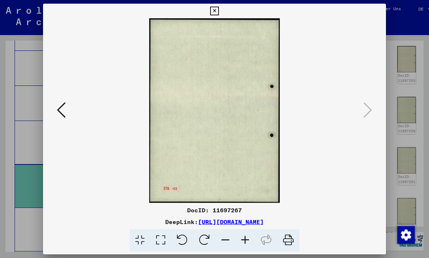
click at [219, 9] on icon at bounding box center [214, 11] width 8 height 9
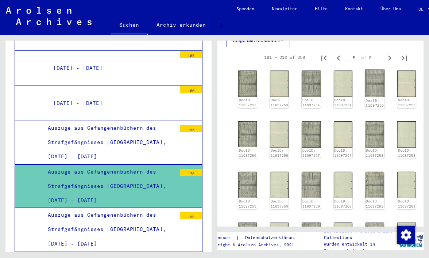
scroll to position [213, 0]
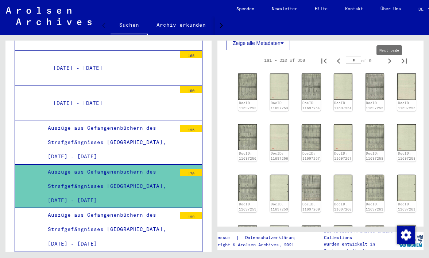
click at [390, 63] on icon "Next page" at bounding box center [389, 60] width 3 height 5
type input "*"
click at [244, 93] on img at bounding box center [248, 87] width 20 height 28
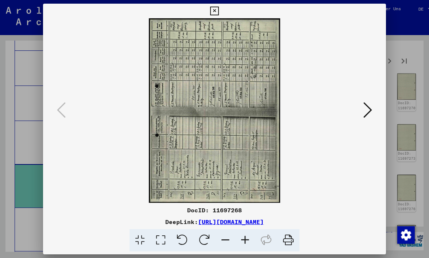
click at [244, 93] on img at bounding box center [215, 110] width 294 height 184
click at [371, 106] on icon at bounding box center [367, 110] width 9 height 18
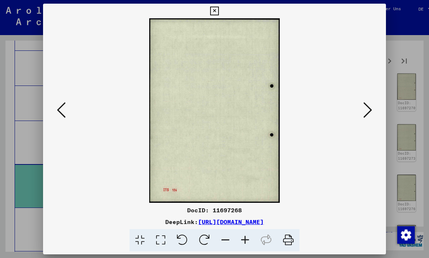
click at [371, 106] on icon at bounding box center [367, 110] width 9 height 18
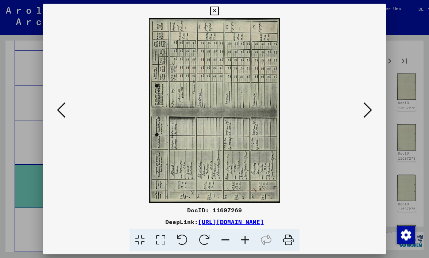
click at [371, 106] on icon at bounding box center [367, 110] width 9 height 18
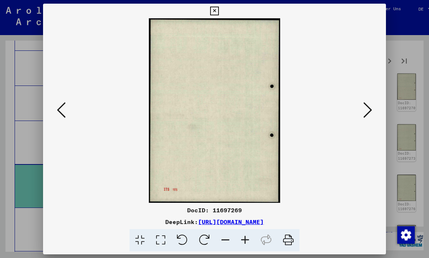
click at [371, 106] on icon at bounding box center [367, 110] width 9 height 18
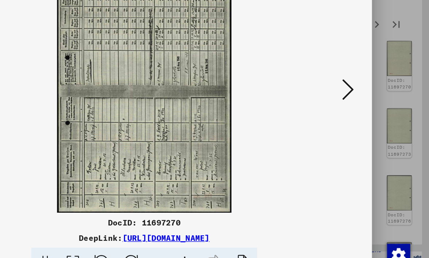
click at [363, 101] on icon at bounding box center [367, 110] width 9 height 18
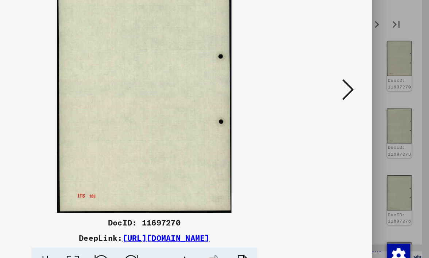
click at [363, 101] on icon at bounding box center [367, 110] width 9 height 18
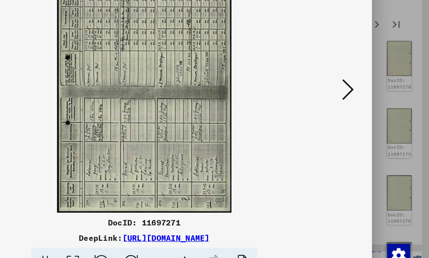
click at [363, 101] on icon at bounding box center [367, 110] width 9 height 18
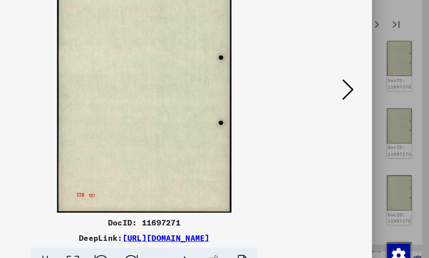
click at [363, 101] on icon at bounding box center [367, 110] width 9 height 18
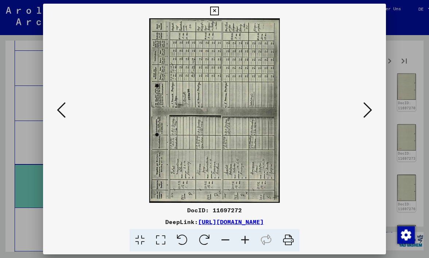
click at [59, 108] on icon at bounding box center [61, 110] width 9 height 18
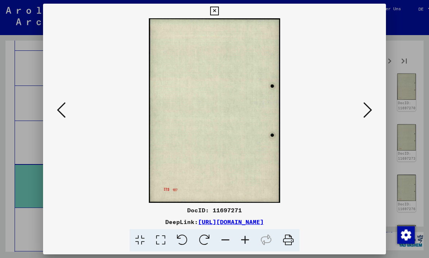
click at [59, 108] on icon at bounding box center [61, 110] width 9 height 18
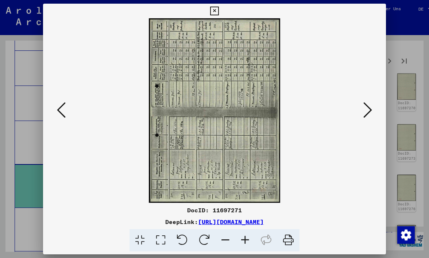
click at [59, 108] on icon at bounding box center [61, 110] width 9 height 18
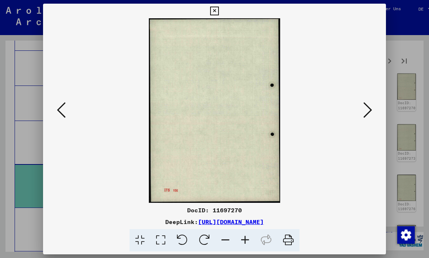
click at [59, 108] on icon at bounding box center [61, 110] width 9 height 18
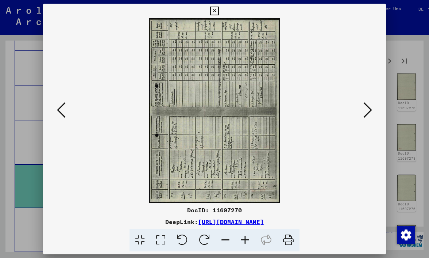
click at [59, 108] on icon at bounding box center [61, 110] width 9 height 18
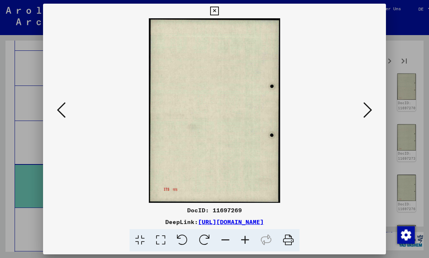
click at [59, 108] on icon at bounding box center [61, 110] width 9 height 18
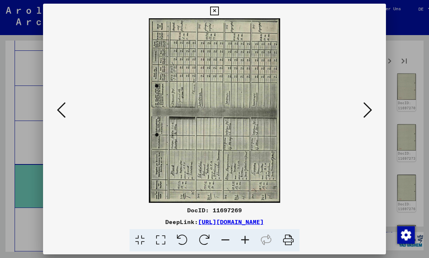
click at [59, 108] on icon at bounding box center [61, 110] width 9 height 18
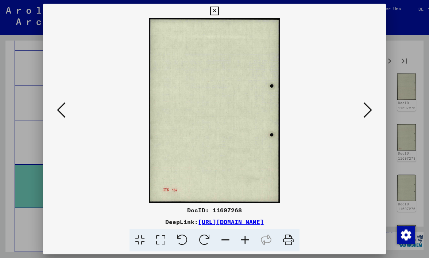
click at [59, 108] on icon at bounding box center [61, 110] width 9 height 18
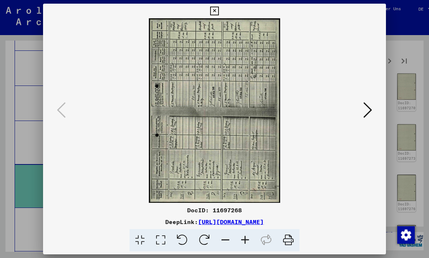
click at [372, 109] on button at bounding box center [367, 110] width 13 height 21
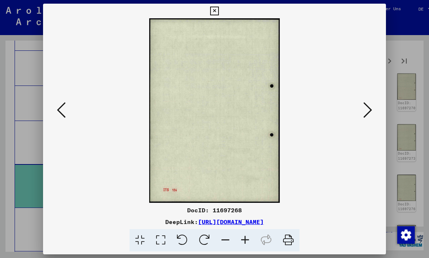
click at [372, 109] on button at bounding box center [367, 110] width 13 height 21
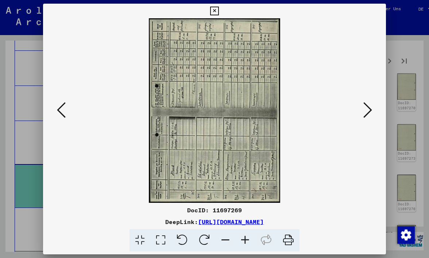
click at [372, 109] on button at bounding box center [367, 110] width 13 height 21
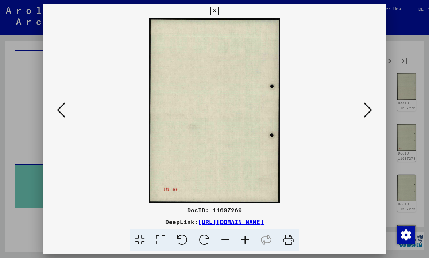
click at [372, 109] on button at bounding box center [367, 110] width 13 height 21
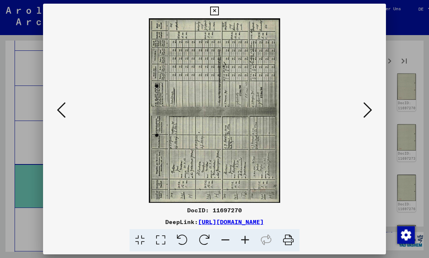
click at [372, 109] on button at bounding box center [367, 110] width 13 height 21
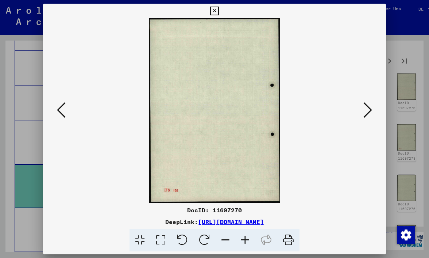
click at [372, 109] on button at bounding box center [367, 110] width 13 height 21
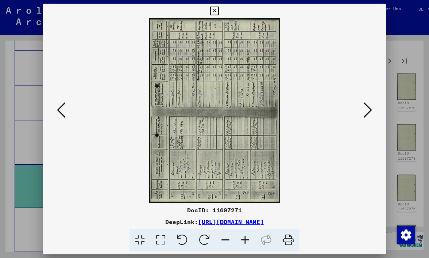
click at [372, 109] on icon at bounding box center [367, 110] width 9 height 18
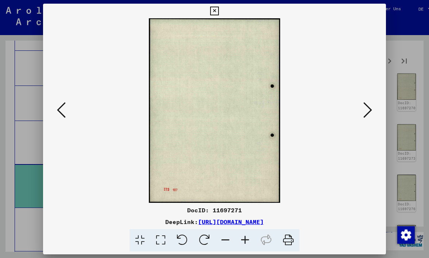
click at [372, 109] on icon at bounding box center [367, 110] width 9 height 18
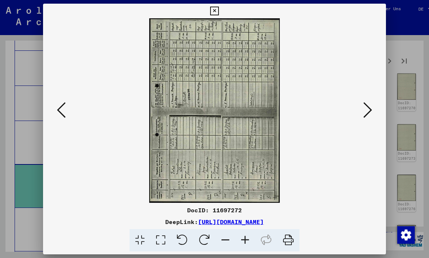
click at [372, 109] on icon at bounding box center [367, 110] width 9 height 18
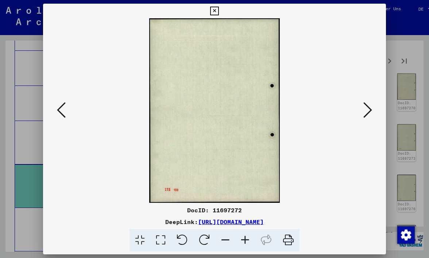
click at [372, 109] on icon at bounding box center [367, 110] width 9 height 18
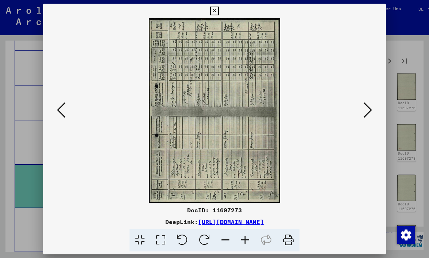
click at [372, 109] on icon at bounding box center [367, 110] width 9 height 18
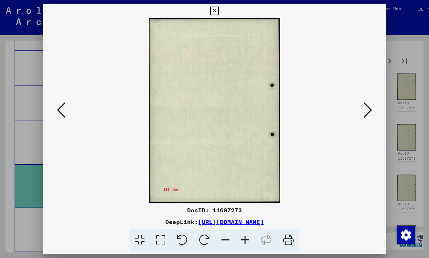
click at [372, 109] on icon at bounding box center [367, 110] width 9 height 18
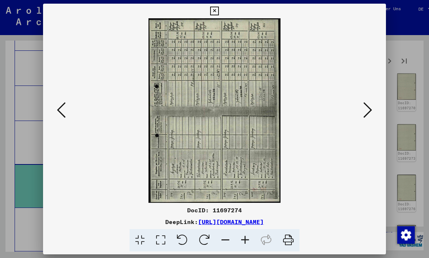
click at [59, 108] on icon at bounding box center [61, 110] width 9 height 18
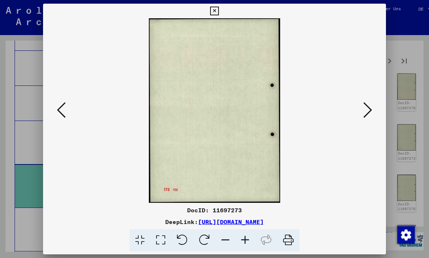
click at [59, 108] on icon at bounding box center [61, 110] width 9 height 18
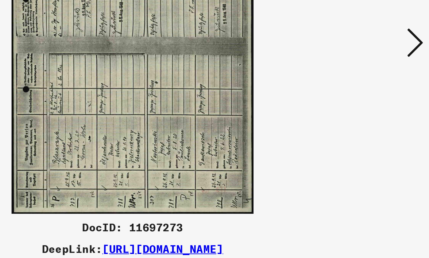
click at [361, 100] on button at bounding box center [367, 110] width 13 height 21
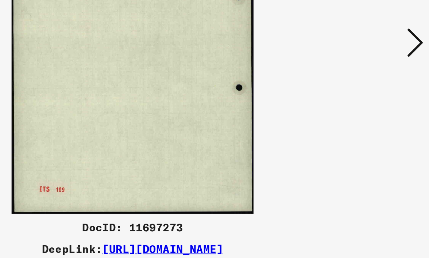
click at [361, 100] on button at bounding box center [367, 110] width 13 height 21
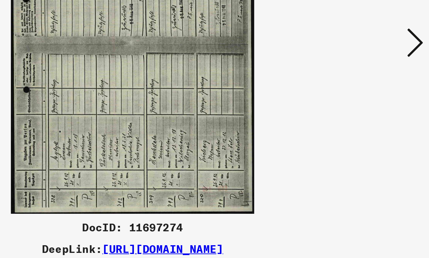
click at [363, 101] on icon at bounding box center [367, 110] width 9 height 18
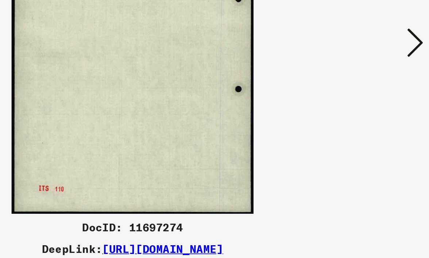
click at [363, 101] on icon at bounding box center [367, 110] width 9 height 18
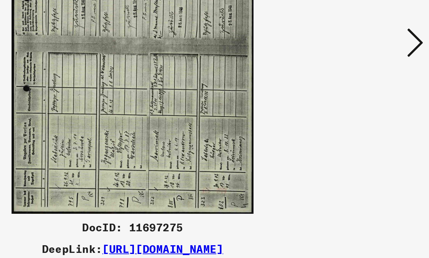
click at [363, 101] on icon at bounding box center [367, 110] width 9 height 18
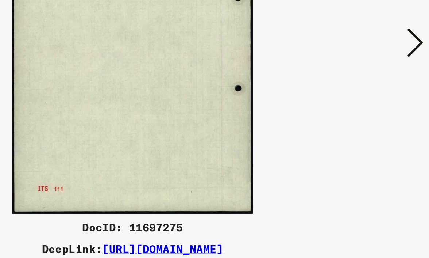
click at [363, 101] on icon at bounding box center [367, 110] width 9 height 18
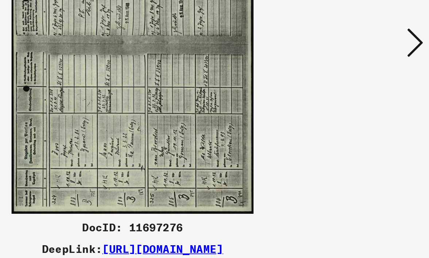
click at [363, 101] on icon at bounding box center [367, 110] width 9 height 18
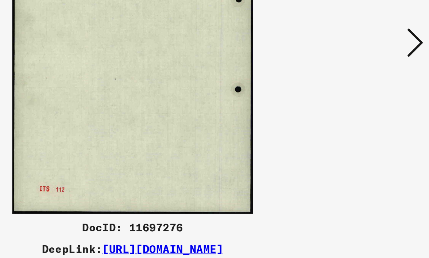
click at [363, 101] on icon at bounding box center [367, 110] width 9 height 18
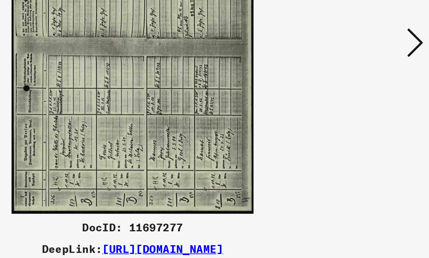
click at [363, 101] on icon at bounding box center [367, 110] width 9 height 18
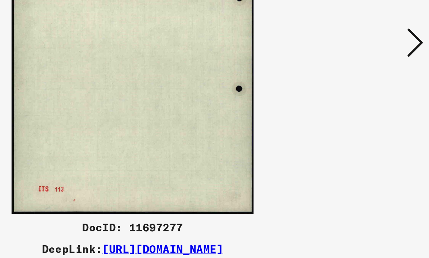
click at [363, 101] on icon at bounding box center [367, 110] width 9 height 18
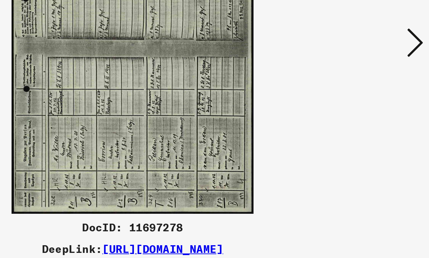
click at [363, 101] on icon at bounding box center [367, 110] width 9 height 18
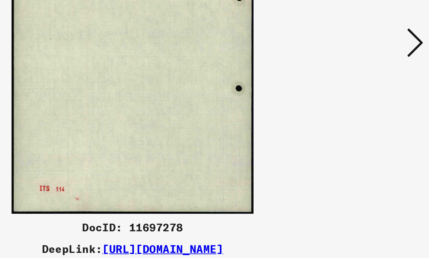
click at [363, 101] on icon at bounding box center [367, 110] width 9 height 18
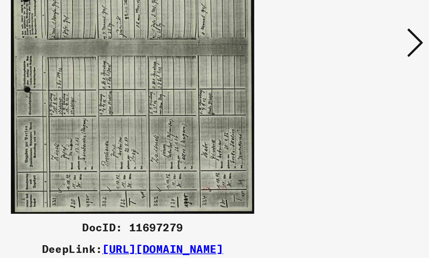
click at [363, 101] on icon at bounding box center [367, 110] width 9 height 18
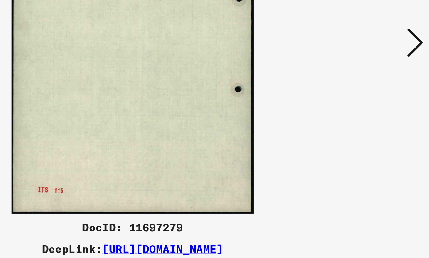
click at [363, 101] on icon at bounding box center [367, 110] width 9 height 18
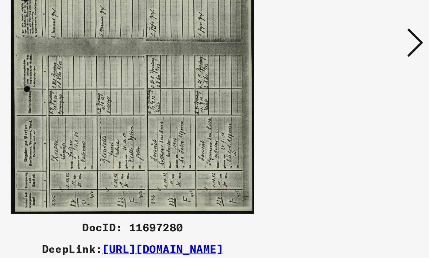
click at [363, 101] on icon at bounding box center [367, 110] width 9 height 18
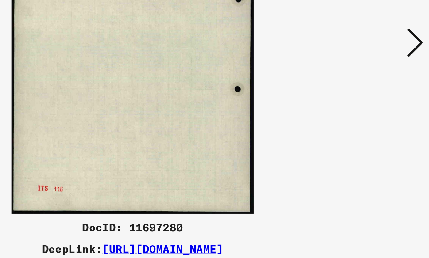
click at [363, 101] on icon at bounding box center [367, 110] width 9 height 18
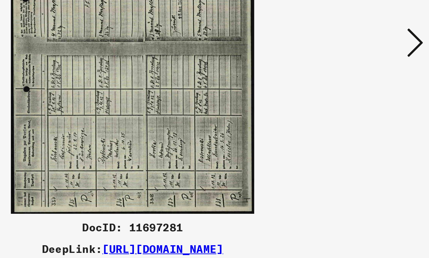
click at [363, 101] on icon at bounding box center [367, 110] width 9 height 18
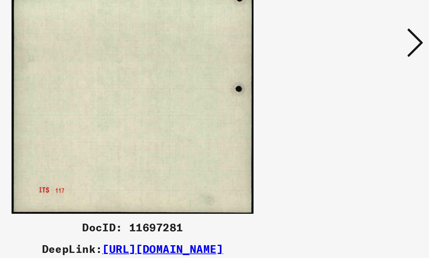
click at [363, 101] on icon at bounding box center [367, 110] width 9 height 18
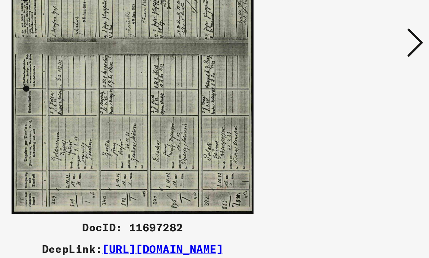
click at [363, 101] on icon at bounding box center [367, 110] width 9 height 18
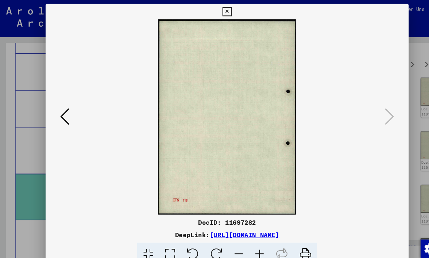
click at [219, 9] on icon at bounding box center [214, 11] width 8 height 9
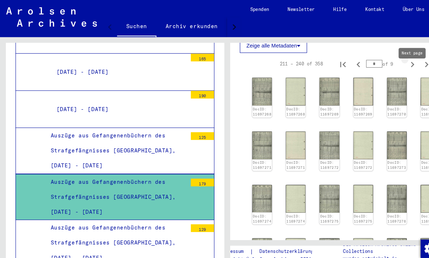
click at [390, 65] on icon "Next page" at bounding box center [390, 61] width 10 height 10
type input "*"
click at [247, 86] on div "DocID: 11697283" at bounding box center [248, 92] width 20 height 39
click at [249, 92] on img at bounding box center [248, 87] width 20 height 28
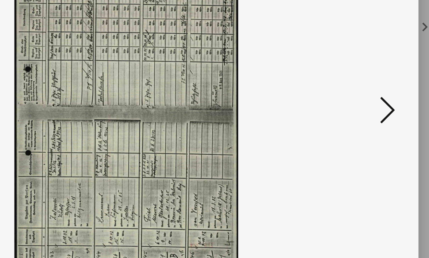
click at [363, 101] on icon at bounding box center [367, 110] width 9 height 18
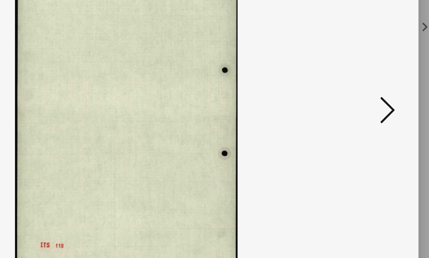
click at [363, 101] on icon at bounding box center [367, 110] width 9 height 18
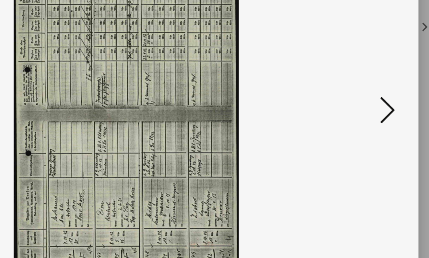
click at [363, 101] on icon at bounding box center [367, 110] width 9 height 18
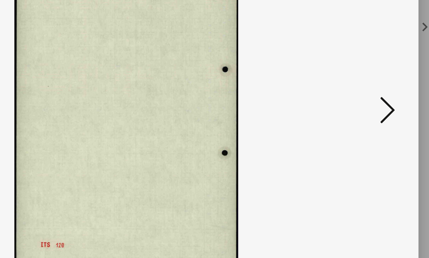
click at [363, 101] on icon at bounding box center [367, 110] width 9 height 18
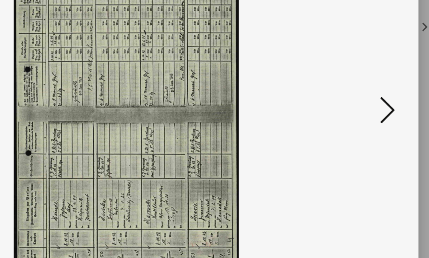
click at [363, 101] on icon at bounding box center [367, 110] width 9 height 18
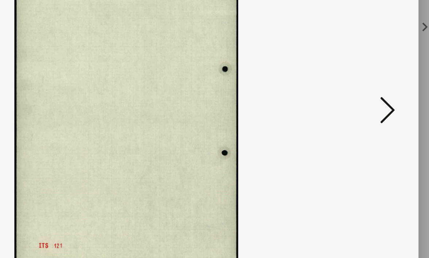
click at [363, 101] on icon at bounding box center [367, 110] width 9 height 18
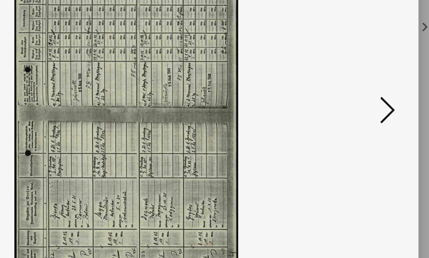
click at [363, 101] on icon at bounding box center [367, 110] width 9 height 18
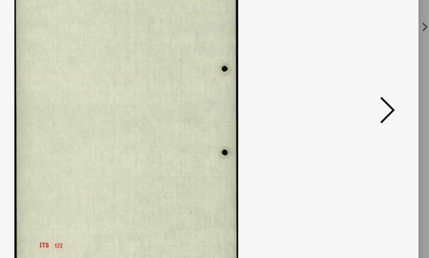
click at [363, 101] on icon at bounding box center [367, 110] width 9 height 18
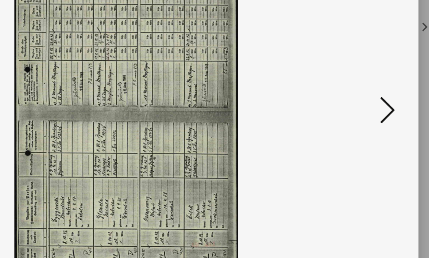
click at [363, 101] on icon at bounding box center [367, 110] width 9 height 18
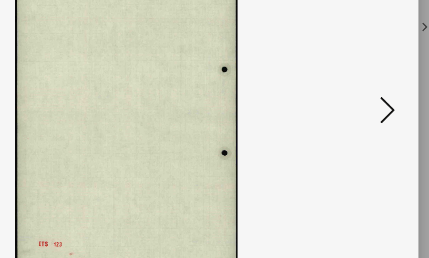
click at [363, 101] on icon at bounding box center [367, 110] width 9 height 18
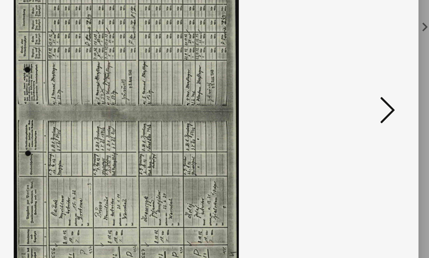
click at [363, 101] on icon at bounding box center [367, 110] width 9 height 18
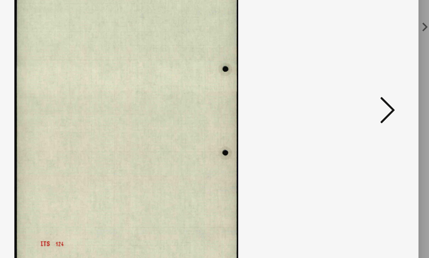
click at [363, 101] on icon at bounding box center [367, 110] width 9 height 18
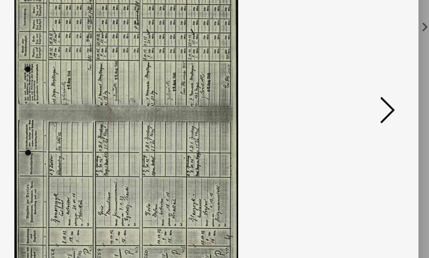
click at [363, 101] on icon at bounding box center [367, 110] width 9 height 18
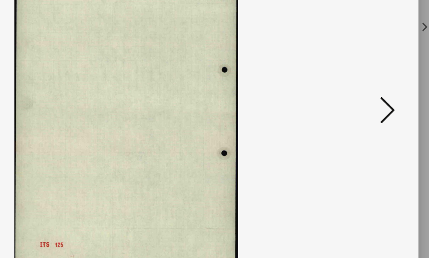
click at [363, 101] on icon at bounding box center [367, 110] width 9 height 18
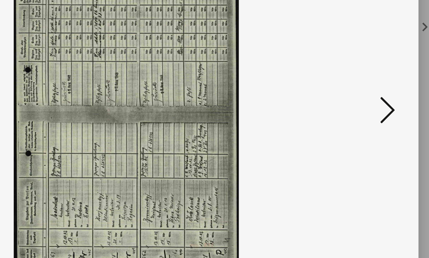
click at [363, 101] on icon at bounding box center [367, 110] width 9 height 18
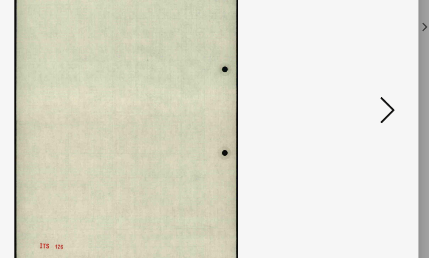
click at [363, 101] on icon at bounding box center [367, 110] width 9 height 18
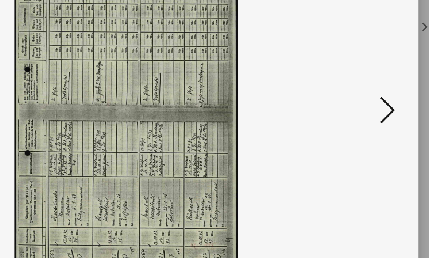
click at [363, 101] on icon at bounding box center [367, 110] width 9 height 18
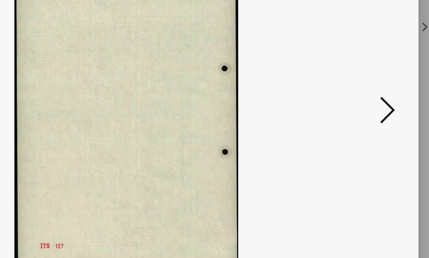
click at [363, 101] on icon at bounding box center [367, 110] width 9 height 18
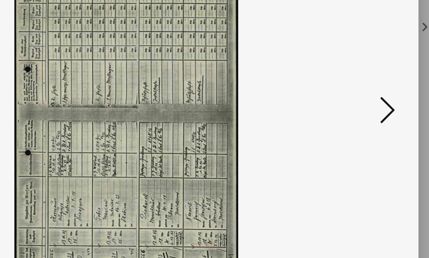
click at [363, 101] on icon at bounding box center [367, 110] width 9 height 18
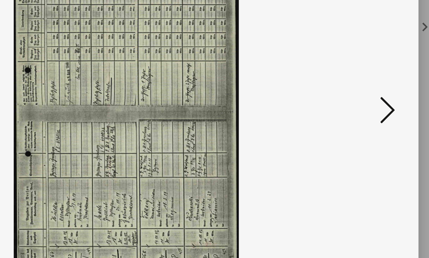
click at [363, 101] on icon at bounding box center [367, 110] width 9 height 18
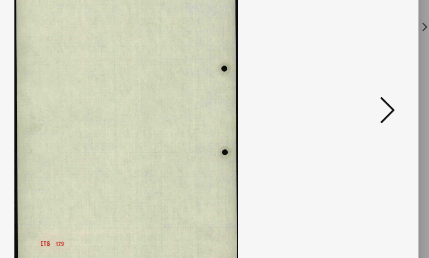
click at [363, 101] on icon at bounding box center [367, 110] width 9 height 18
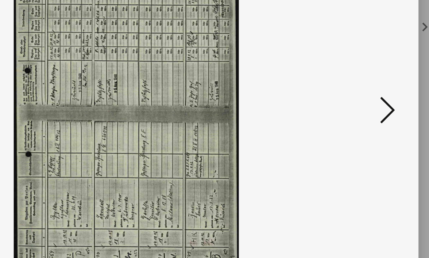
click at [363, 101] on icon at bounding box center [367, 110] width 9 height 18
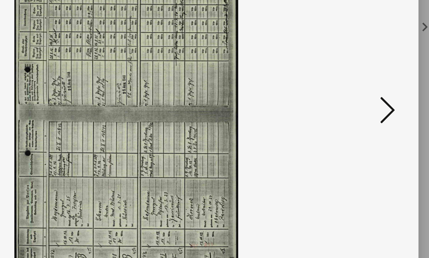
click at [363, 101] on icon at bounding box center [367, 110] width 9 height 18
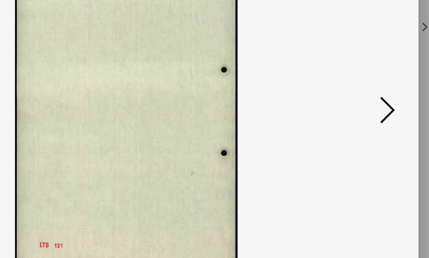
click at [363, 101] on icon at bounding box center [367, 110] width 9 height 18
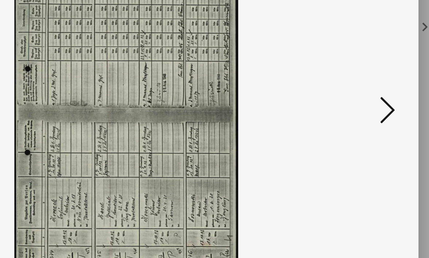
click at [363, 101] on icon at bounding box center [367, 110] width 9 height 18
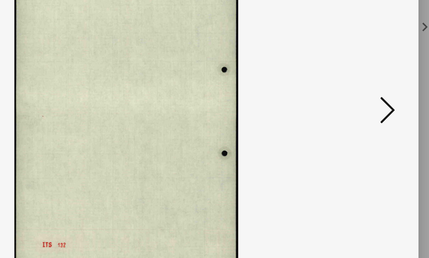
click at [363, 101] on icon at bounding box center [367, 110] width 9 height 18
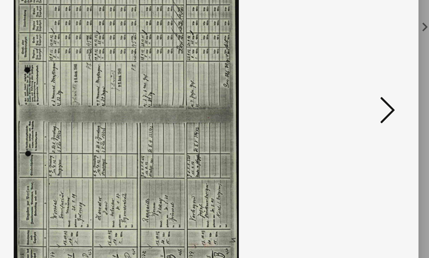
click at [363, 101] on icon at bounding box center [367, 110] width 9 height 18
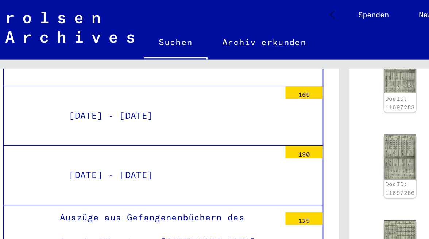
scroll to position [0, 16]
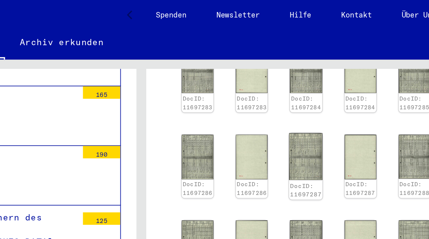
click at [289, 95] on img at bounding box center [299, 92] width 20 height 28
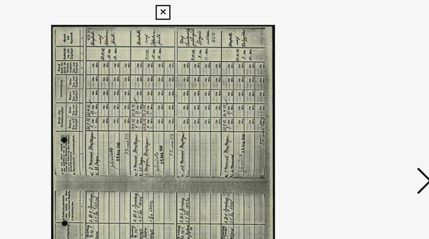
click at [174, 95] on img at bounding box center [215, 107] width 294 height 184
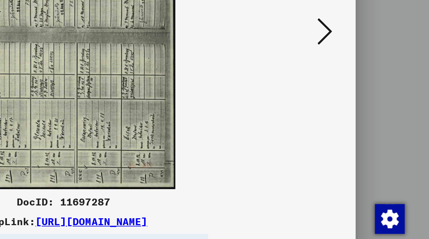
scroll to position [0, 0]
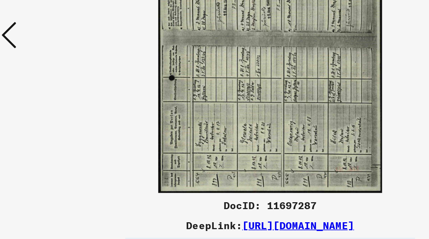
click at [57, 97] on icon at bounding box center [61, 106] width 9 height 18
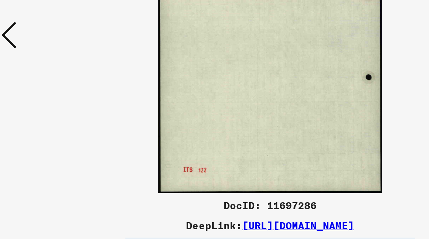
click at [57, 97] on icon at bounding box center [61, 106] width 9 height 18
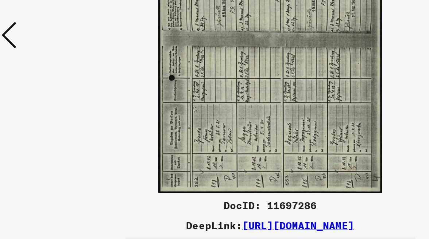
click at [57, 97] on icon at bounding box center [61, 106] width 9 height 18
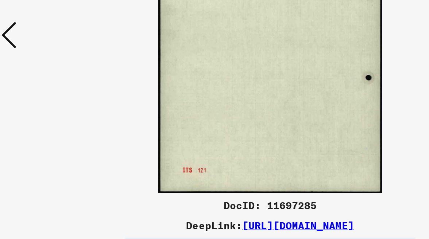
click at [57, 97] on icon at bounding box center [61, 106] width 9 height 18
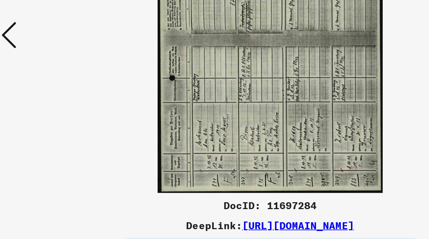
click at [57, 97] on icon at bounding box center [61, 106] width 9 height 18
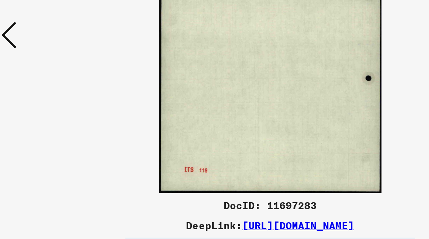
click at [57, 97] on icon at bounding box center [61, 106] width 9 height 18
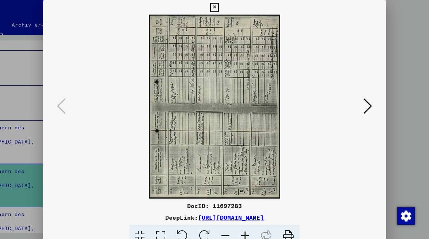
click at [219, 6] on icon at bounding box center [214, 7] width 8 height 9
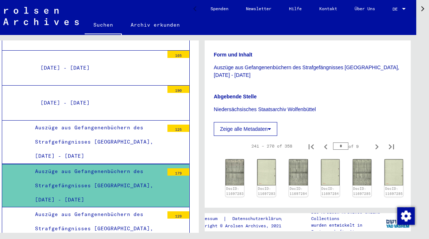
scroll to position [172, 0]
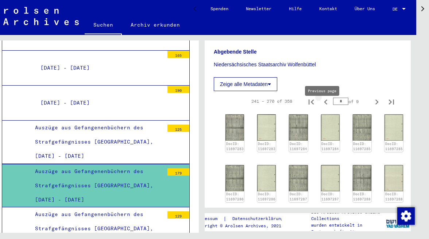
click at [324, 105] on icon "Previous page" at bounding box center [325, 102] width 3 height 5
type input "*"
click at [324, 105] on icon "Previous page" at bounding box center [325, 102] width 3 height 5
type input "*"
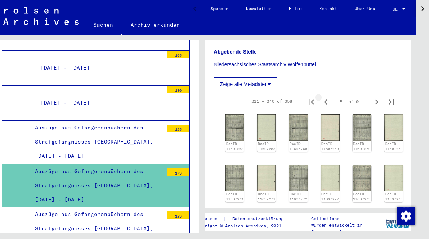
type input "*"
click at [230, 137] on img at bounding box center [235, 128] width 20 height 28
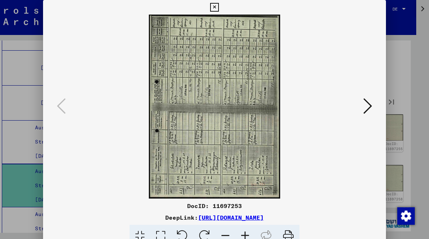
click at [230, 137] on img at bounding box center [215, 107] width 294 height 184
click at [369, 104] on icon at bounding box center [367, 106] width 9 height 18
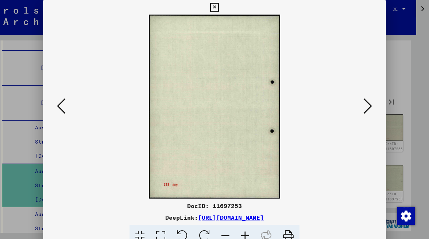
click at [219, 5] on icon at bounding box center [214, 7] width 8 height 9
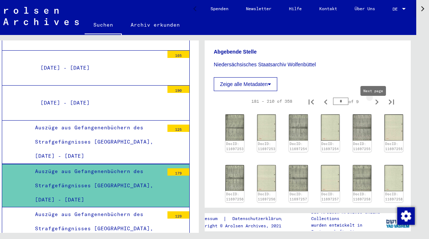
click at [373, 107] on icon "Next page" at bounding box center [377, 102] width 10 height 10
type input "*"
click at [236, 140] on img at bounding box center [235, 128] width 20 height 28
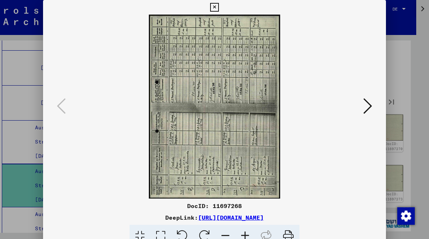
click at [370, 108] on icon at bounding box center [367, 106] width 9 height 18
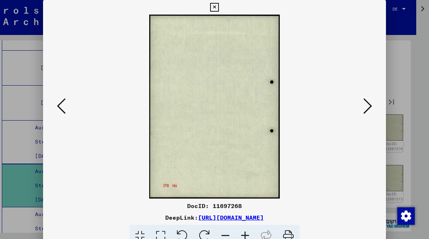
click at [370, 108] on icon at bounding box center [367, 106] width 9 height 18
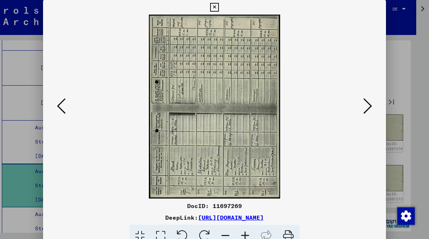
click at [370, 108] on icon at bounding box center [367, 106] width 9 height 18
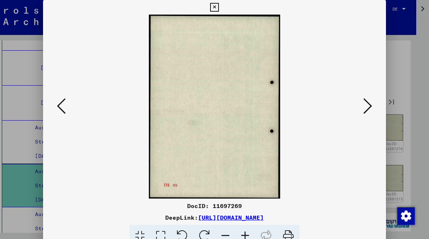
click at [370, 108] on icon at bounding box center [367, 106] width 9 height 18
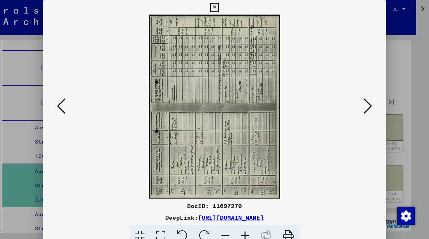
click at [370, 108] on icon at bounding box center [367, 106] width 9 height 18
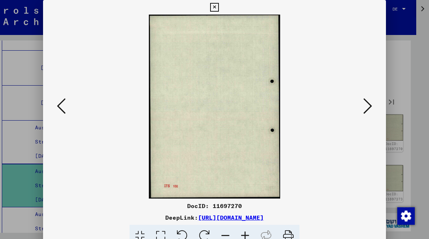
click at [370, 108] on icon at bounding box center [367, 106] width 9 height 18
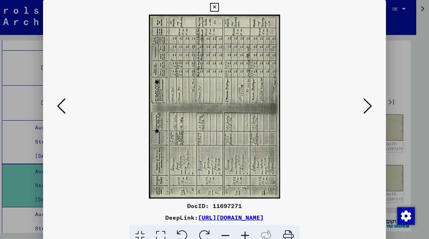
click at [370, 108] on icon at bounding box center [367, 106] width 9 height 18
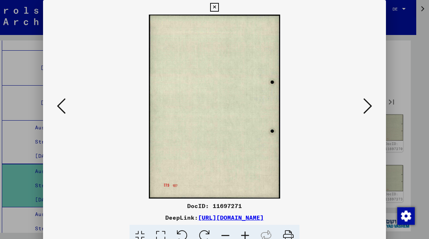
click at [370, 108] on icon at bounding box center [367, 106] width 9 height 18
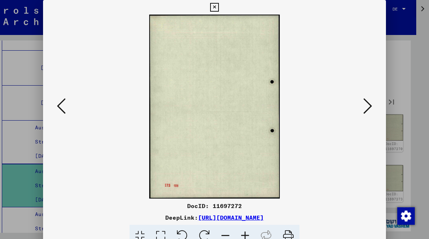
click at [63, 108] on icon at bounding box center [61, 106] width 9 height 18
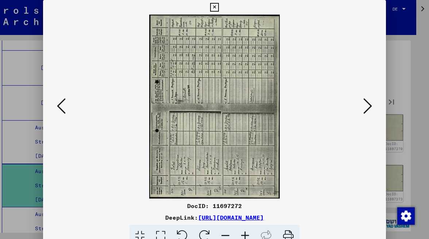
click at [219, 10] on icon at bounding box center [214, 7] width 8 height 9
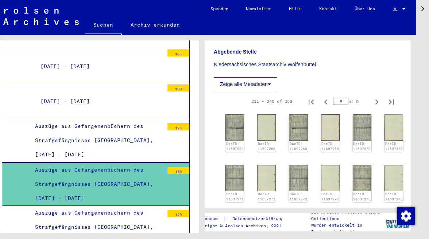
scroll to position [1439, 0]
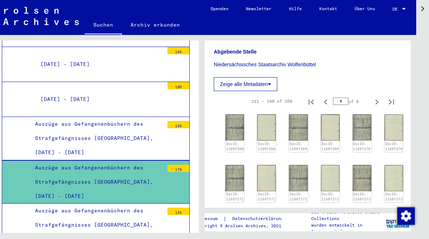
click at [47, 204] on div "Auszüge aus Gefangenenbüchern des Strafgefängnisses [GEOGRAPHIC_DATA], [DATE] -…" at bounding box center [97, 225] width 134 height 43
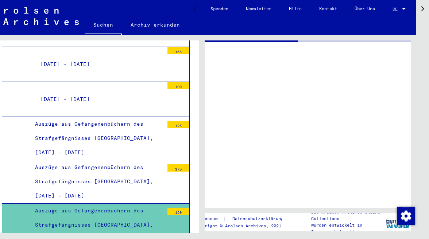
scroll to position [0, 15]
click at [47, 204] on div "Auszüge aus Gefangenenbüchern des Strafgefängnisses [GEOGRAPHIC_DATA], [DATE] -…" at bounding box center [97, 225] width 134 height 43
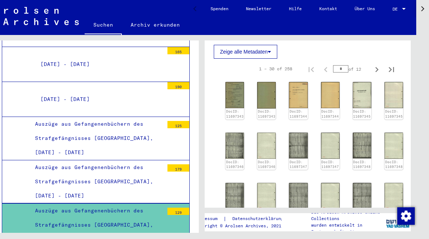
scroll to position [209, 0]
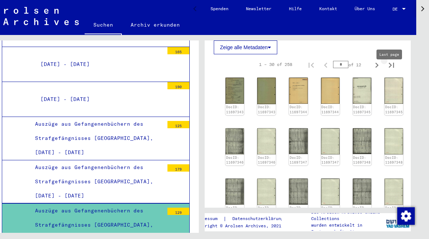
click at [393, 70] on icon "Last page" at bounding box center [391, 65] width 10 height 10
type input "*"
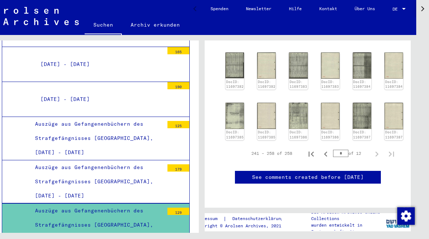
scroll to position [391, 0]
click at [355, 110] on img at bounding box center [362, 116] width 20 height 28
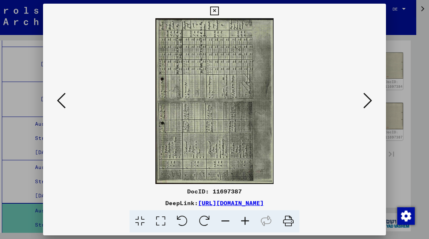
click at [238, 70] on img at bounding box center [215, 101] width 294 height 166
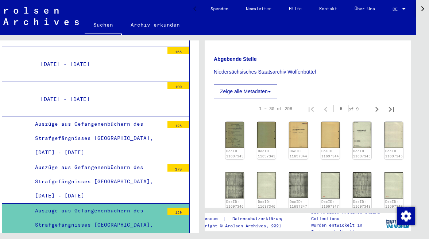
scroll to position [166, 0]
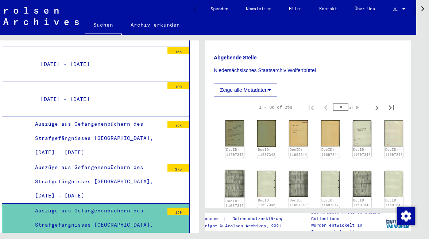
click at [236, 185] on img at bounding box center [235, 183] width 20 height 27
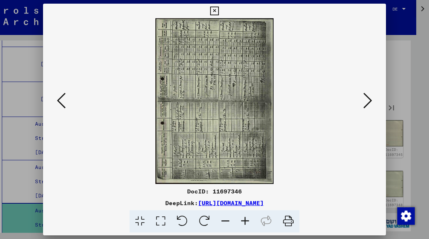
click at [236, 185] on div "DocID: 11697346 DeepLink: [URL][DOMAIN_NAME]" at bounding box center [214, 118] width 343 height 229
click at [219, 12] on icon at bounding box center [214, 11] width 8 height 9
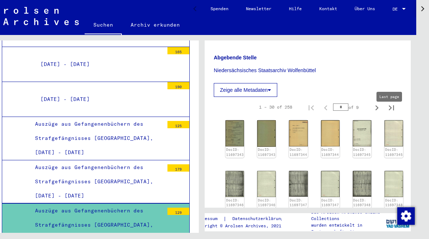
click at [390, 113] on icon "Last page" at bounding box center [391, 108] width 10 height 10
type input "*"
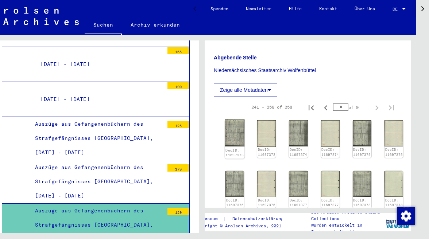
click at [235, 139] on img at bounding box center [235, 133] width 20 height 27
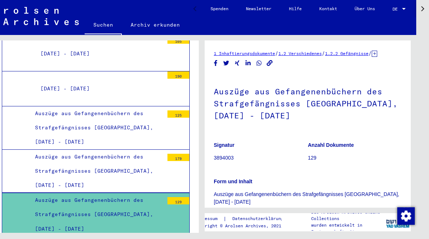
scroll to position [1453, 0]
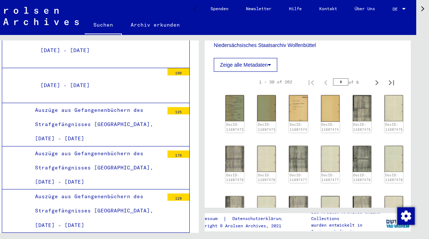
scroll to position [192, 0]
click at [232, 164] on img at bounding box center [235, 158] width 20 height 27
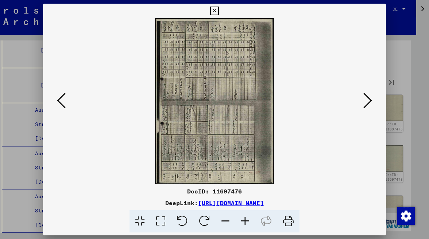
click at [219, 9] on icon at bounding box center [214, 11] width 8 height 9
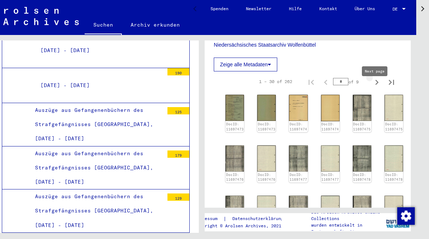
click at [376, 85] on icon "Next page" at bounding box center [377, 82] width 3 height 5
type input "*"
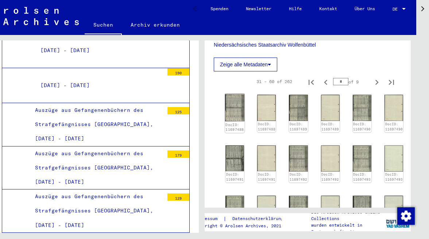
click at [232, 120] on img at bounding box center [235, 108] width 20 height 28
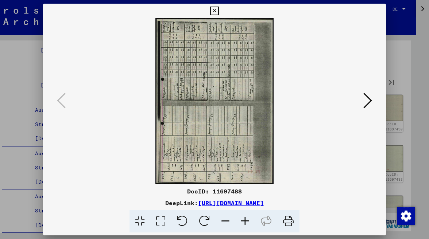
click at [232, 120] on img at bounding box center [215, 101] width 294 height 166
click at [370, 101] on icon at bounding box center [367, 101] width 9 height 18
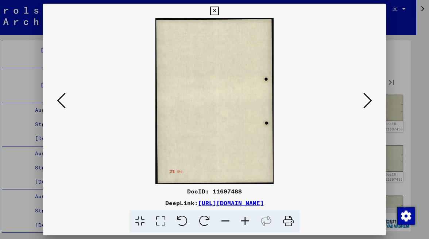
click at [219, 11] on icon at bounding box center [214, 11] width 8 height 9
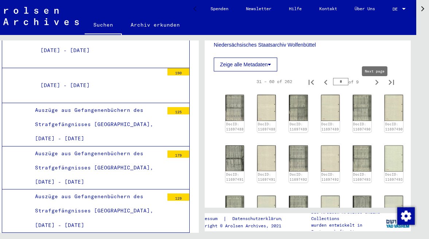
click at [376, 88] on icon "Next page" at bounding box center [377, 82] width 10 height 10
type input "*"
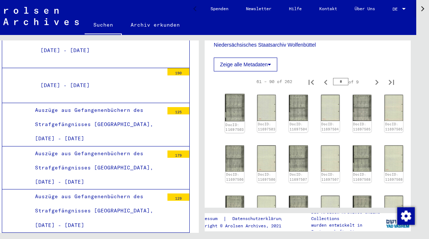
click at [228, 118] on img at bounding box center [235, 108] width 20 height 28
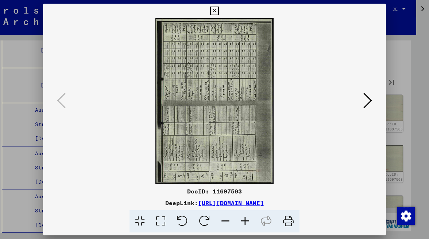
click at [228, 118] on img at bounding box center [215, 101] width 294 height 166
click at [219, 9] on icon at bounding box center [214, 11] width 8 height 9
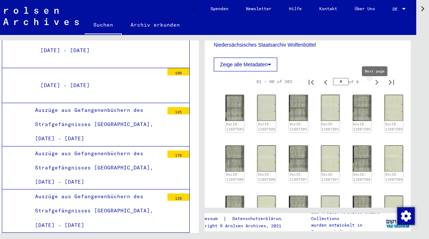
click at [376, 86] on icon "Next page" at bounding box center [377, 82] width 10 height 10
type input "*"
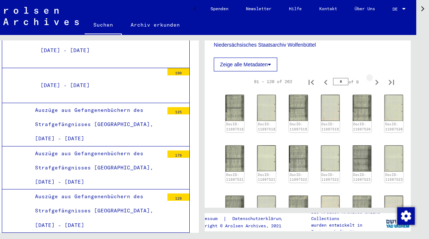
click at [376, 86] on icon "Next page" at bounding box center [377, 82] width 10 height 10
type input "*"
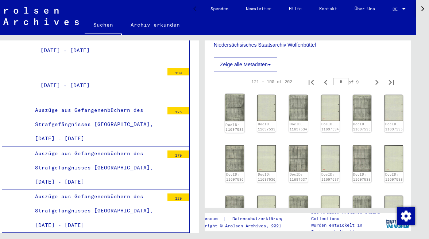
click at [235, 115] on img at bounding box center [235, 108] width 20 height 28
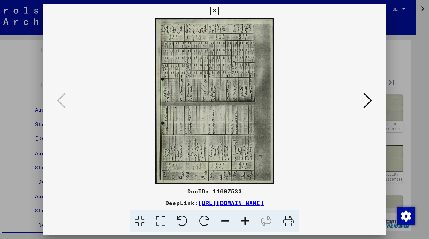
click at [235, 115] on img at bounding box center [215, 101] width 294 height 166
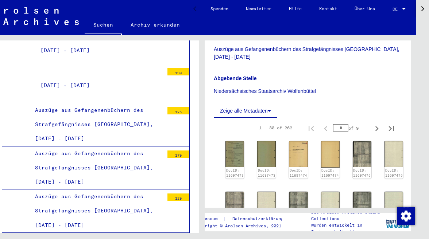
scroll to position [146, 0]
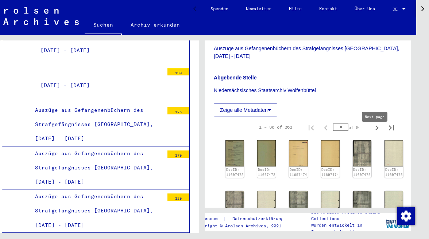
click at [376, 131] on icon "Next page" at bounding box center [377, 128] width 3 height 5
type input "*"
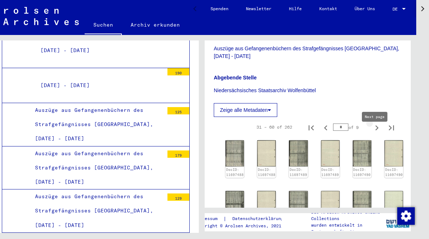
click at [376, 131] on icon "Next page" at bounding box center [377, 128] width 3 height 5
type input "*"
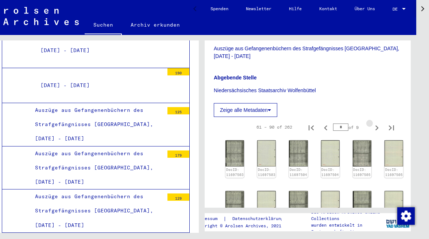
click at [376, 131] on icon "Next page" at bounding box center [377, 128] width 3 height 5
type input "*"
click at [296, 162] on img at bounding box center [299, 154] width 20 height 28
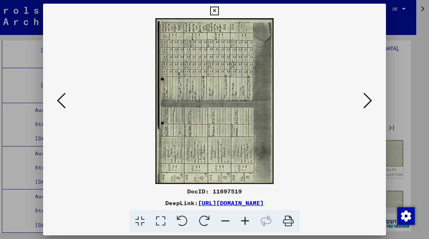
click at [296, 162] on img at bounding box center [215, 101] width 294 height 166
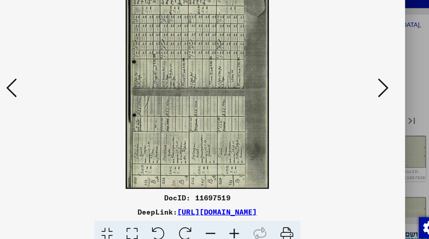
click at [57, 92] on icon at bounding box center [61, 101] width 9 height 18
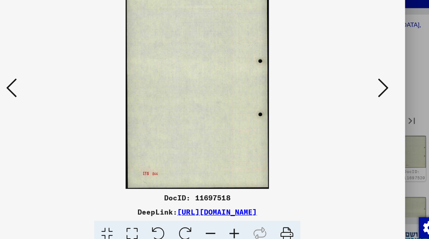
click at [57, 92] on icon at bounding box center [61, 101] width 9 height 18
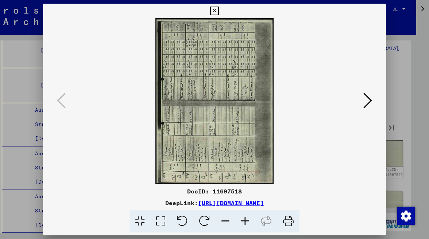
click at [219, 8] on icon at bounding box center [214, 11] width 8 height 9
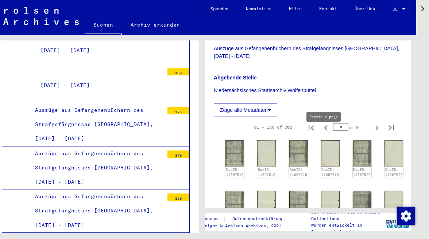
click at [324, 131] on icon "Previous page" at bounding box center [325, 128] width 3 height 5
type input "*"
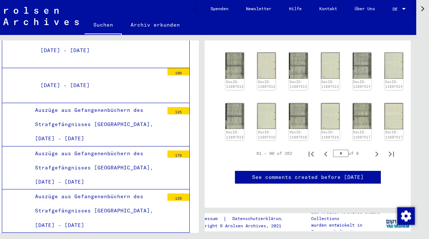
scroll to position [424, 0]
click at [359, 102] on img at bounding box center [362, 116] width 20 height 28
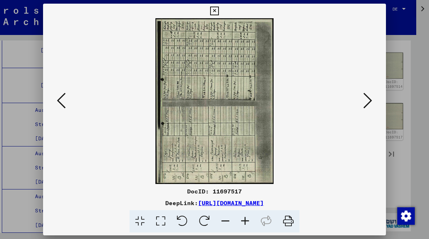
click at [59, 100] on icon at bounding box center [61, 101] width 9 height 18
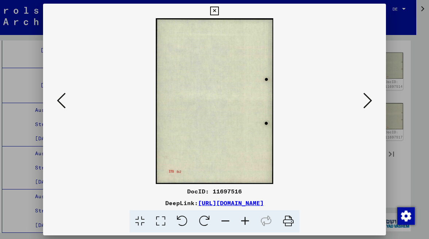
click at [59, 100] on icon at bounding box center [61, 101] width 9 height 18
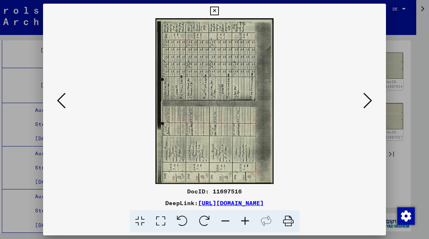
drag, startPoint x: 323, startPoint y: 10, endPoint x: 312, endPoint y: 12, distance: 11.9
click at [221, 12] on div at bounding box center [214, 11] width 13 height 15
drag, startPoint x: 240, startPoint y: 59, endPoint x: 219, endPoint y: 53, distance: 21.3
click at [60, 100] on icon at bounding box center [61, 101] width 9 height 18
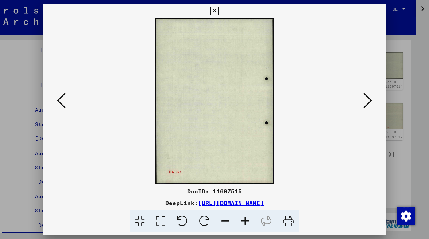
click at [60, 100] on icon at bounding box center [61, 101] width 9 height 18
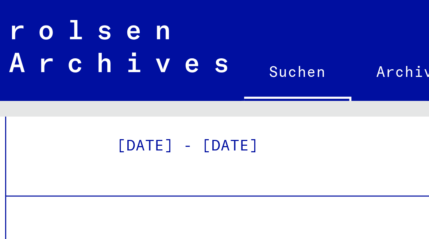
scroll to position [0, 16]
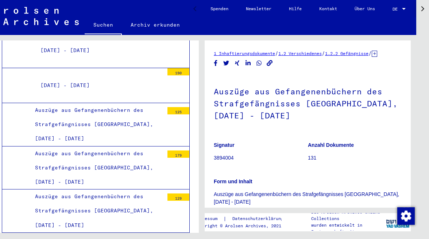
drag, startPoint x: 185, startPoint y: 70, endPoint x: 86, endPoint y: 177, distance: 144.9
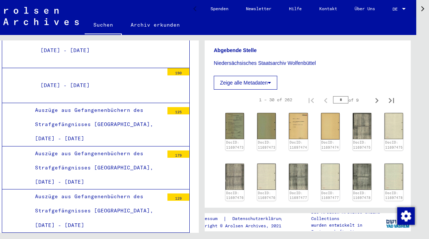
scroll to position [216, 0]
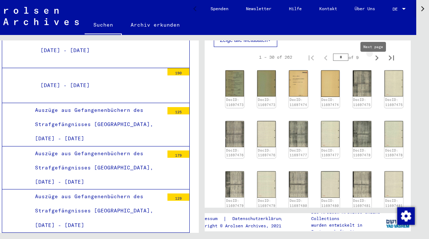
click at [376, 61] on icon "Next page" at bounding box center [377, 57] width 3 height 5
type input "*"
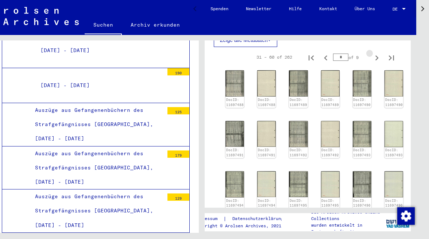
click at [376, 61] on icon "Next page" at bounding box center [377, 57] width 3 height 5
type input "*"
click at [376, 61] on icon "Next page" at bounding box center [377, 57] width 3 height 5
type input "*"
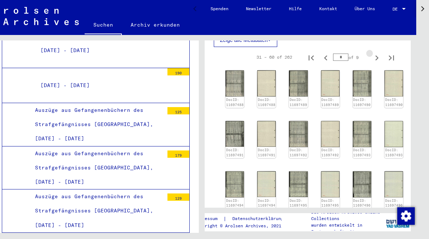
type input "*"
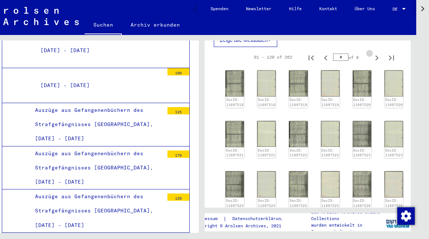
click at [376, 61] on icon "Next page" at bounding box center [377, 57] width 3 height 5
type input "*"
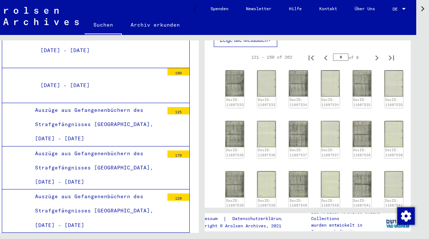
click at [376, 61] on icon "Next page" at bounding box center [377, 57] width 3 height 5
type input "*"
click at [233, 91] on img at bounding box center [235, 84] width 20 height 28
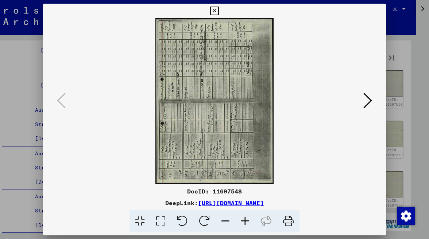
click at [367, 98] on icon at bounding box center [367, 101] width 9 height 18
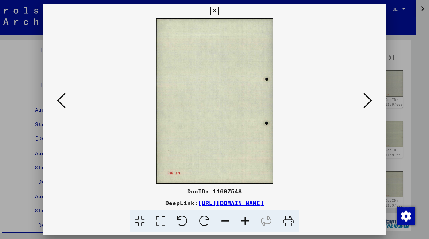
click at [219, 10] on icon at bounding box center [214, 11] width 8 height 9
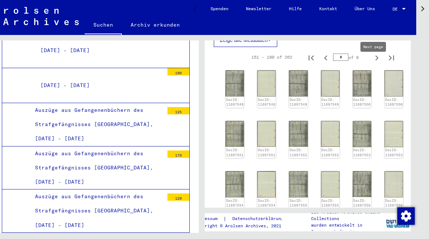
click at [372, 63] on icon "Next page" at bounding box center [377, 58] width 10 height 10
type input "*"
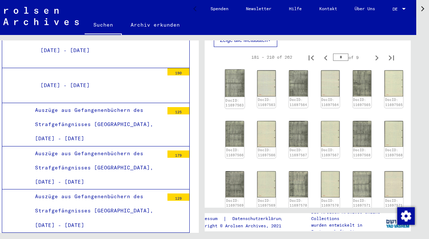
click at [233, 97] on img at bounding box center [235, 84] width 20 height 28
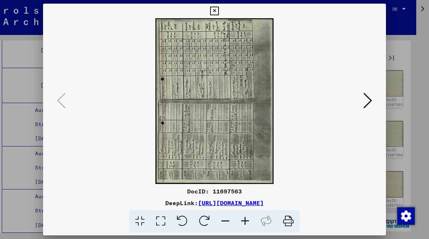
click at [233, 97] on img at bounding box center [215, 101] width 294 height 166
click at [219, 7] on icon at bounding box center [214, 11] width 8 height 9
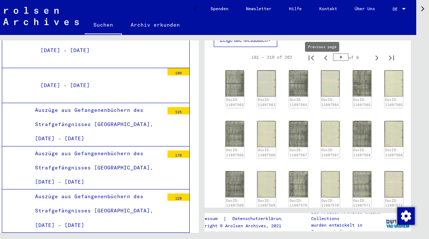
click at [324, 61] on icon "Previous page" at bounding box center [325, 57] width 3 height 5
type input "*"
click at [324, 61] on icon "Previous page" at bounding box center [325, 57] width 3 height 5
type input "*"
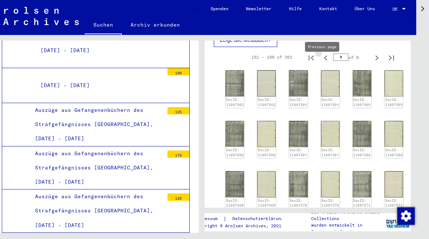
type input "*"
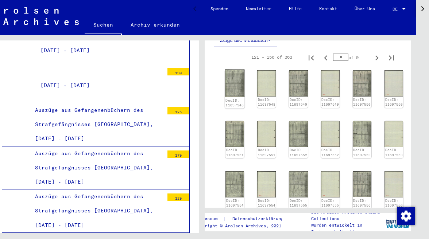
click at [234, 90] on img at bounding box center [235, 84] width 20 height 28
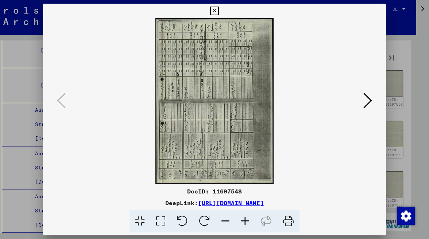
click at [219, 8] on icon at bounding box center [214, 11] width 8 height 9
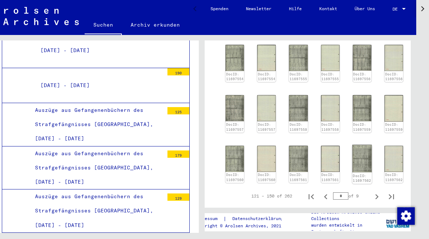
scroll to position [385, 0]
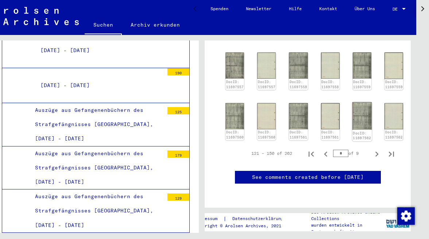
click at [354, 112] on img at bounding box center [362, 116] width 20 height 28
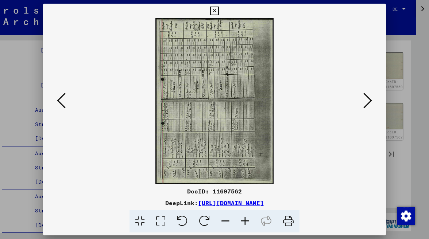
click at [354, 112] on div at bounding box center [214, 101] width 343 height 166
click at [366, 96] on icon at bounding box center [367, 101] width 9 height 18
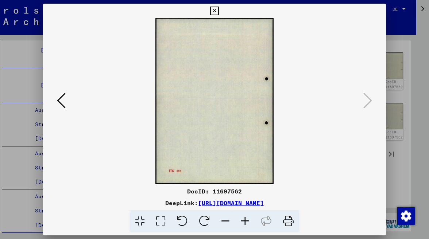
click at [219, 9] on icon at bounding box center [214, 11] width 8 height 9
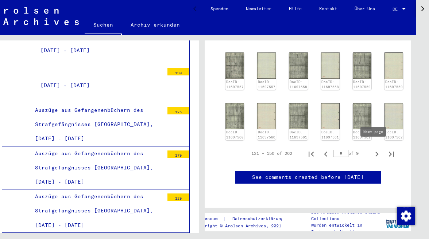
click at [373, 149] on icon "Next page" at bounding box center [377, 154] width 10 height 10
type input "*"
click at [357, 108] on img at bounding box center [362, 116] width 20 height 28
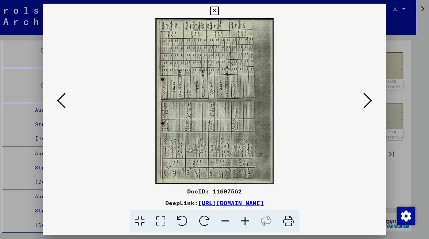
click at [357, 108] on div "DocID: 11697562 DeepLink: [URL][DOMAIN_NAME]" at bounding box center [214, 120] width 343 height 232
click at [368, 94] on icon at bounding box center [367, 101] width 9 height 18
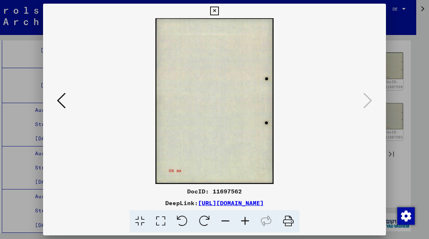
click at [61, 99] on icon at bounding box center [61, 101] width 9 height 18
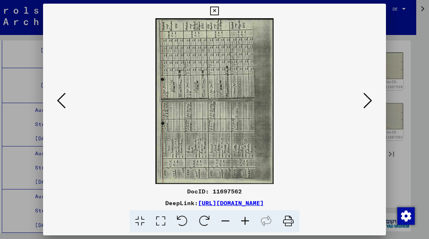
click at [61, 99] on icon at bounding box center [61, 101] width 9 height 18
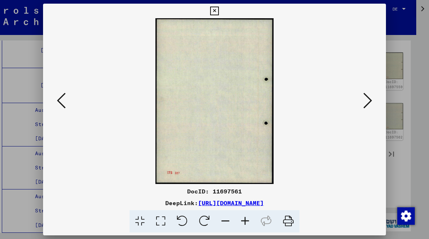
click at [61, 99] on icon at bounding box center [61, 101] width 9 height 18
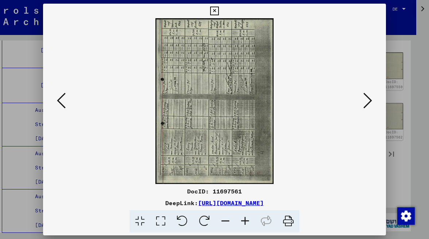
click at [61, 99] on icon at bounding box center [61, 101] width 9 height 18
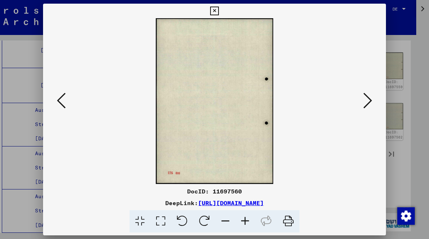
click at [61, 99] on icon at bounding box center [61, 101] width 9 height 18
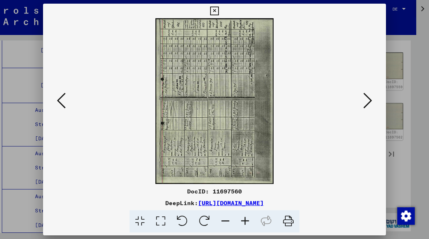
click at [61, 99] on icon at bounding box center [61, 101] width 9 height 18
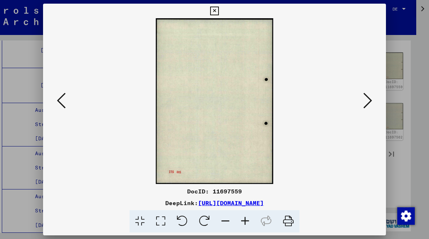
click at [61, 99] on icon at bounding box center [61, 101] width 9 height 18
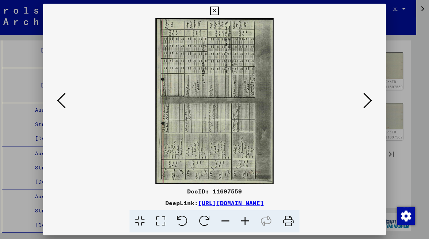
click at [61, 99] on icon at bounding box center [61, 101] width 9 height 18
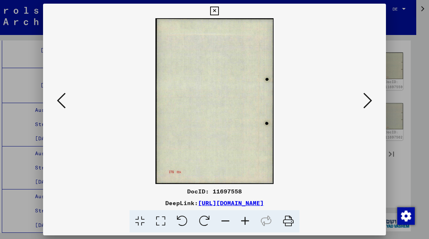
click at [61, 99] on icon at bounding box center [61, 101] width 9 height 18
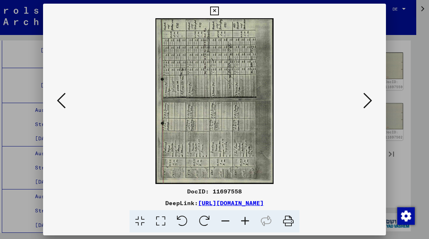
click at [61, 99] on icon at bounding box center [61, 101] width 9 height 18
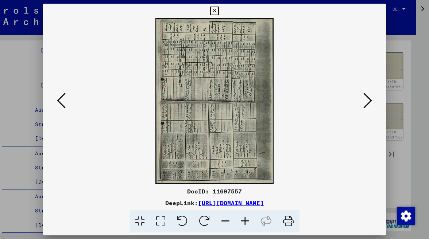
click at [61, 99] on icon at bounding box center [61, 101] width 9 height 18
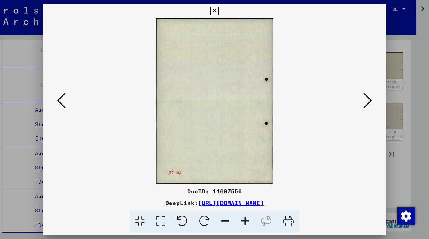
click at [61, 99] on icon at bounding box center [61, 101] width 9 height 18
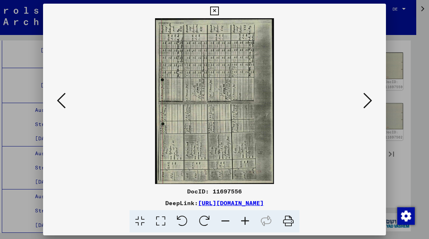
click at [61, 99] on icon at bounding box center [61, 101] width 9 height 18
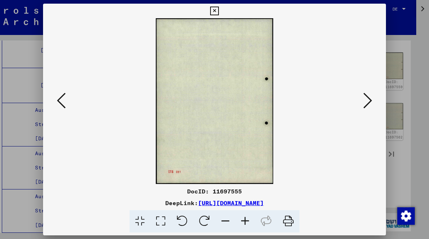
click at [61, 99] on icon at bounding box center [61, 101] width 9 height 18
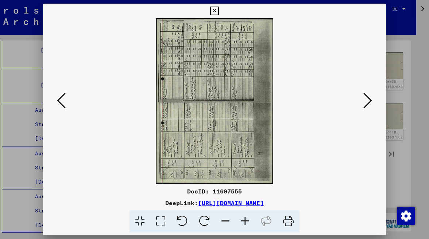
click at [61, 99] on icon at bounding box center [61, 101] width 9 height 18
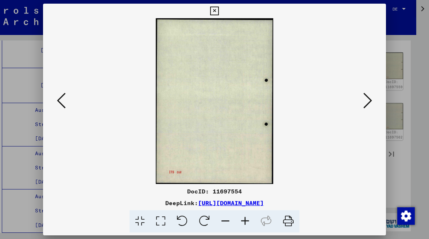
click at [61, 99] on icon at bounding box center [61, 101] width 9 height 18
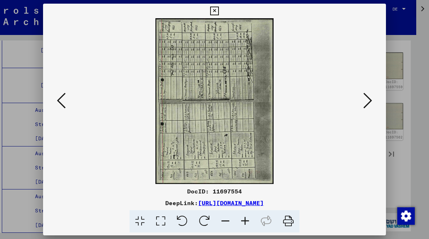
click at [59, 99] on icon at bounding box center [61, 101] width 9 height 18
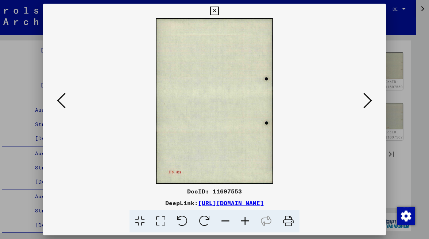
click at [59, 99] on icon at bounding box center [61, 101] width 9 height 18
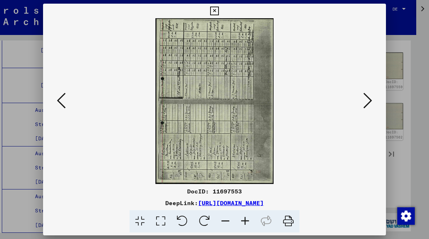
click at [59, 99] on icon at bounding box center [61, 101] width 9 height 18
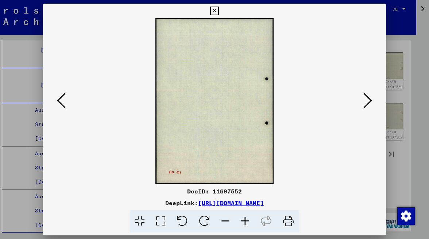
click at [59, 99] on icon at bounding box center [61, 101] width 9 height 18
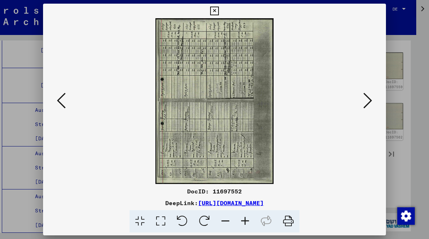
click at [219, 8] on icon at bounding box center [214, 11] width 8 height 9
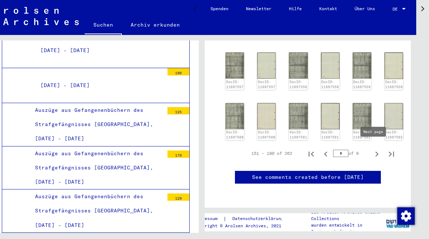
click at [374, 149] on icon "Next page" at bounding box center [377, 154] width 10 height 10
type input "*"
click at [374, 149] on icon "Next page" at bounding box center [377, 154] width 10 height 10
type input "*"
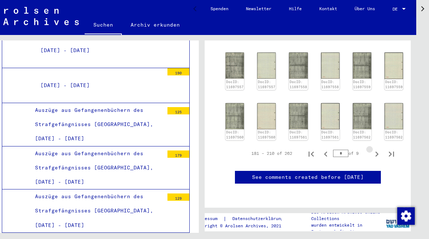
type input "*"
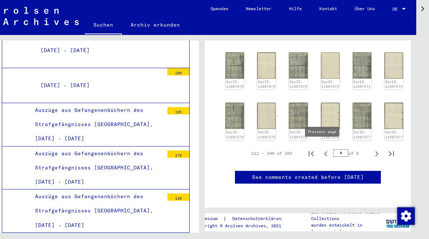
click at [321, 149] on icon "Previous page" at bounding box center [326, 154] width 10 height 10
type input "*"
click at [374, 150] on icon "Next page" at bounding box center [377, 154] width 10 height 10
type input "*"
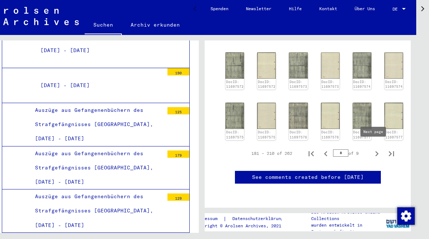
type input "*"
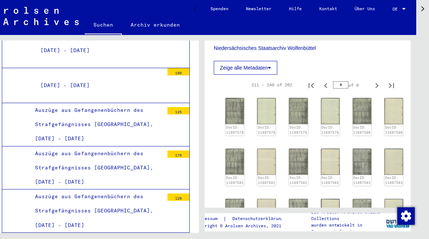
scroll to position [177, 0]
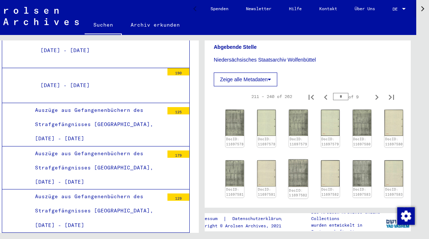
click at [289, 179] on img at bounding box center [299, 173] width 20 height 28
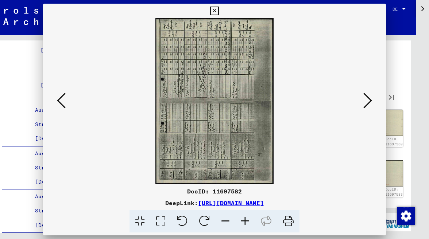
click at [288, 179] on div "DocID: 11697582 DeepLink: [URL][DOMAIN_NAME]" at bounding box center [214, 118] width 343 height 229
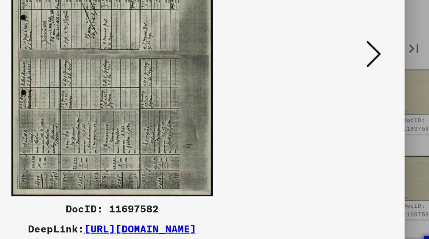
click at [363, 92] on icon at bounding box center [367, 101] width 9 height 18
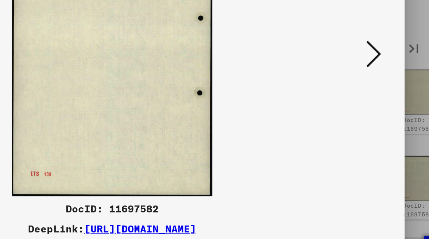
click at [363, 92] on icon at bounding box center [367, 101] width 9 height 18
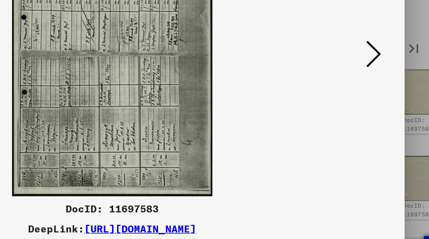
click at [361, 91] on button at bounding box center [367, 101] width 13 height 21
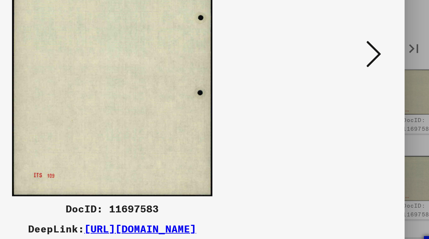
click at [361, 91] on button at bounding box center [367, 101] width 13 height 21
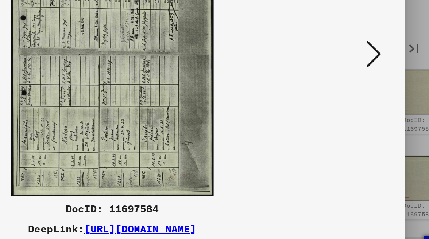
click at [361, 91] on button at bounding box center [367, 101] width 13 height 21
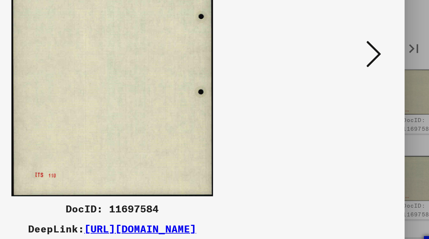
click at [361, 91] on button at bounding box center [367, 101] width 13 height 21
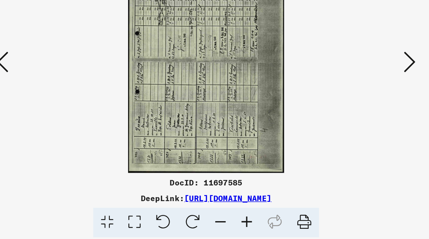
click at [57, 92] on icon at bounding box center [61, 101] width 9 height 18
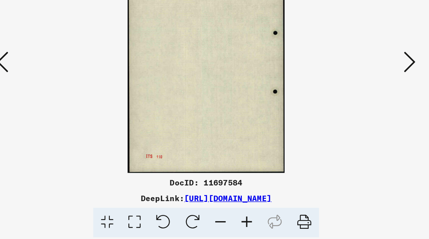
click at [57, 92] on icon at bounding box center [61, 101] width 9 height 18
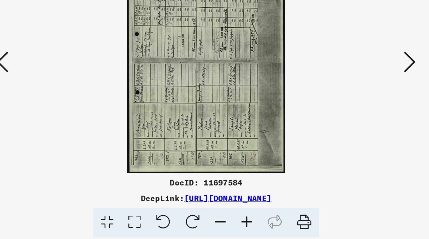
click at [57, 92] on icon at bounding box center [61, 101] width 9 height 18
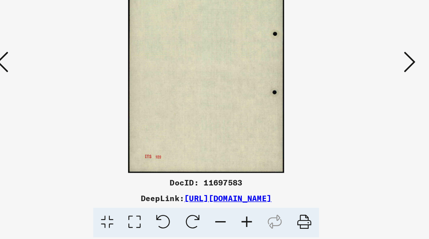
click at [57, 92] on icon at bounding box center [61, 101] width 9 height 18
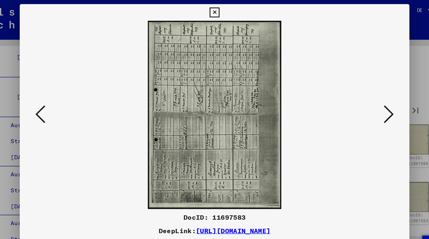
click at [219, 10] on icon at bounding box center [214, 11] width 8 height 9
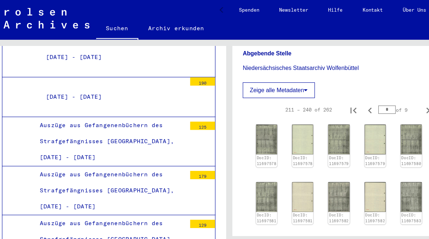
scroll to position [1454, 0]
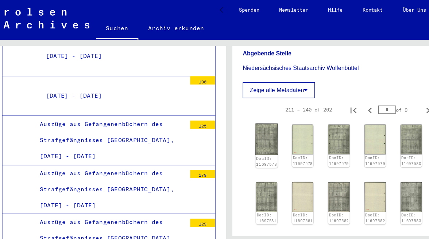
click at [234, 130] on img at bounding box center [235, 123] width 20 height 28
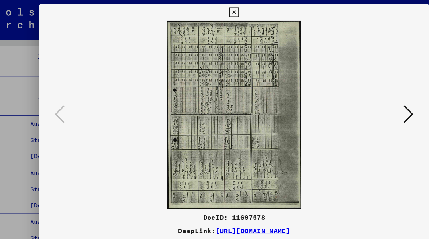
click at [363, 100] on icon at bounding box center [367, 101] width 9 height 18
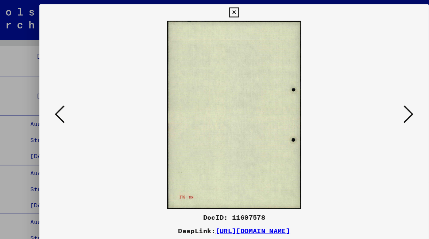
click at [363, 100] on icon at bounding box center [367, 101] width 9 height 18
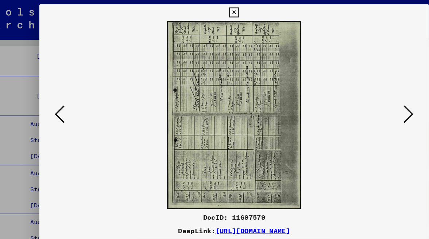
click at [363, 101] on icon at bounding box center [367, 101] width 9 height 18
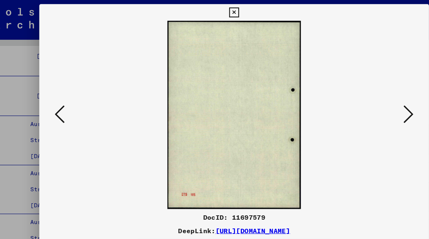
click at [363, 101] on icon at bounding box center [367, 101] width 9 height 18
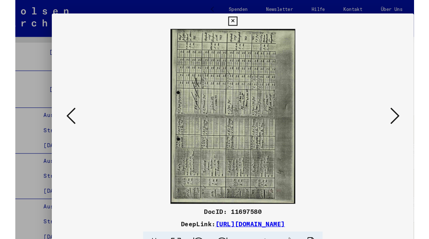
scroll to position [0, 0]
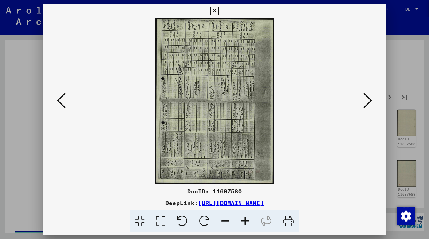
click at [408, 57] on div at bounding box center [214, 119] width 429 height 239
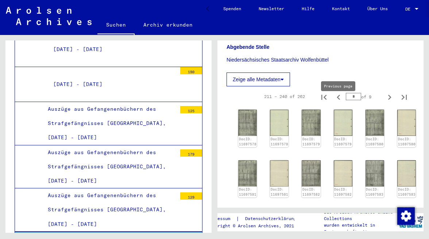
click at [339, 102] on icon "Previous page" at bounding box center [339, 97] width 10 height 10
type input "*"
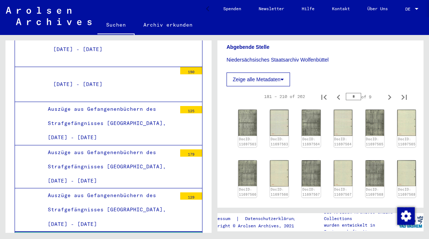
click at [236, 130] on div "DocID: 11697563 DocID: 11697563 DocID: 11697564 DocID: 11697564 DocID: 11697565…" at bounding box center [320, 229] width 170 height 245
click at [244, 130] on img at bounding box center [248, 123] width 20 height 28
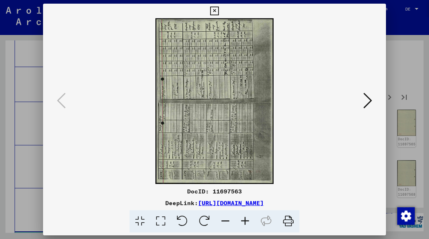
click at [244, 130] on img at bounding box center [215, 101] width 294 height 166
click at [368, 102] on icon at bounding box center [367, 101] width 9 height 18
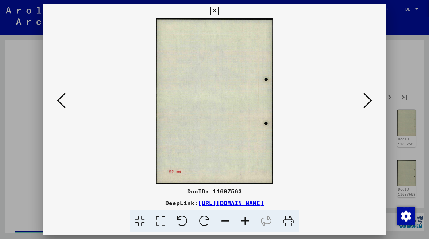
click at [411, 153] on div at bounding box center [214, 119] width 429 height 239
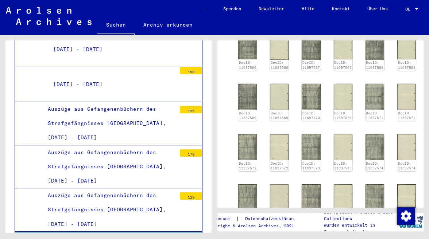
scroll to position [311, 0]
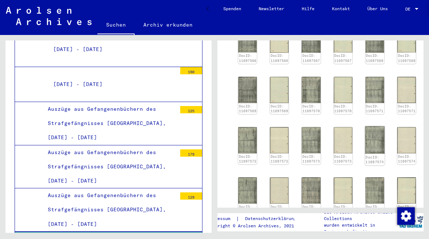
click at [365, 147] on img at bounding box center [375, 141] width 20 height 28
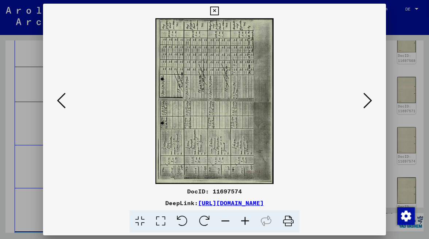
click at [365, 147] on div "DocID: 11697574 DeepLink: [URL][DOMAIN_NAME]" at bounding box center [214, 120] width 343 height 232
click at [219, 12] on icon at bounding box center [214, 11] width 8 height 9
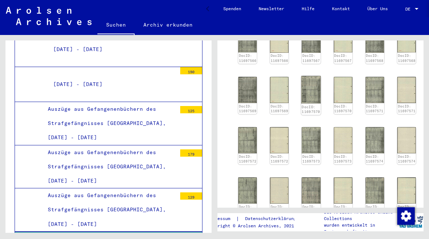
click at [306, 89] on img at bounding box center [311, 90] width 20 height 28
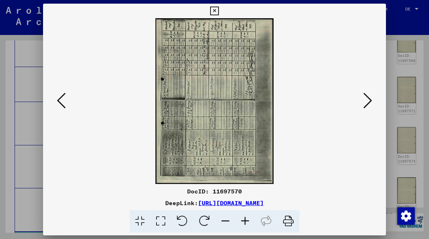
click at [306, 89] on img at bounding box center [215, 101] width 294 height 166
click at [368, 99] on icon at bounding box center [367, 101] width 9 height 18
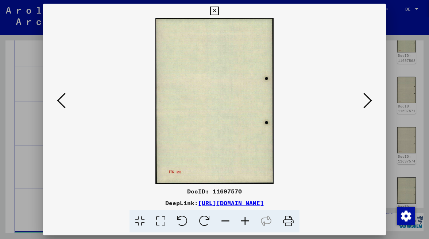
click at [368, 99] on icon at bounding box center [367, 101] width 9 height 18
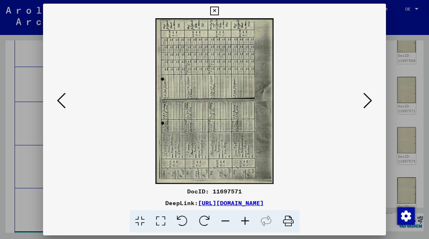
click at [61, 101] on icon at bounding box center [61, 101] width 9 height 18
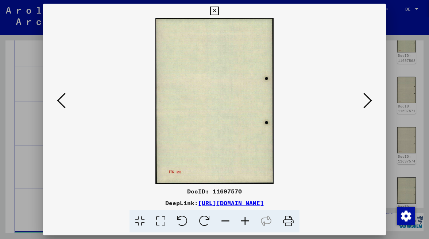
click at [61, 101] on icon at bounding box center [61, 101] width 9 height 18
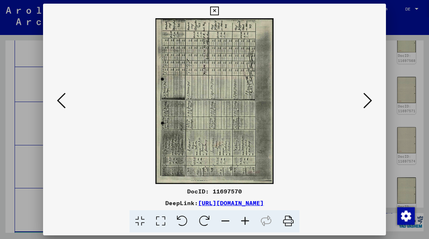
click at [61, 101] on icon at bounding box center [61, 101] width 9 height 18
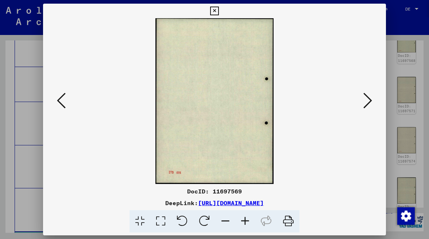
click at [61, 101] on icon at bounding box center [61, 101] width 9 height 18
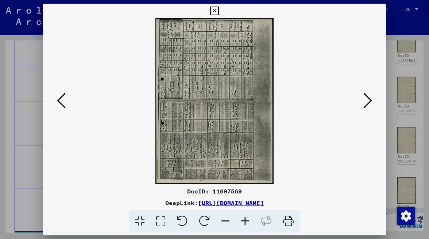
click at [61, 101] on icon at bounding box center [61, 101] width 9 height 18
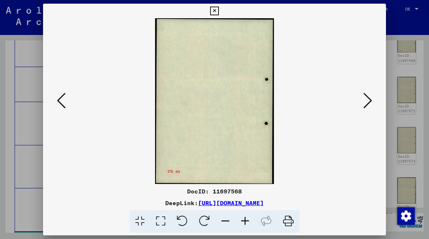
click at [61, 101] on icon at bounding box center [61, 101] width 9 height 18
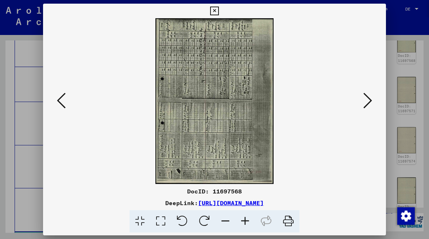
click at [61, 101] on icon at bounding box center [61, 101] width 9 height 18
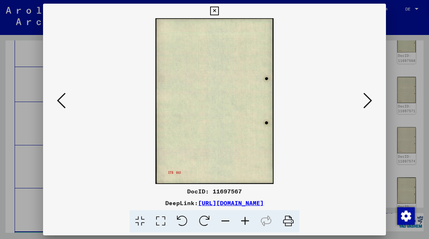
click at [61, 101] on icon at bounding box center [61, 101] width 9 height 18
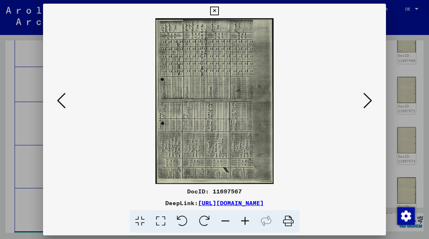
click at [61, 101] on icon at bounding box center [61, 101] width 9 height 18
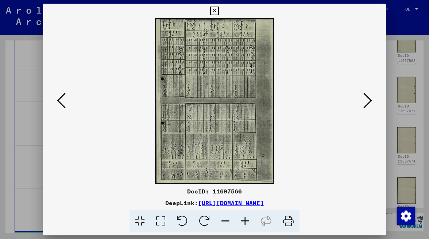
click at [61, 101] on icon at bounding box center [61, 101] width 9 height 18
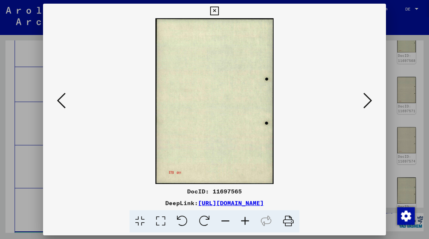
click at [61, 101] on icon at bounding box center [61, 101] width 9 height 18
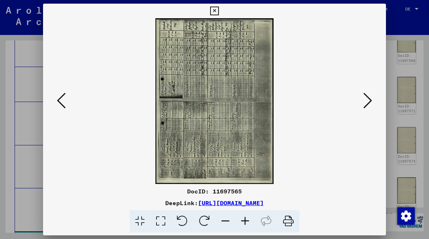
click at [61, 101] on icon at bounding box center [61, 101] width 9 height 18
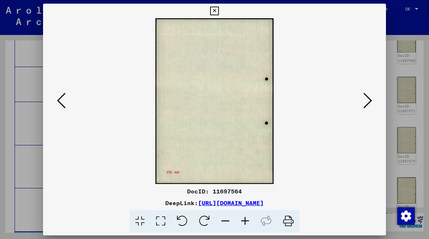
click at [61, 101] on icon at bounding box center [61, 101] width 9 height 18
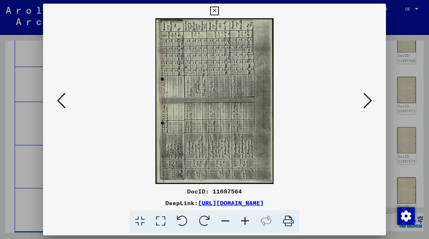
click at [61, 101] on icon at bounding box center [61, 101] width 9 height 18
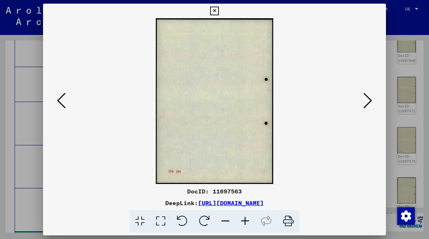
click at [61, 101] on icon at bounding box center [61, 101] width 9 height 18
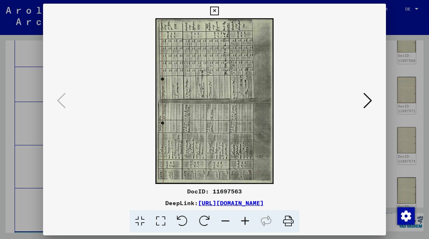
click at [219, 9] on icon at bounding box center [214, 11] width 8 height 9
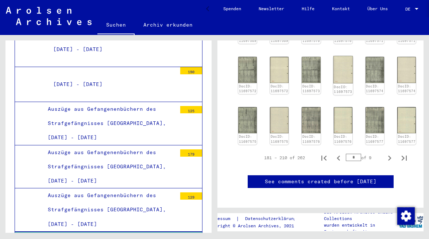
scroll to position [384, 0]
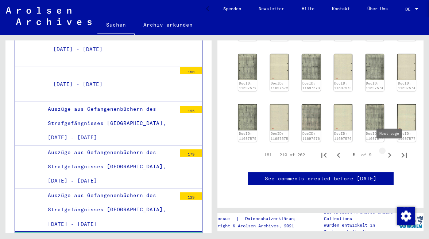
click at [390, 153] on icon "Next page" at bounding box center [389, 155] width 3 height 5
type input "*"
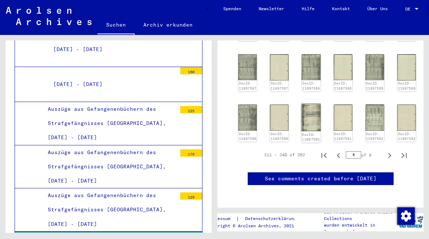
click at [311, 115] on img at bounding box center [311, 118] width 20 height 28
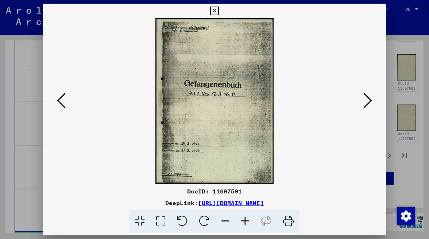
click at [311, 115] on img at bounding box center [215, 101] width 294 height 166
click at [372, 101] on icon at bounding box center [367, 101] width 9 height 18
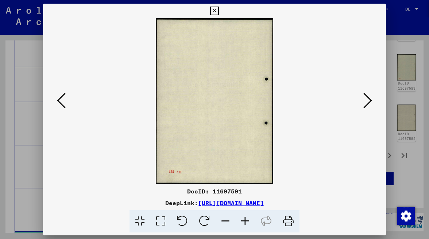
click at [372, 101] on icon at bounding box center [367, 101] width 9 height 18
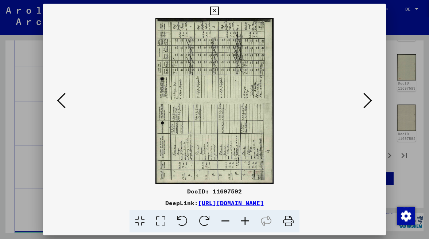
click at [371, 100] on icon at bounding box center [367, 101] width 9 height 18
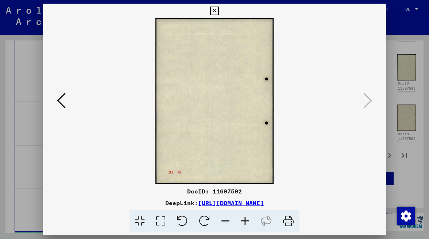
click at [219, 10] on icon at bounding box center [214, 11] width 8 height 9
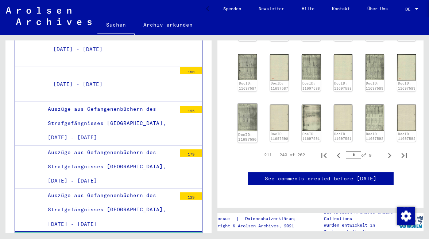
click at [250, 117] on img at bounding box center [248, 118] width 20 height 28
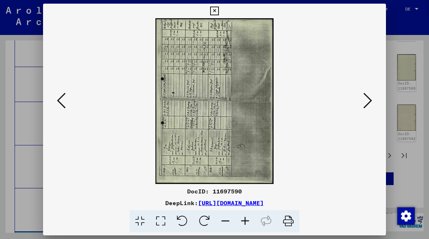
click at [250, 117] on img at bounding box center [215, 101] width 294 height 166
click at [219, 10] on icon at bounding box center [214, 11] width 8 height 9
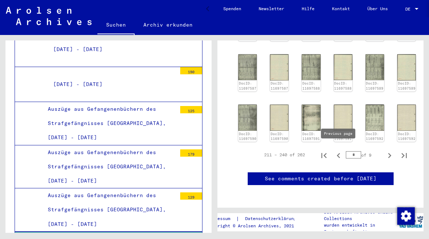
click at [339, 153] on icon "Previous page" at bounding box center [338, 155] width 3 height 5
type input "*"
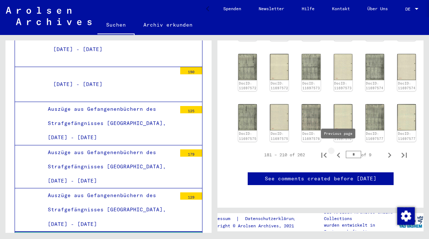
click at [339, 151] on icon "Previous page" at bounding box center [339, 155] width 10 height 10
type input "*"
click at [339, 151] on icon "Previous page" at bounding box center [339, 155] width 10 height 10
type input "*"
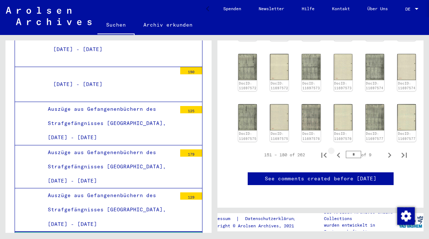
type input "*"
click at [249, 115] on img at bounding box center [248, 118] width 20 height 28
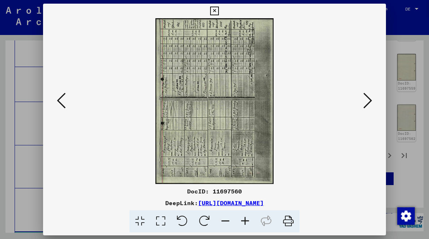
click at [370, 98] on icon at bounding box center [367, 101] width 9 height 18
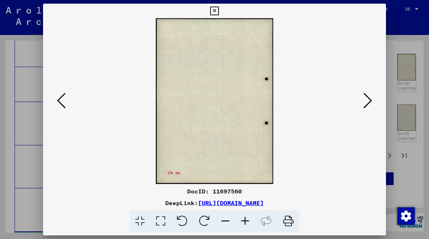
click at [370, 98] on icon at bounding box center [367, 101] width 9 height 18
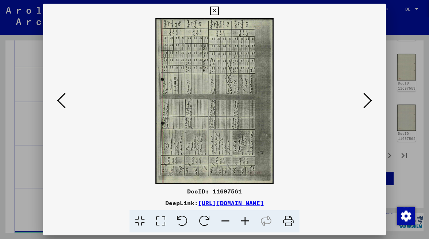
click at [371, 98] on icon at bounding box center [367, 101] width 9 height 18
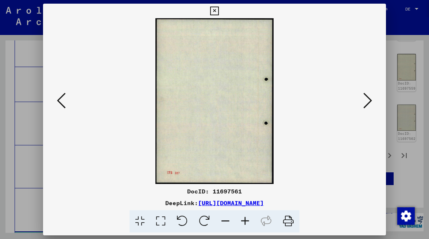
click at [371, 98] on icon at bounding box center [367, 101] width 9 height 18
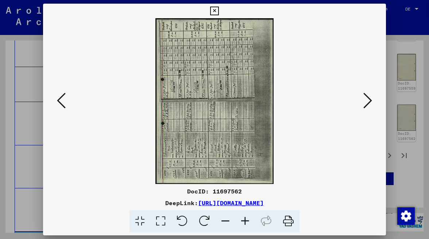
click at [371, 99] on icon at bounding box center [367, 101] width 9 height 18
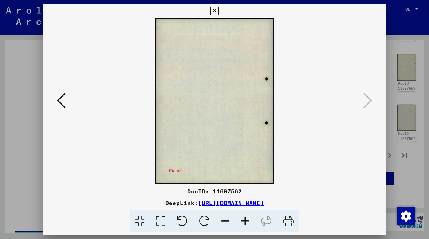
click at [219, 10] on icon at bounding box center [214, 11] width 8 height 9
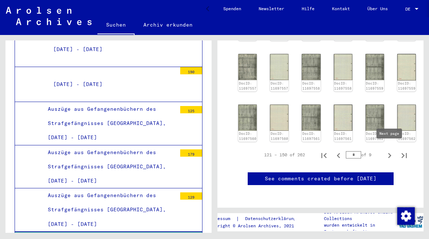
click at [391, 151] on icon "Next page" at bounding box center [390, 156] width 10 height 10
type input "*"
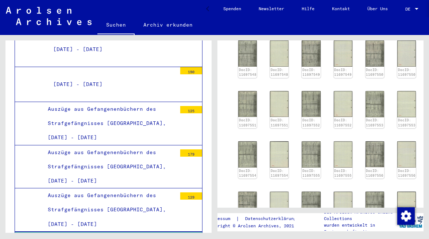
scroll to position [243, 0]
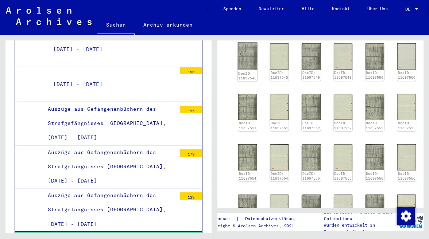
click at [252, 62] on img at bounding box center [248, 57] width 20 height 28
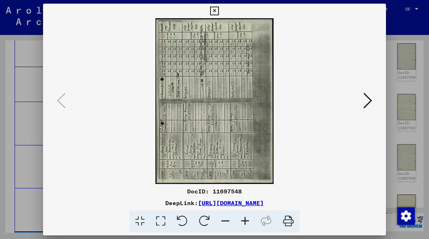
click at [369, 99] on icon at bounding box center [367, 101] width 9 height 18
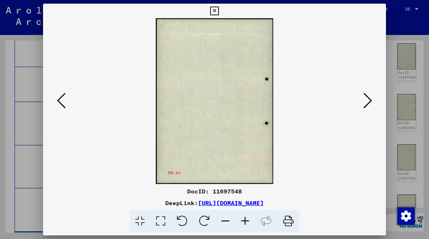
click at [369, 99] on icon at bounding box center [367, 101] width 9 height 18
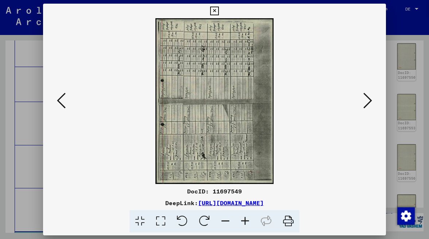
click at [369, 99] on icon at bounding box center [367, 101] width 9 height 18
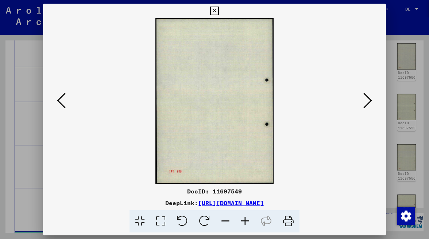
click at [369, 99] on icon at bounding box center [367, 101] width 9 height 18
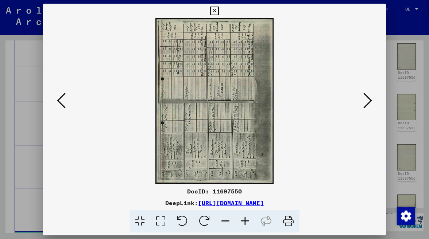
click at [369, 99] on icon at bounding box center [367, 101] width 9 height 18
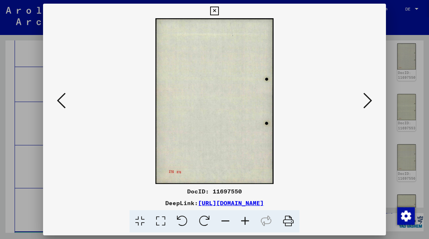
click at [369, 99] on icon at bounding box center [367, 101] width 9 height 18
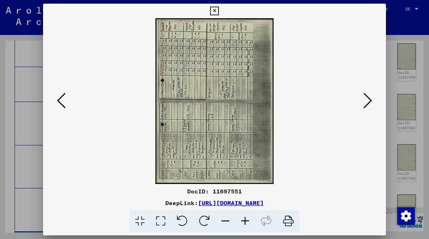
click at [369, 99] on icon at bounding box center [367, 101] width 9 height 18
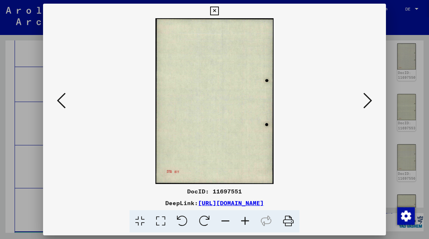
click at [369, 99] on icon at bounding box center [367, 101] width 9 height 18
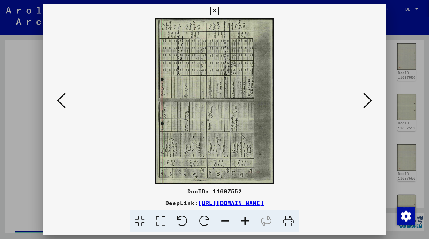
click at [369, 99] on icon at bounding box center [367, 101] width 9 height 18
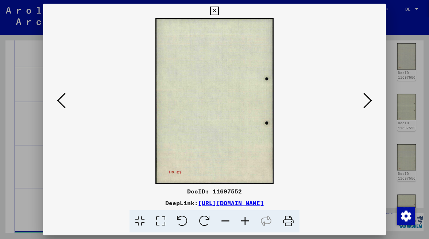
click at [369, 99] on icon at bounding box center [367, 101] width 9 height 18
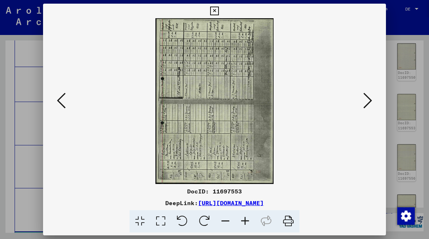
click at [369, 99] on icon at bounding box center [367, 101] width 9 height 18
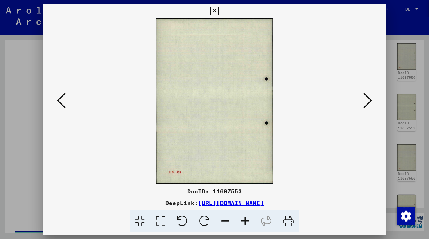
click at [369, 99] on icon at bounding box center [367, 101] width 9 height 18
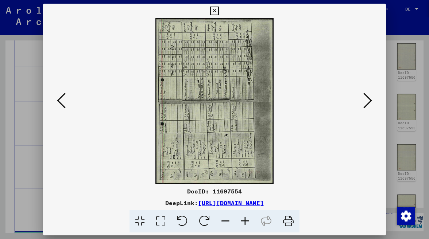
click at [219, 9] on icon at bounding box center [214, 11] width 8 height 9
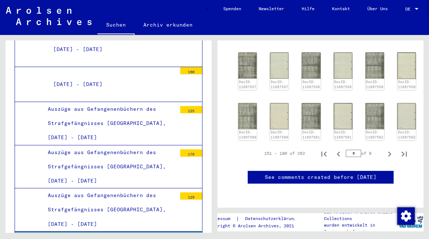
scroll to position [425, 0]
click at [339, 152] on icon "Previous page" at bounding box center [338, 154] width 3 height 5
type input "*"
click at [339, 152] on icon "Previous page" at bounding box center [338, 154] width 3 height 5
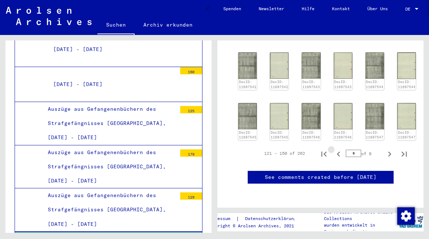
type input "*"
click at [247, 102] on img at bounding box center [248, 116] width 20 height 28
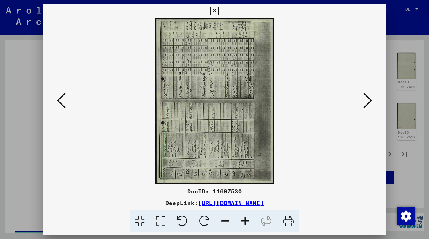
click at [247, 78] on img at bounding box center [215, 101] width 294 height 166
click at [372, 100] on icon at bounding box center [367, 101] width 9 height 18
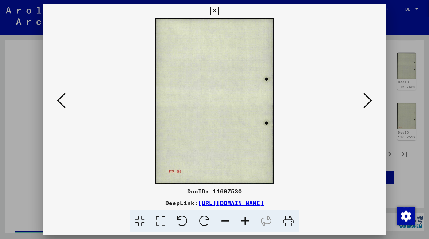
click at [372, 99] on icon at bounding box center [367, 101] width 9 height 18
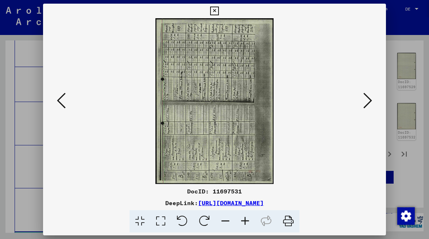
click at [372, 99] on icon at bounding box center [367, 101] width 9 height 18
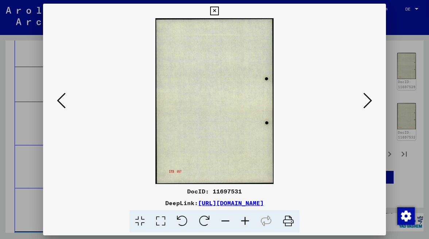
click at [372, 99] on icon at bounding box center [367, 101] width 9 height 18
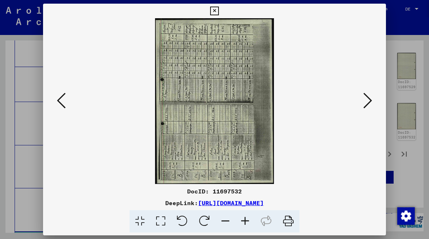
click at [372, 99] on icon at bounding box center [367, 101] width 9 height 18
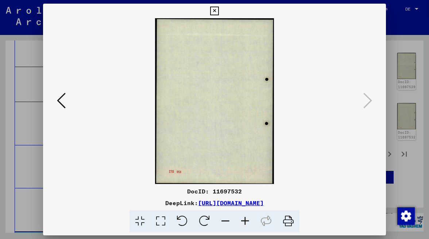
click at [219, 10] on icon at bounding box center [214, 11] width 8 height 9
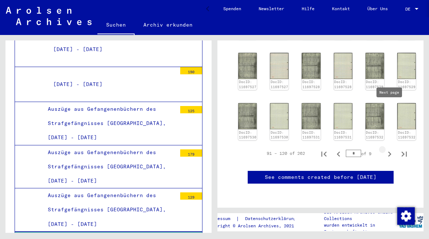
click at [390, 149] on icon "Next page" at bounding box center [390, 154] width 10 height 10
type input "*"
click at [250, 102] on img at bounding box center [248, 116] width 20 height 28
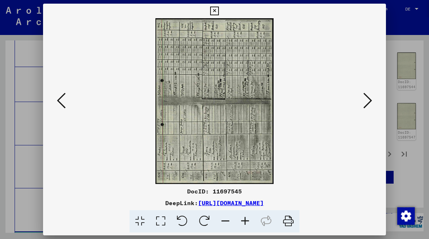
click at [250, 77] on img at bounding box center [215, 101] width 294 height 166
click at [57, 101] on icon at bounding box center [61, 101] width 9 height 18
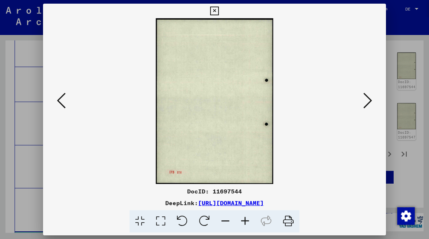
click at [57, 100] on icon at bounding box center [61, 101] width 9 height 18
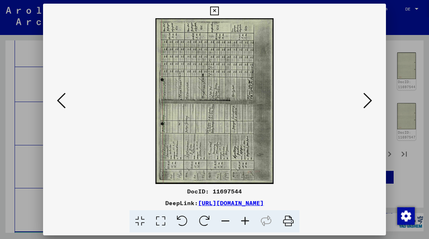
click at [57, 100] on icon at bounding box center [61, 101] width 9 height 18
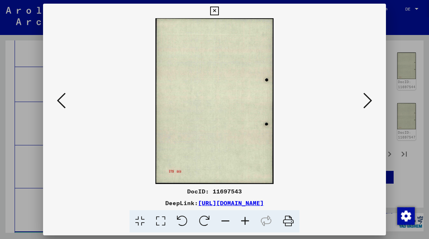
click at [57, 100] on icon at bounding box center [61, 101] width 9 height 18
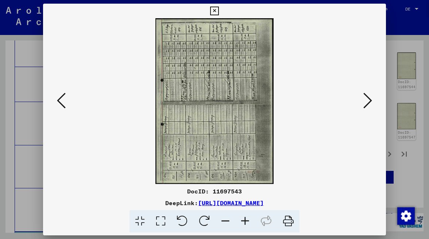
click at [57, 100] on icon at bounding box center [61, 101] width 9 height 18
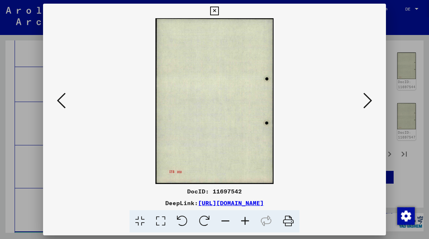
click at [57, 100] on icon at bounding box center [61, 101] width 9 height 18
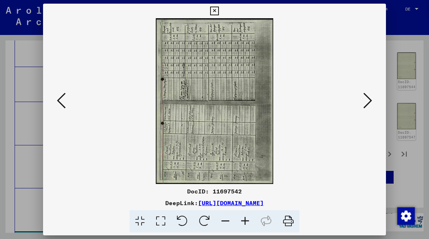
click at [57, 100] on icon at bounding box center [61, 101] width 9 height 18
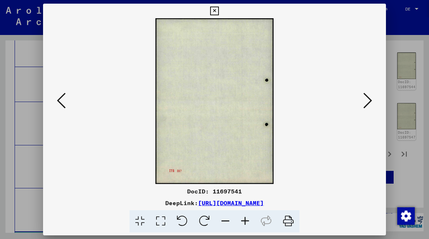
click at [57, 100] on icon at bounding box center [61, 101] width 9 height 18
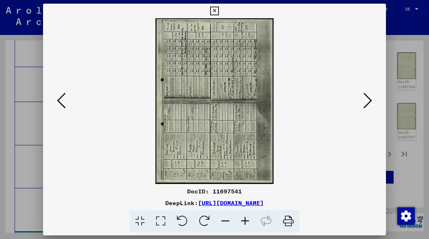
click at [57, 100] on icon at bounding box center [61, 101] width 9 height 18
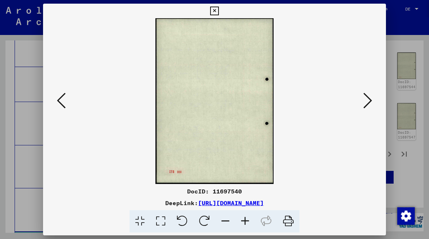
click at [57, 100] on icon at bounding box center [61, 101] width 9 height 18
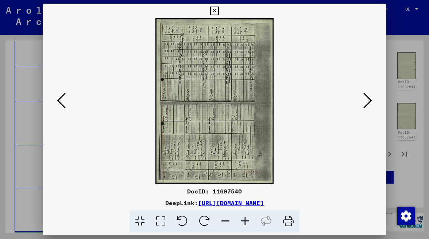
click at [57, 100] on icon at bounding box center [61, 101] width 9 height 18
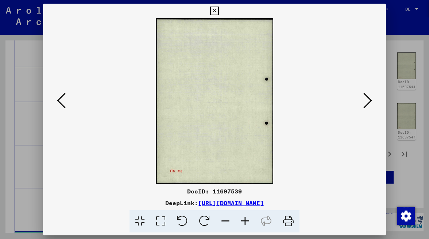
click at [57, 100] on icon at bounding box center [61, 101] width 9 height 18
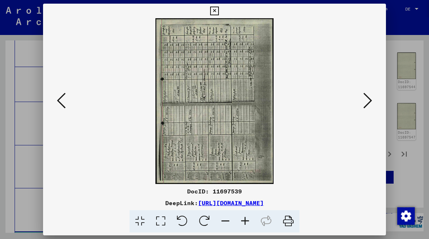
click at [57, 100] on icon at bounding box center [61, 101] width 9 height 18
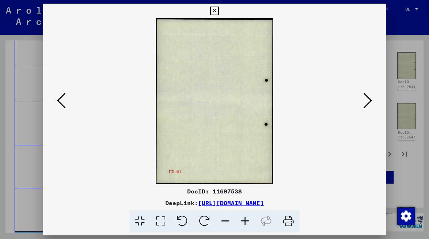
click at [57, 100] on icon at bounding box center [61, 101] width 9 height 18
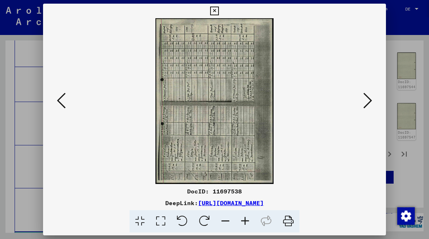
click at [57, 100] on icon at bounding box center [61, 101] width 9 height 18
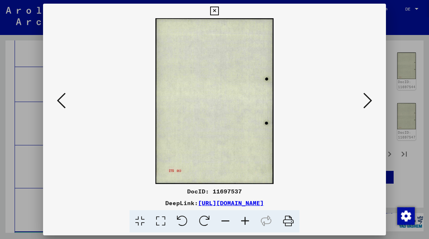
click at [57, 100] on icon at bounding box center [61, 101] width 9 height 18
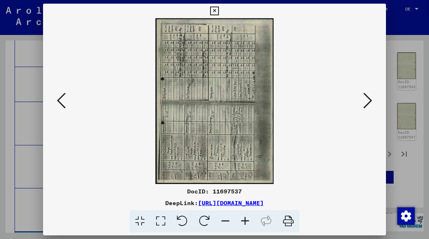
click at [57, 100] on icon at bounding box center [61, 101] width 9 height 18
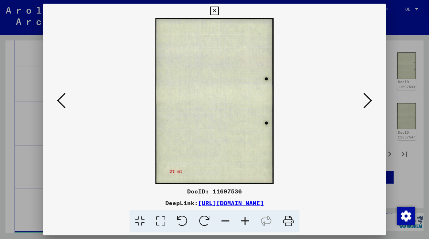
click at [57, 100] on icon at bounding box center [61, 101] width 9 height 18
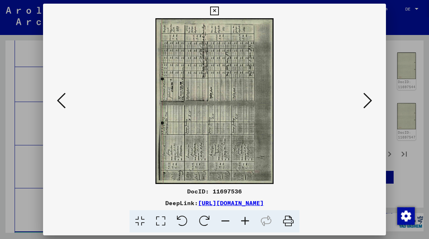
click at [57, 100] on icon at bounding box center [61, 101] width 9 height 18
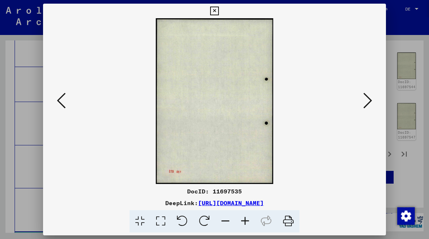
click at [57, 100] on icon at bounding box center [61, 101] width 9 height 18
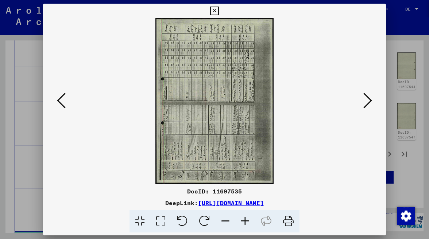
click at [57, 100] on icon at bounding box center [61, 101] width 9 height 18
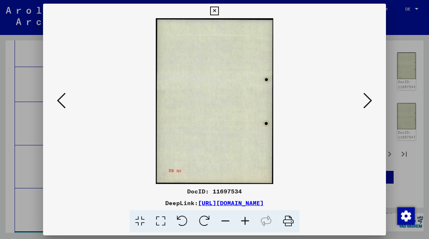
click at [57, 100] on icon at bounding box center [61, 101] width 9 height 18
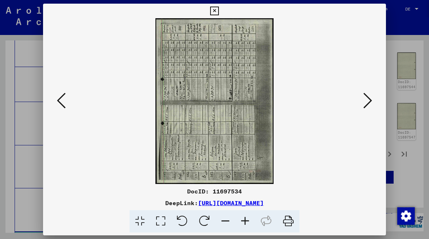
click at [57, 100] on icon at bounding box center [61, 101] width 9 height 18
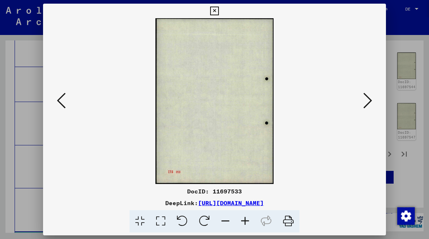
click at [57, 100] on icon at bounding box center [61, 101] width 9 height 18
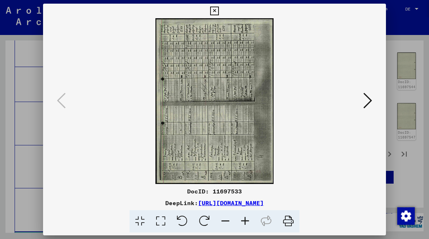
click at [219, 8] on icon at bounding box center [214, 11] width 8 height 9
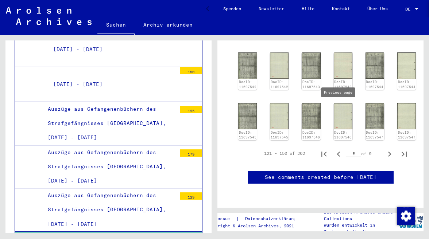
click at [338, 152] on icon "Previous page" at bounding box center [338, 154] width 3 height 5
type input "*"
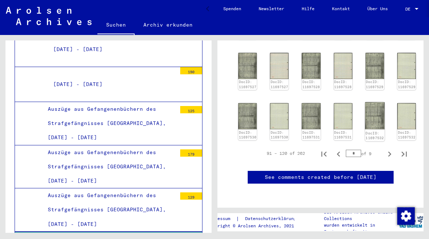
click at [372, 102] on img at bounding box center [375, 115] width 20 height 27
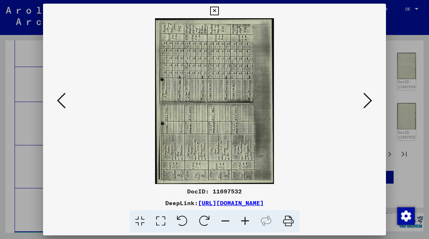
click at [372, 75] on div at bounding box center [214, 101] width 343 height 166
click at [59, 101] on icon at bounding box center [61, 101] width 9 height 18
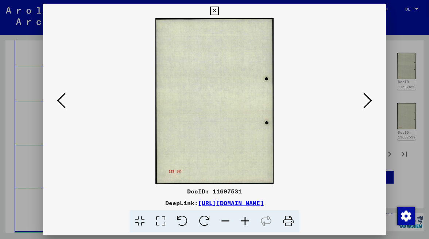
click at [59, 101] on icon at bounding box center [61, 101] width 9 height 18
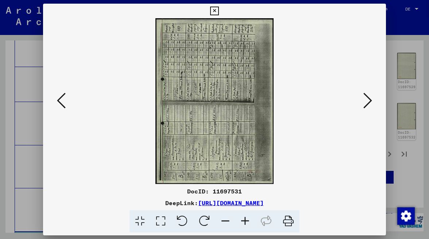
click at [59, 101] on icon at bounding box center [61, 101] width 9 height 18
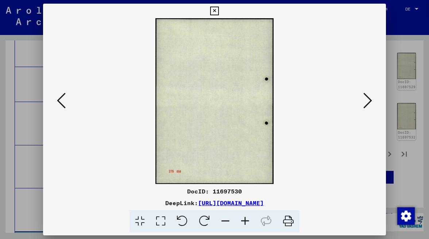
click at [59, 101] on icon at bounding box center [61, 101] width 9 height 18
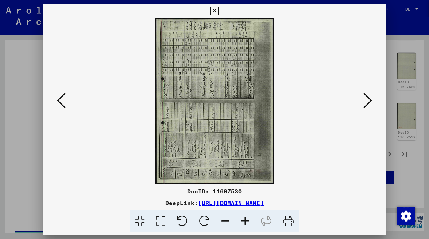
click at [59, 101] on icon at bounding box center [61, 101] width 9 height 18
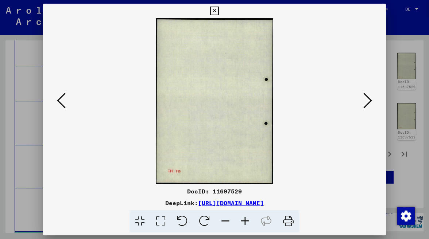
click at [59, 101] on icon at bounding box center [61, 101] width 9 height 18
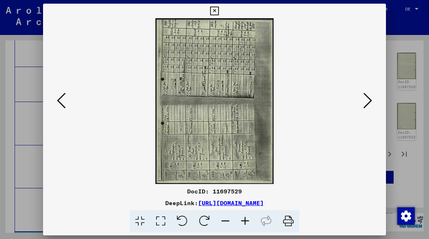
click at [59, 101] on icon at bounding box center [61, 101] width 9 height 18
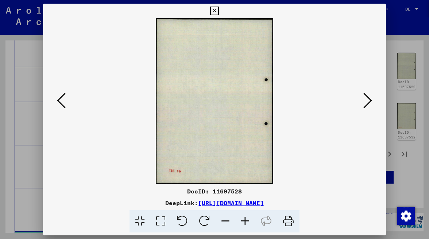
click at [59, 101] on icon at bounding box center [61, 101] width 9 height 18
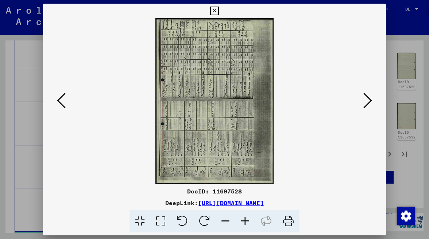
click at [59, 101] on icon at bounding box center [61, 101] width 9 height 18
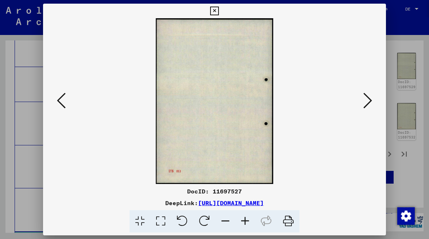
click at [59, 101] on icon at bounding box center [61, 101] width 9 height 18
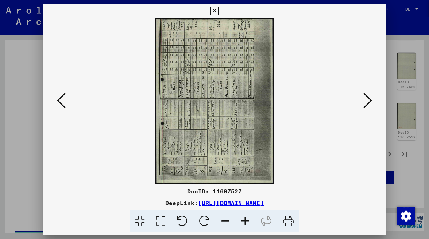
click at [59, 101] on icon at bounding box center [61, 101] width 9 height 18
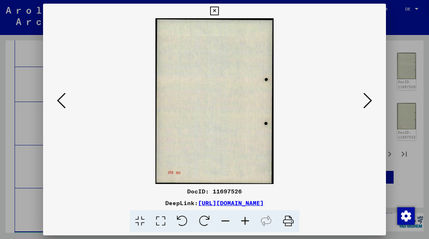
click at [59, 101] on icon at bounding box center [61, 101] width 9 height 18
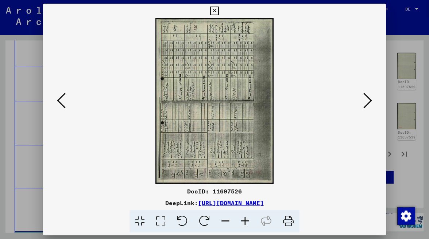
click at [59, 101] on icon at bounding box center [61, 101] width 9 height 18
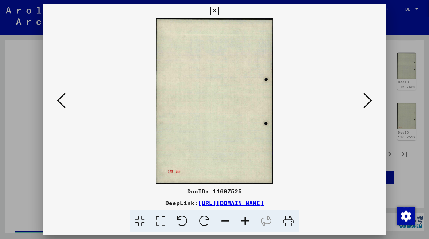
click at [59, 101] on icon at bounding box center [61, 101] width 9 height 18
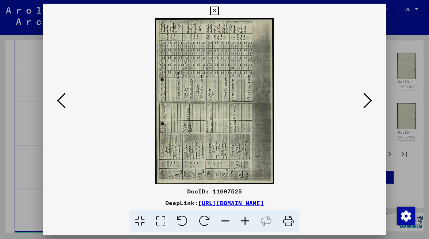
click at [59, 101] on icon at bounding box center [61, 101] width 9 height 18
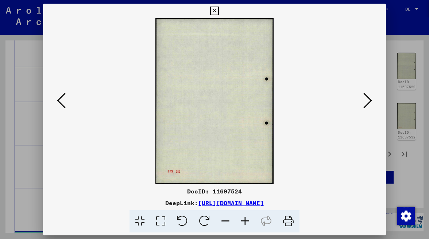
click at [59, 101] on icon at bounding box center [61, 101] width 9 height 18
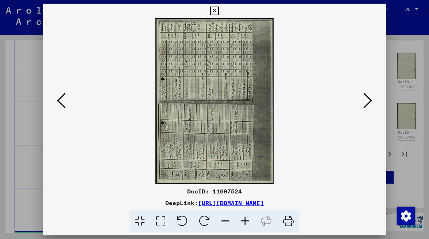
click at [59, 101] on icon at bounding box center [61, 101] width 9 height 18
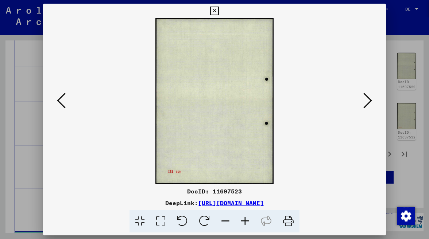
click at [59, 101] on icon at bounding box center [61, 101] width 9 height 18
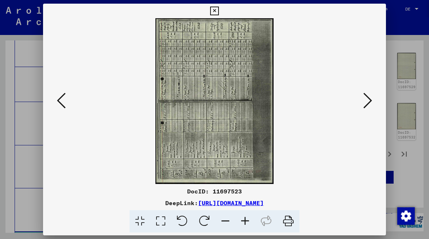
click at [59, 101] on icon at bounding box center [61, 101] width 9 height 18
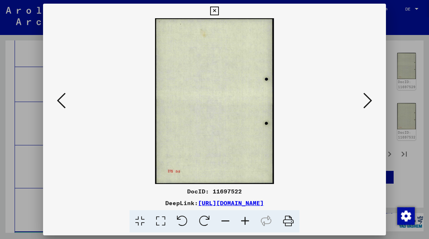
click at [59, 101] on icon at bounding box center [61, 101] width 9 height 18
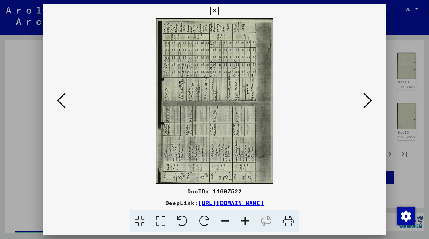
click at [59, 101] on icon at bounding box center [61, 101] width 9 height 18
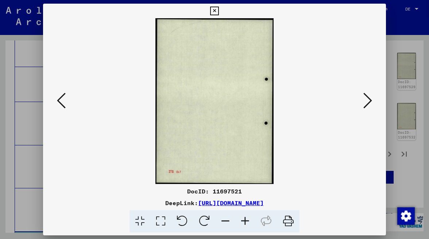
click at [59, 101] on icon at bounding box center [61, 101] width 9 height 18
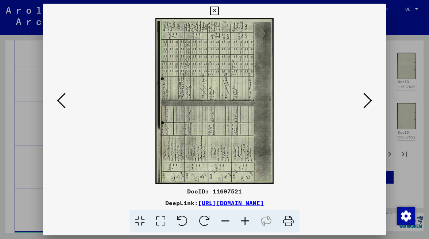
click at [59, 101] on icon at bounding box center [61, 101] width 9 height 18
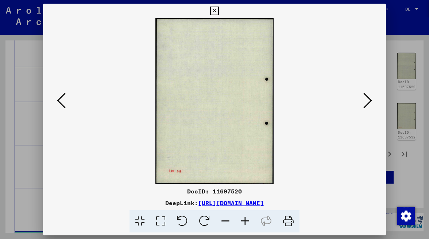
click at [59, 101] on icon at bounding box center [61, 101] width 9 height 18
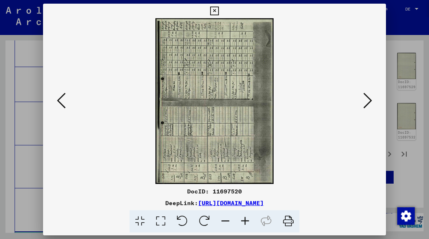
click at [59, 101] on icon at bounding box center [61, 101] width 9 height 18
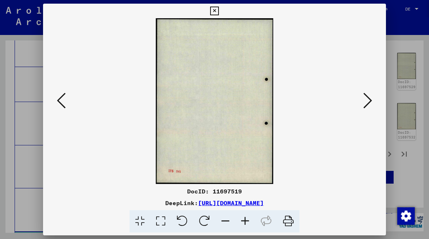
click at [59, 101] on icon at bounding box center [61, 101] width 9 height 18
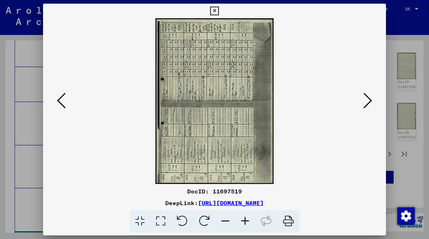
click at [59, 101] on icon at bounding box center [61, 101] width 9 height 18
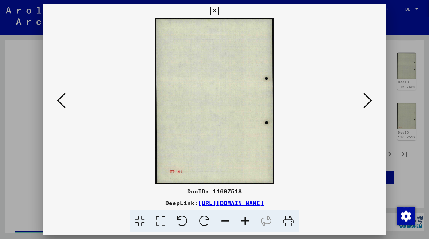
click at [59, 101] on icon at bounding box center [61, 101] width 9 height 18
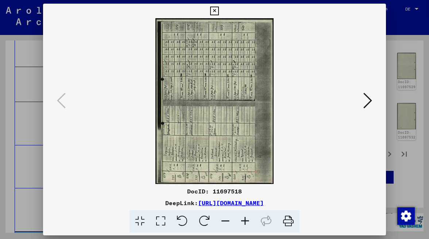
click at [219, 10] on icon at bounding box center [214, 11] width 8 height 9
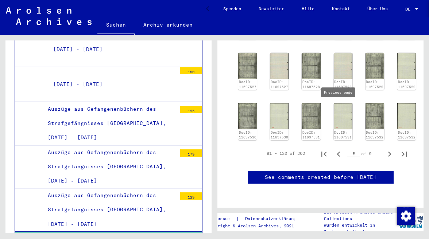
click at [339, 152] on icon "Previous page" at bounding box center [338, 154] width 3 height 5
type input "*"
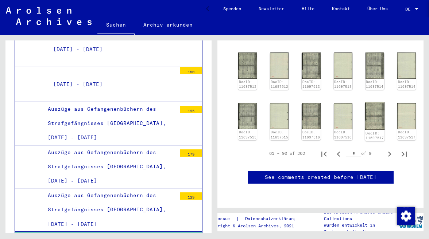
click at [371, 102] on img at bounding box center [375, 116] width 20 height 28
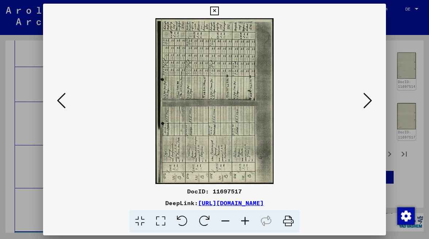
click at [371, 75] on div at bounding box center [214, 101] width 343 height 166
click at [62, 101] on icon at bounding box center [61, 101] width 9 height 18
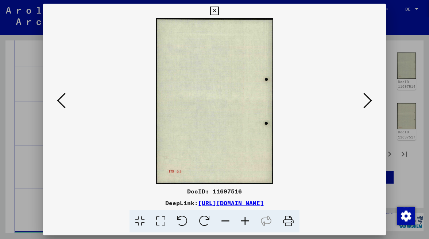
click at [62, 101] on icon at bounding box center [61, 101] width 9 height 18
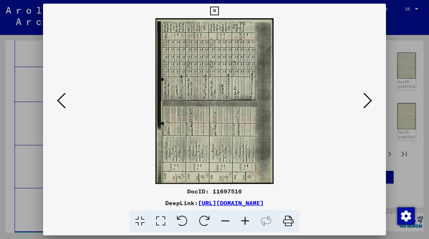
click at [59, 101] on icon at bounding box center [61, 101] width 9 height 18
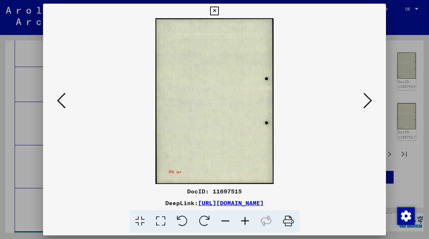
click at [59, 101] on icon at bounding box center [61, 101] width 9 height 18
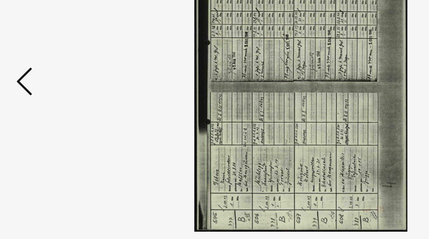
click at [57, 92] on icon at bounding box center [61, 101] width 9 height 18
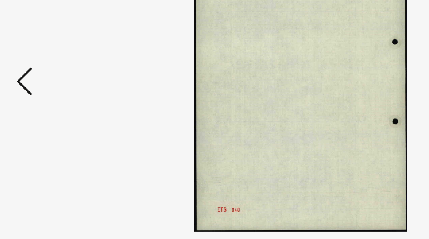
click at [57, 92] on icon at bounding box center [61, 101] width 9 height 18
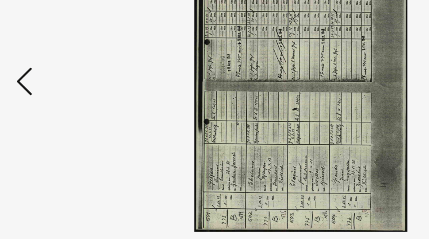
click at [57, 92] on icon at bounding box center [61, 101] width 9 height 18
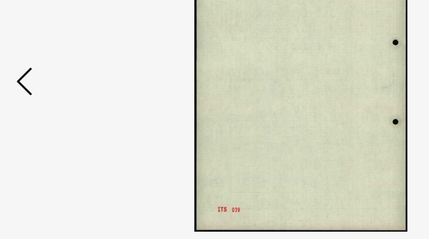
click at [57, 92] on icon at bounding box center [61, 101] width 9 height 18
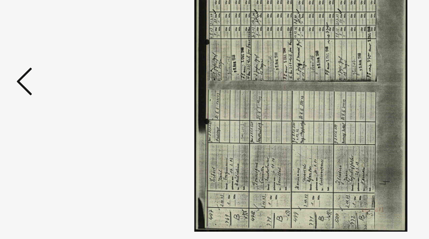
click at [57, 92] on icon at bounding box center [61, 101] width 9 height 18
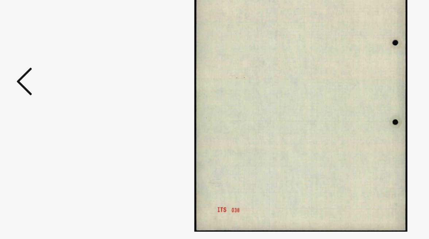
click at [57, 92] on icon at bounding box center [61, 101] width 9 height 18
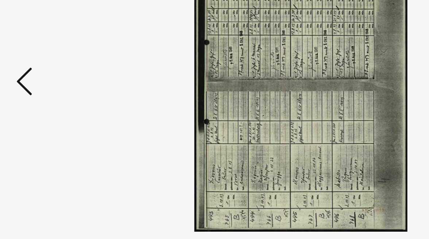
click at [57, 92] on icon at bounding box center [61, 101] width 9 height 18
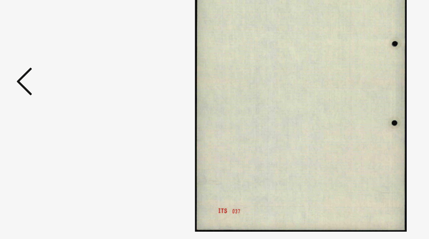
click at [57, 92] on icon at bounding box center [61, 101] width 9 height 18
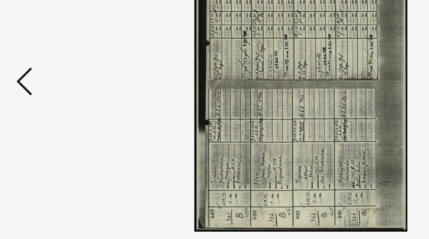
click at [57, 92] on icon at bounding box center [61, 101] width 9 height 18
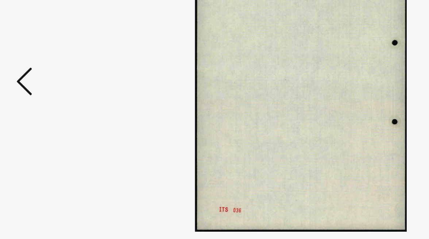
click at [57, 92] on icon at bounding box center [61, 101] width 9 height 18
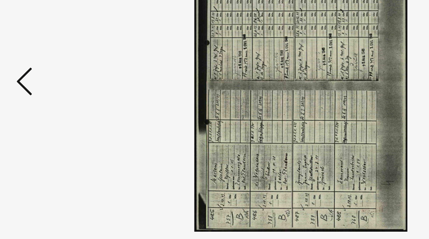
click at [57, 92] on icon at bounding box center [61, 101] width 9 height 18
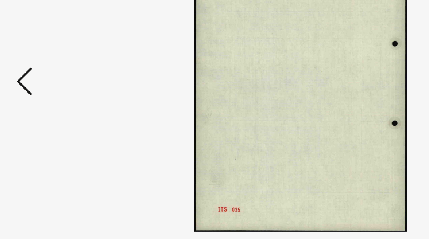
click at [57, 92] on icon at bounding box center [61, 101] width 9 height 18
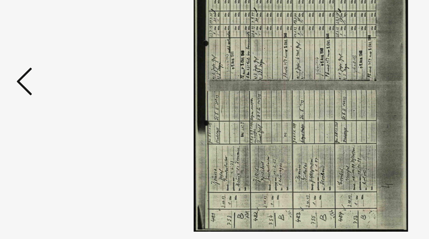
click at [57, 92] on icon at bounding box center [61, 101] width 9 height 18
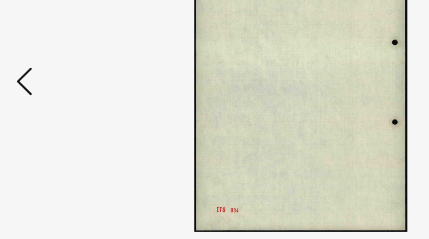
click at [57, 92] on icon at bounding box center [61, 101] width 9 height 18
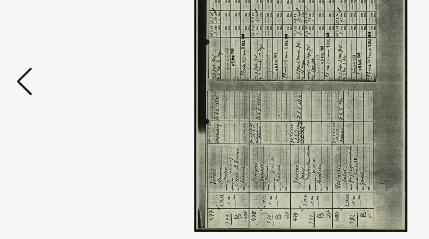
click at [57, 92] on icon at bounding box center [61, 101] width 9 height 18
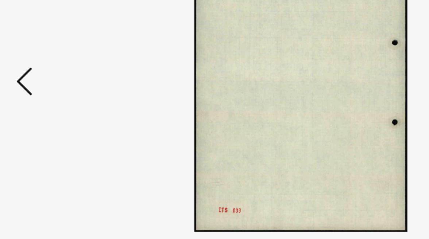
click at [57, 92] on icon at bounding box center [61, 101] width 9 height 18
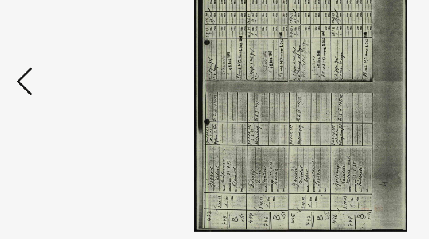
click at [57, 92] on icon at bounding box center [61, 101] width 9 height 18
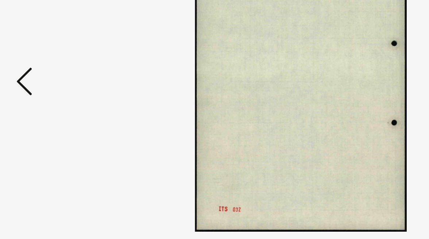
click at [57, 92] on icon at bounding box center [61, 101] width 9 height 18
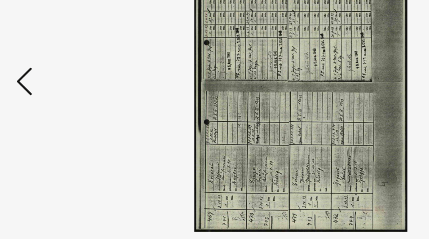
click at [57, 92] on icon at bounding box center [61, 101] width 9 height 18
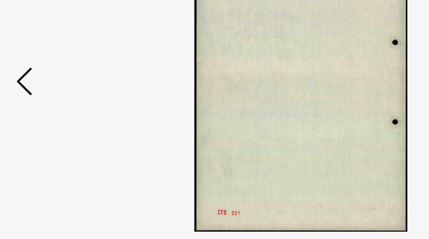
click at [57, 92] on icon at bounding box center [61, 101] width 9 height 18
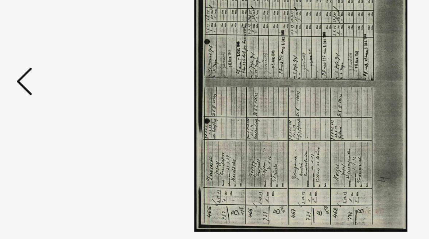
click at [57, 92] on icon at bounding box center [61, 101] width 9 height 18
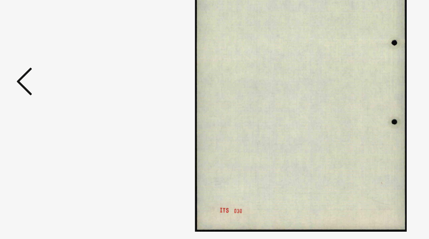
click at [57, 92] on icon at bounding box center [61, 101] width 9 height 18
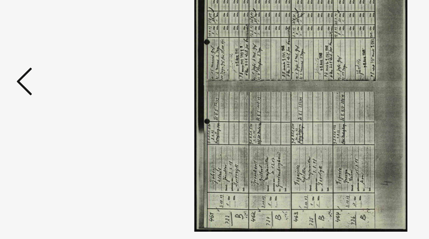
click at [57, 92] on icon at bounding box center [61, 101] width 9 height 18
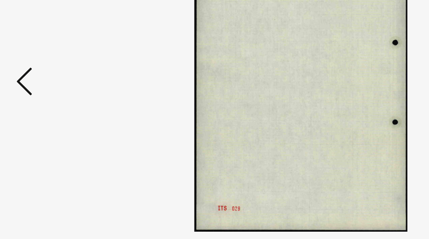
click at [57, 92] on icon at bounding box center [61, 101] width 9 height 18
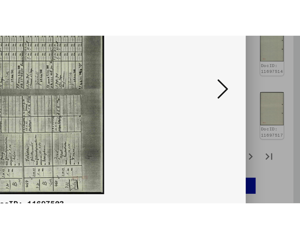
scroll to position [0, 0]
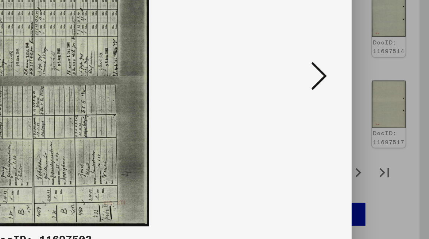
click at [363, 92] on icon at bounding box center [367, 101] width 9 height 18
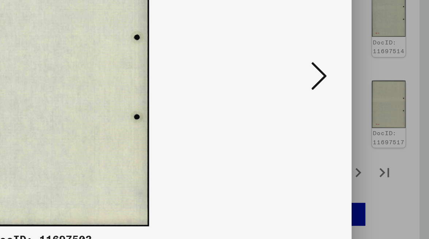
click at [363, 92] on icon at bounding box center [367, 101] width 9 height 18
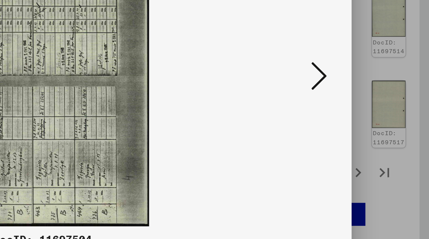
click at [363, 92] on icon at bounding box center [367, 101] width 9 height 18
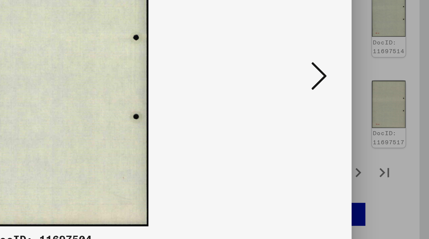
click at [363, 92] on icon at bounding box center [367, 101] width 9 height 18
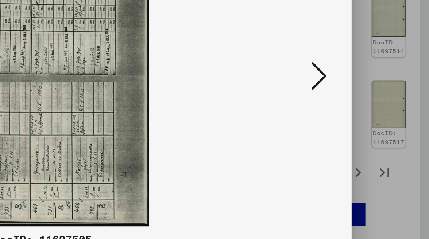
click at [363, 92] on icon at bounding box center [367, 101] width 9 height 18
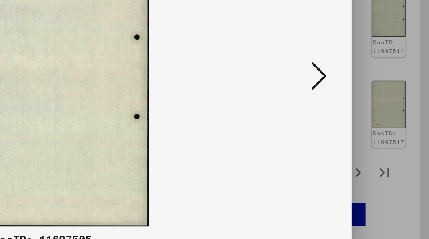
click at [363, 92] on icon at bounding box center [367, 101] width 9 height 18
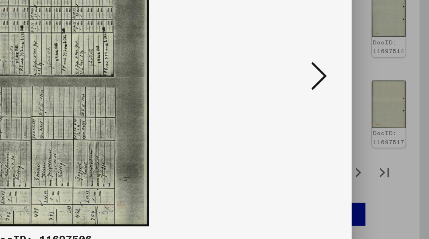
click at [363, 92] on icon at bounding box center [367, 101] width 9 height 18
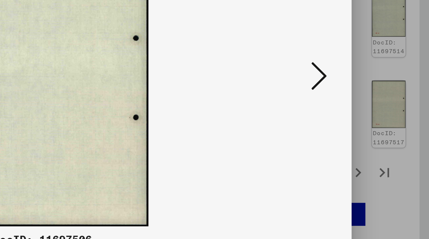
click at [363, 92] on icon at bounding box center [367, 101] width 9 height 18
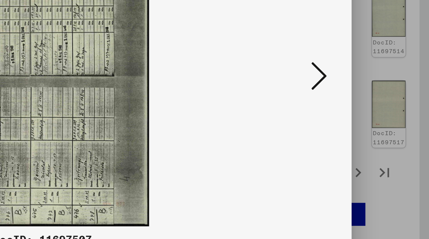
click at [363, 92] on icon at bounding box center [367, 101] width 9 height 18
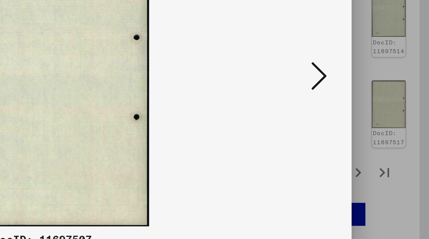
click at [363, 92] on icon at bounding box center [367, 101] width 9 height 18
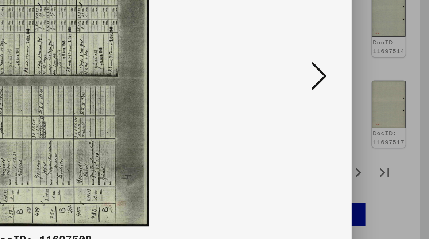
click at [363, 92] on icon at bounding box center [367, 101] width 9 height 18
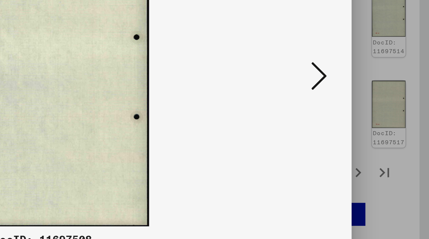
click at [363, 92] on icon at bounding box center [367, 101] width 9 height 18
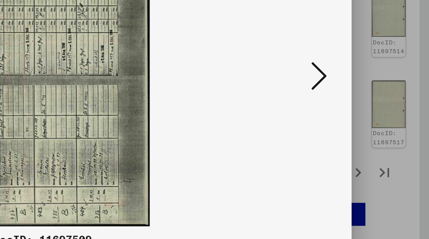
click at [363, 92] on icon at bounding box center [367, 101] width 9 height 18
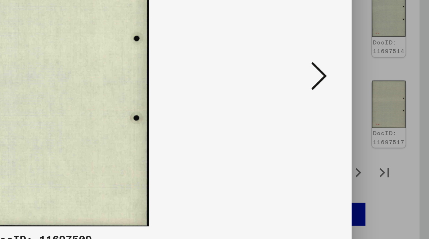
click at [363, 92] on icon at bounding box center [367, 101] width 9 height 18
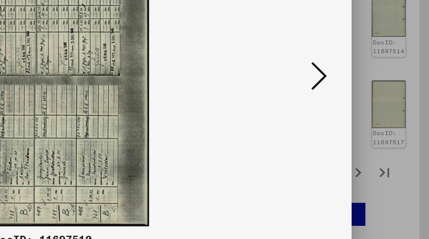
click at [363, 92] on icon at bounding box center [367, 101] width 9 height 18
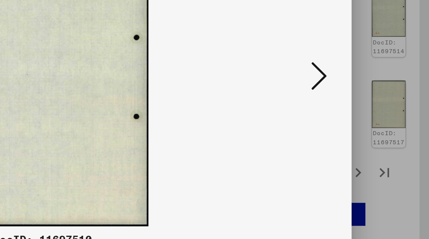
click at [363, 92] on icon at bounding box center [367, 101] width 9 height 18
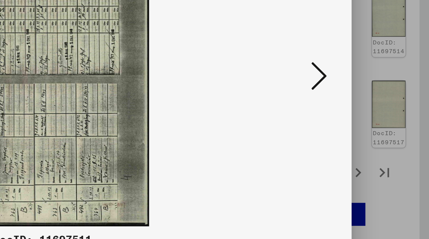
click at [363, 92] on icon at bounding box center [367, 101] width 9 height 18
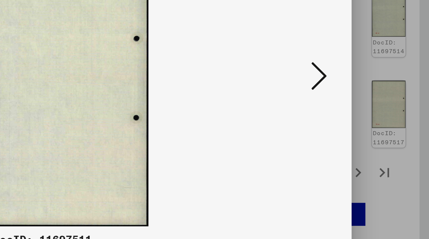
click at [363, 92] on icon at bounding box center [367, 101] width 9 height 18
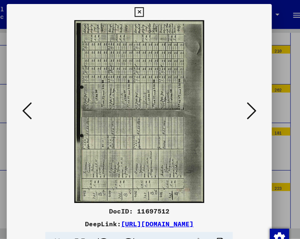
drag, startPoint x: 100, startPoint y: 118, endPoint x: 77, endPoint y: 124, distance: 23.9
drag, startPoint x: 93, startPoint y: 123, endPoint x: -5, endPoint y: 203, distance: 126.8
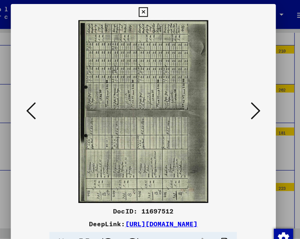
click at [93, 89] on img at bounding box center [150, 101] width 190 height 166
click at [127, 77] on img at bounding box center [150, 101] width 190 height 166
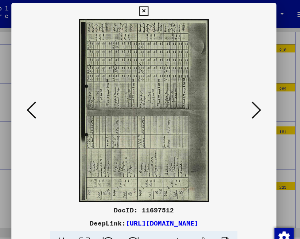
click at [152, 74] on img at bounding box center [150, 101] width 190 height 166
